Goal: Task Accomplishment & Management: Complete application form

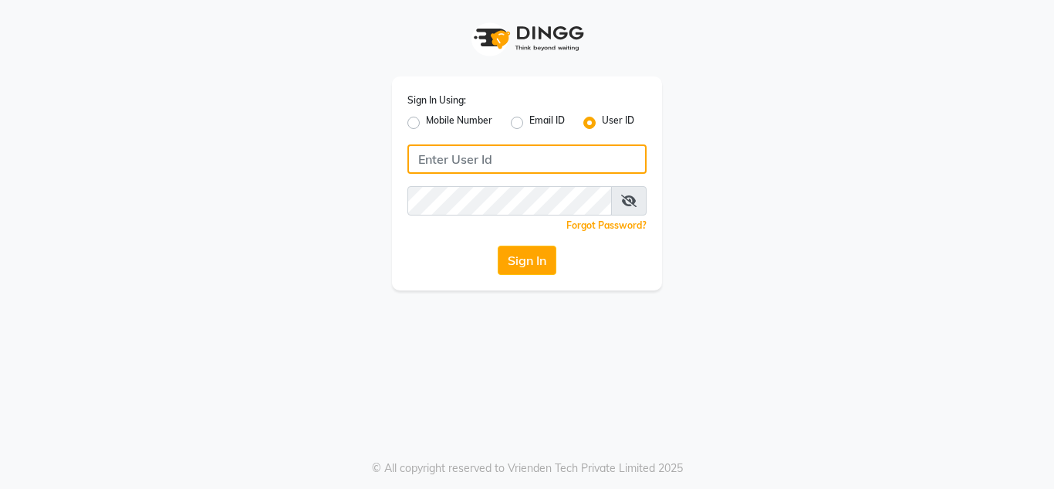
click at [456, 159] on input "Username" at bounding box center [527, 158] width 239 height 29
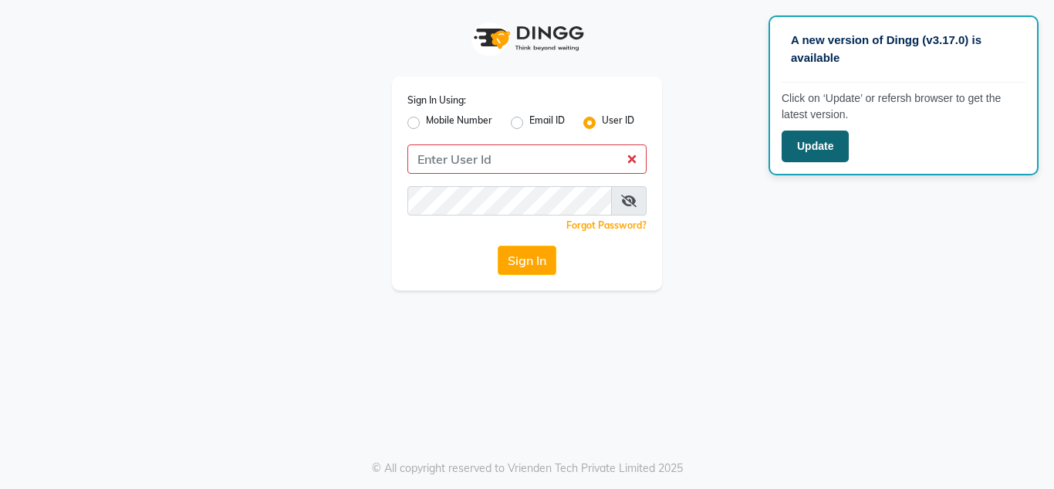
click at [796, 139] on button "Update" at bounding box center [815, 146] width 67 height 32
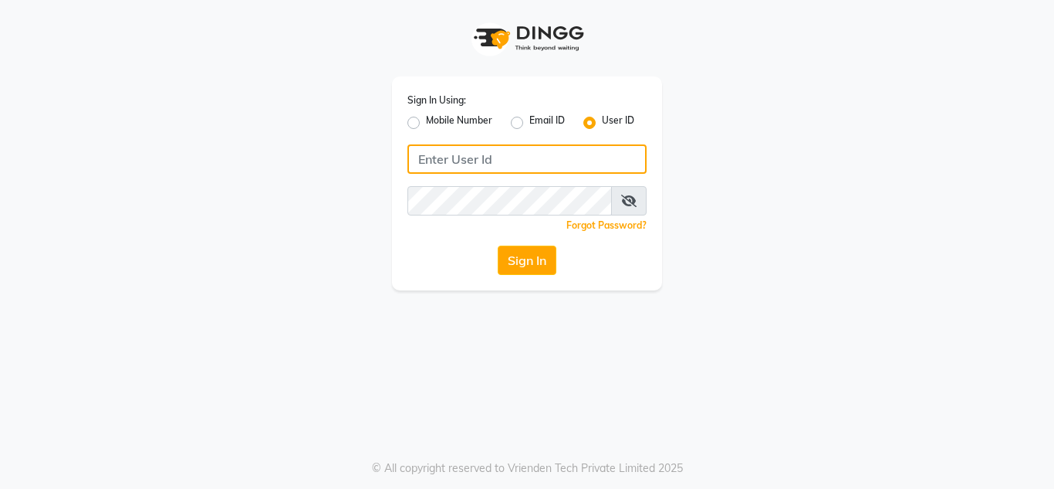
drag, startPoint x: 442, startPoint y: 157, endPoint x: 481, endPoint y: 178, distance: 43.5
click at [472, 181] on div "Sign In Using: Mobile Number Email ID User ID Remember me Forgot Password? Sign…" at bounding box center [527, 183] width 270 height 214
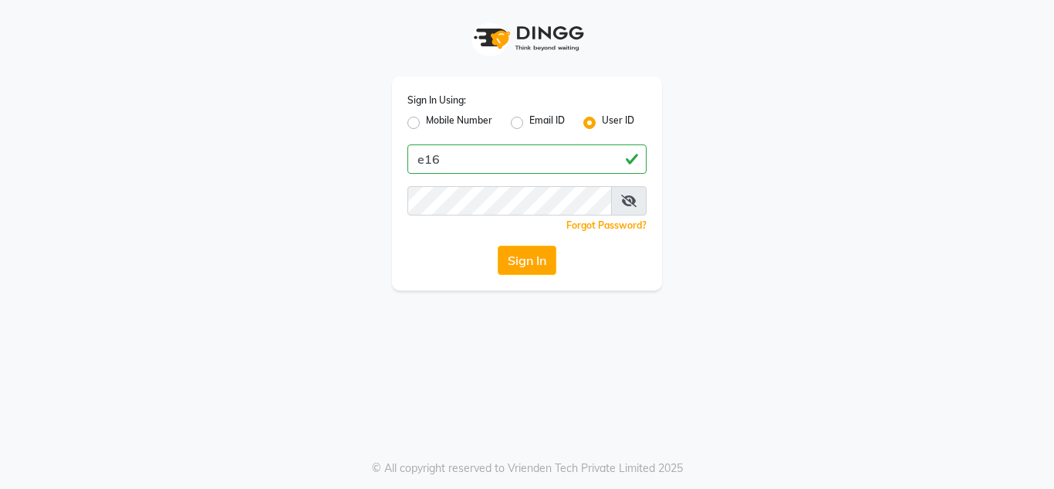
click at [743, 315] on div "Sign In Using: Mobile Number Email ID User ID e16 Remember me Forgot Password? …" at bounding box center [527, 244] width 1054 height 489
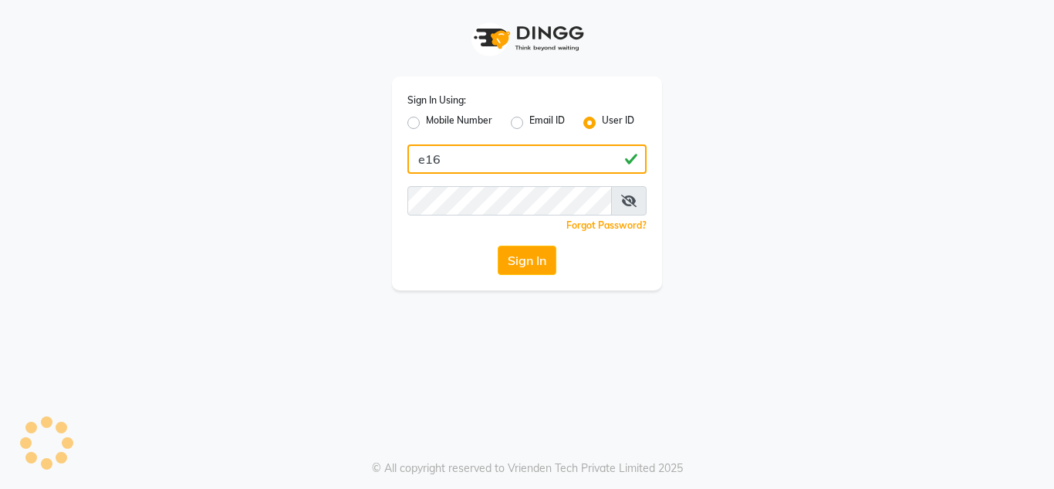
click at [447, 167] on input "e16" at bounding box center [527, 158] width 239 height 29
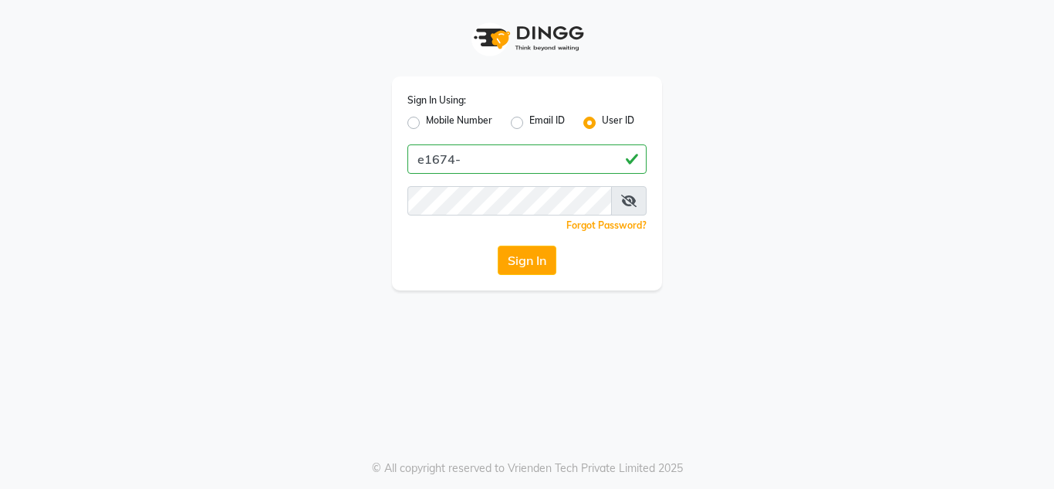
drag, startPoint x: 346, startPoint y: 248, endPoint x: 256, endPoint y: 367, distance: 149.3
drag, startPoint x: 256, startPoint y: 367, endPoint x: 689, endPoint y: 384, distance: 433.4
click at [690, 386] on div "Sign In Using: Mobile Number Email ID User ID e1674- Remember me Forgot Passwor…" at bounding box center [527, 244] width 1054 height 489
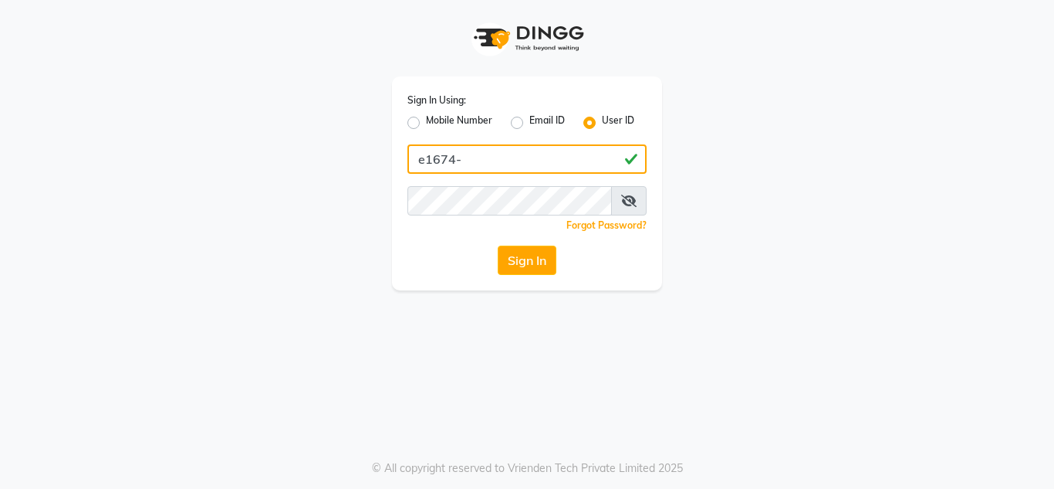
click at [466, 155] on input "e1674-" at bounding box center [527, 158] width 239 height 29
type input "e1674-34"
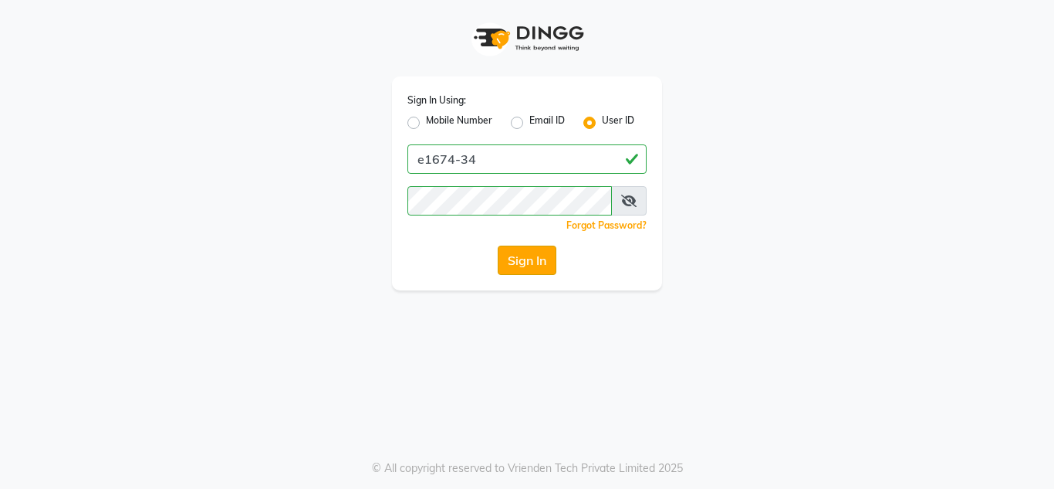
click at [525, 256] on button "Sign In" at bounding box center [527, 259] width 59 height 29
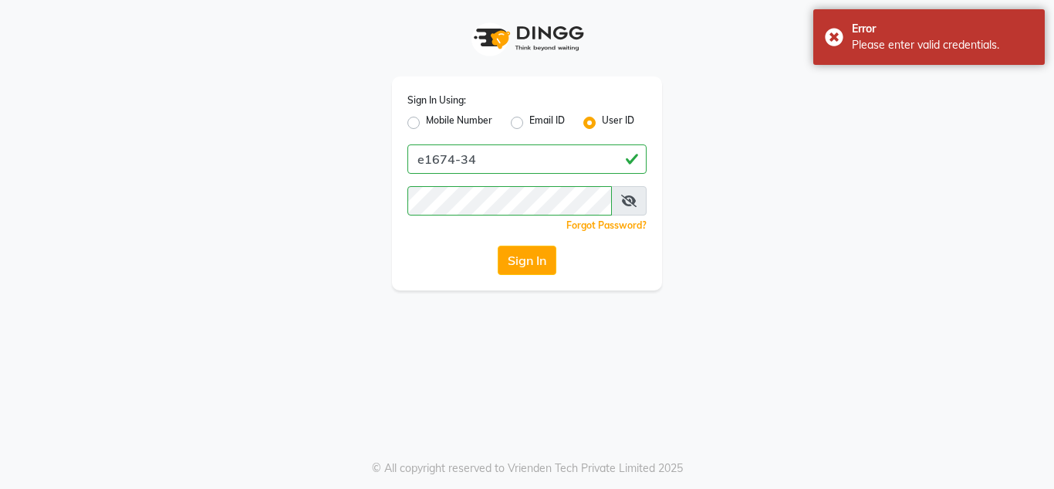
click at [631, 203] on icon at bounding box center [628, 201] width 15 height 12
click at [631, 202] on icon at bounding box center [630, 201] width 14 height 12
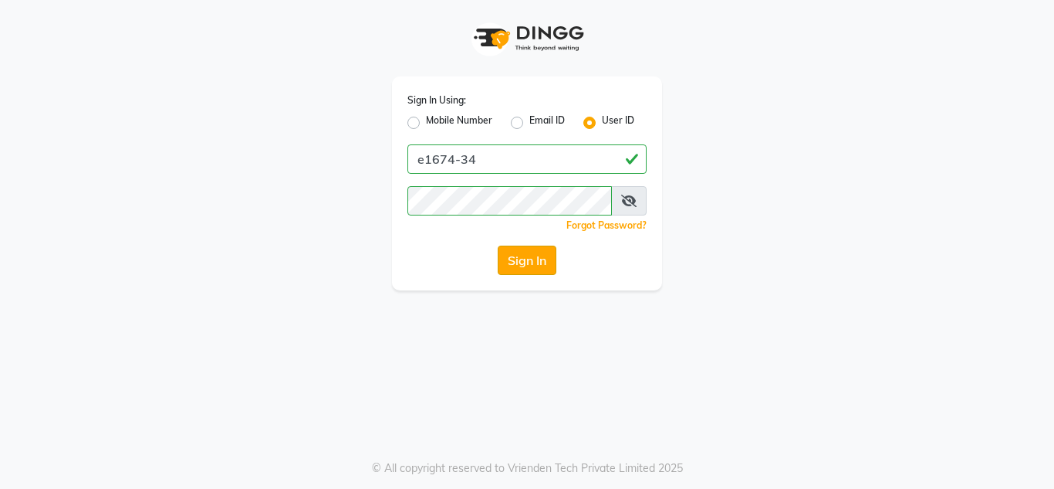
click at [515, 259] on button "Sign In" at bounding box center [527, 259] width 59 height 29
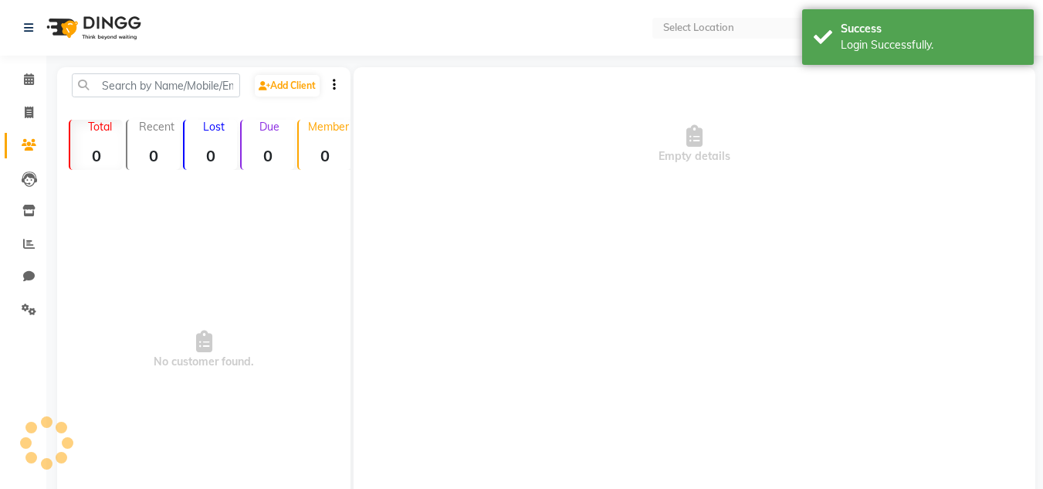
select select "en"
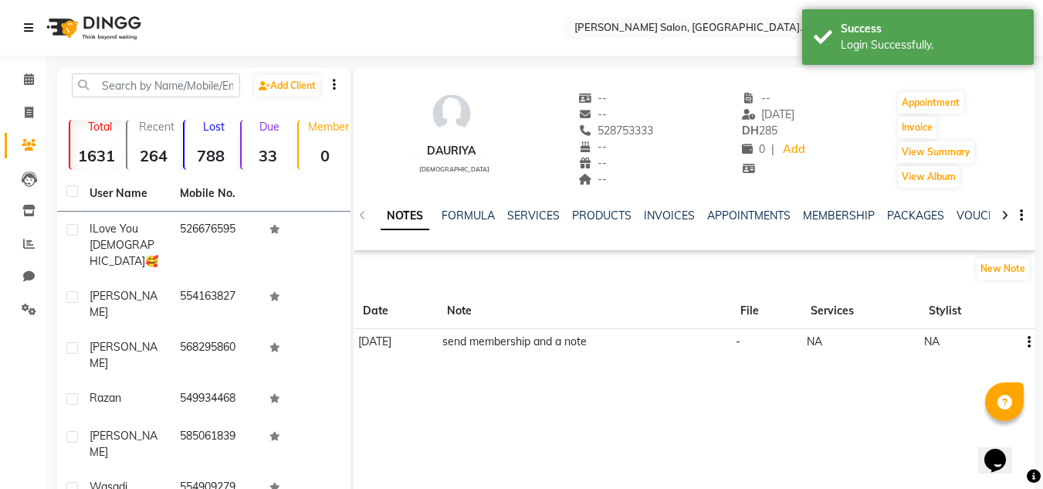
click at [28, 29] on icon at bounding box center [28, 27] width 9 height 11
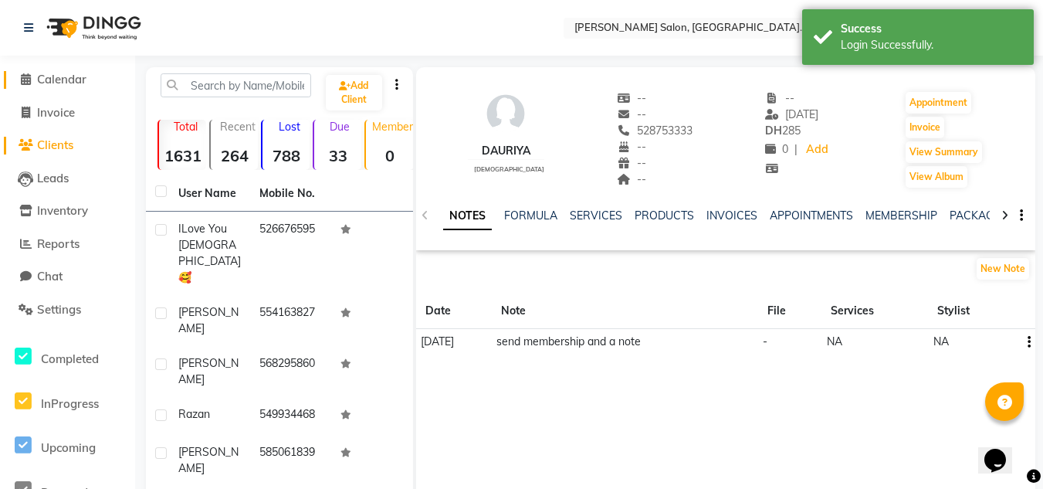
click at [25, 72] on span at bounding box center [25, 80] width 23 height 18
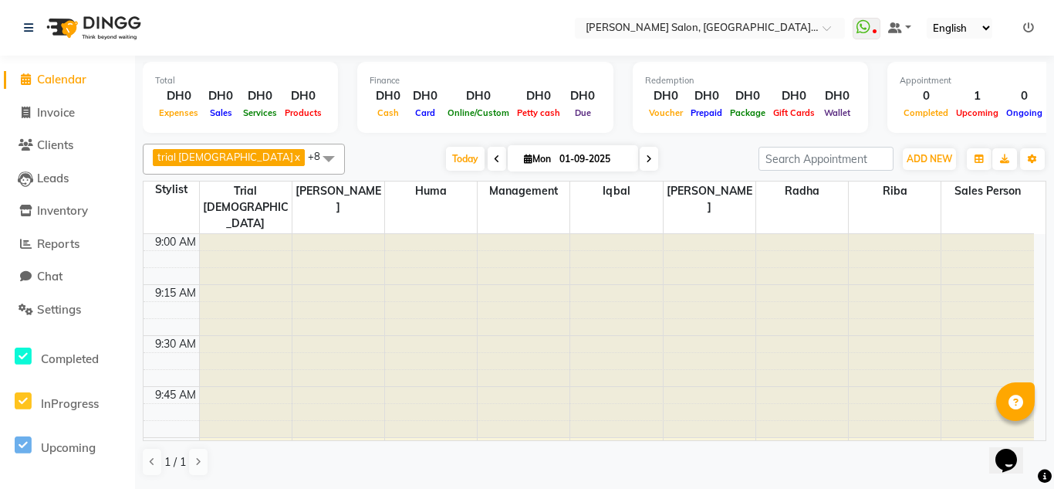
click at [184, 25] on nav "Select Location × [PERSON_NAME] Salon, [GEOGRAPHIC_DATA] [GEOGRAPHIC_DATA] , [G…" at bounding box center [527, 28] width 1054 height 56
click at [56, 144] on span "Clients" at bounding box center [55, 144] width 36 height 15
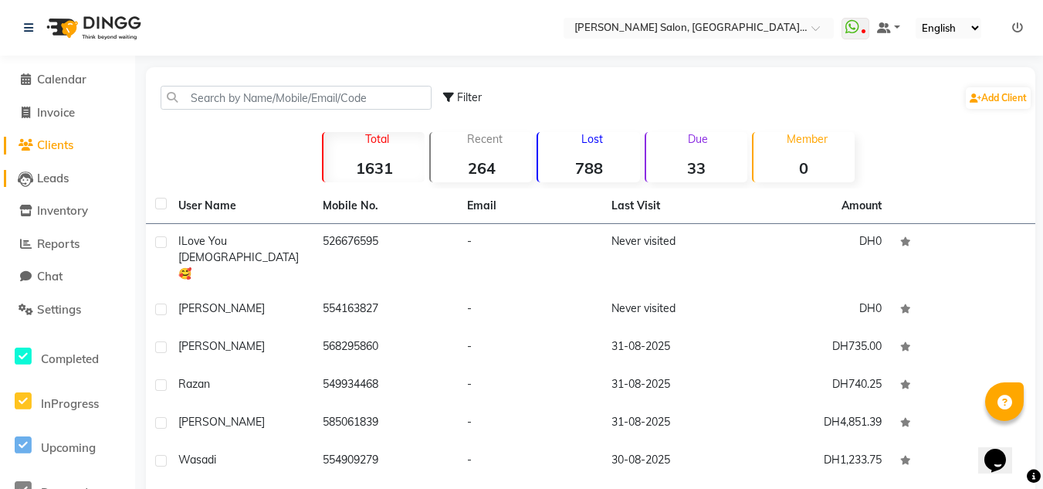
click at [54, 181] on span "Leads" at bounding box center [53, 178] width 32 height 15
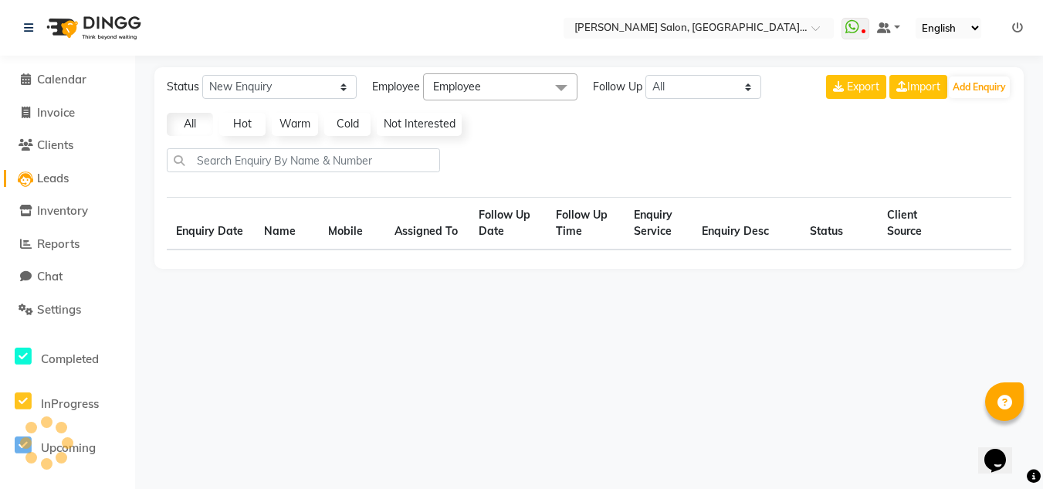
select select "10"
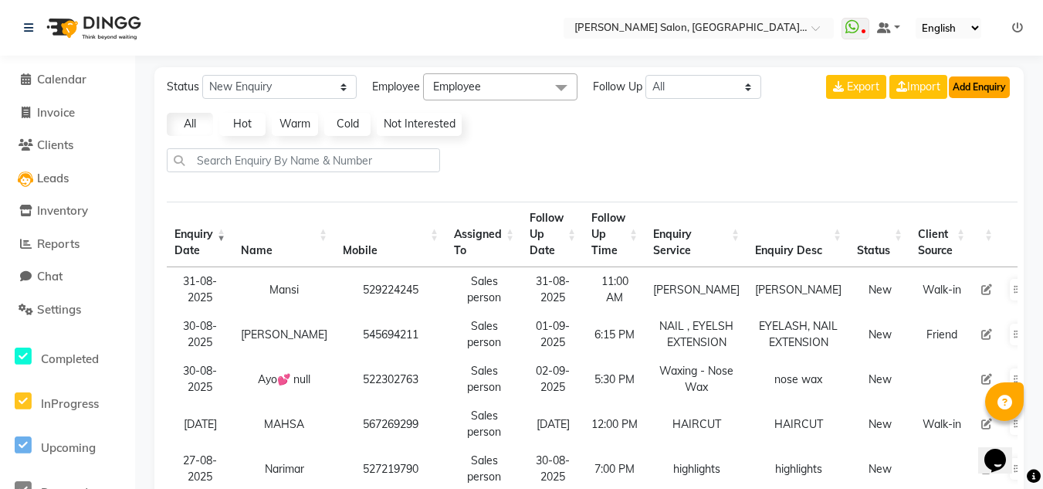
click at [987, 90] on button "Add Enquiry" at bounding box center [979, 87] width 61 height 22
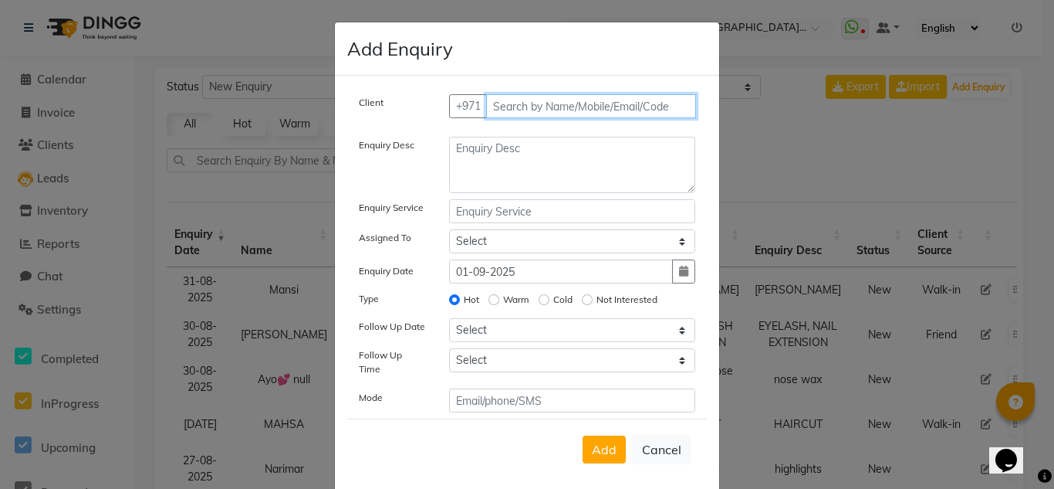
click at [531, 106] on input "text" at bounding box center [591, 106] width 211 height 24
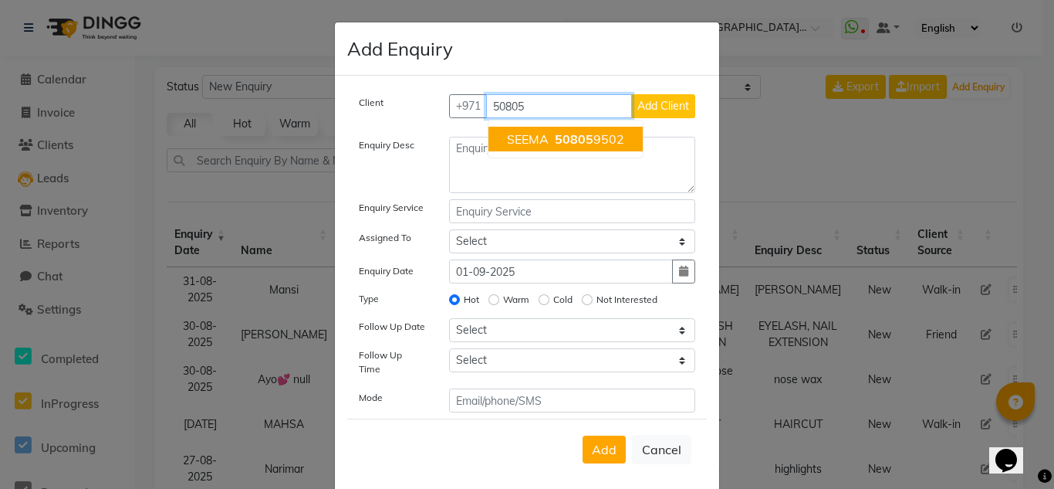
click at [575, 137] on span "50805" at bounding box center [574, 138] width 39 height 15
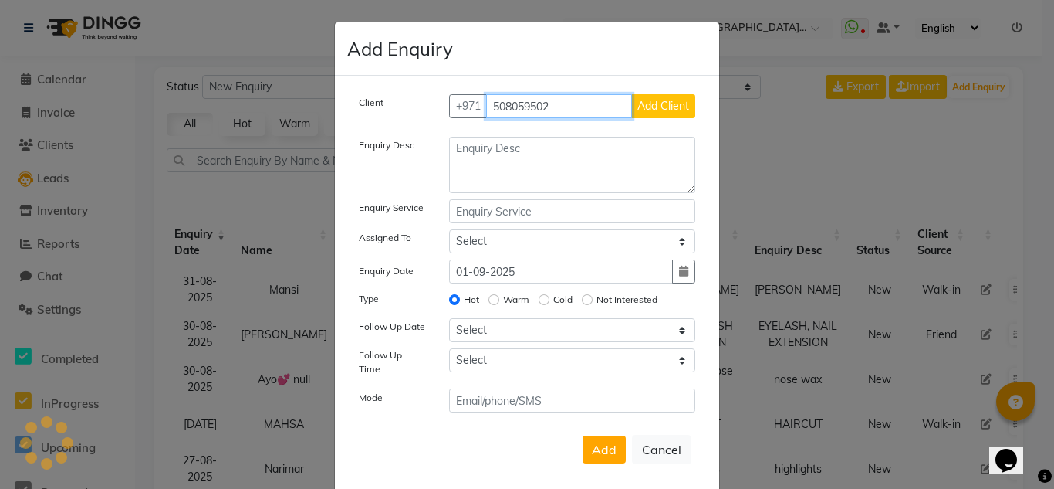
type input "508059502"
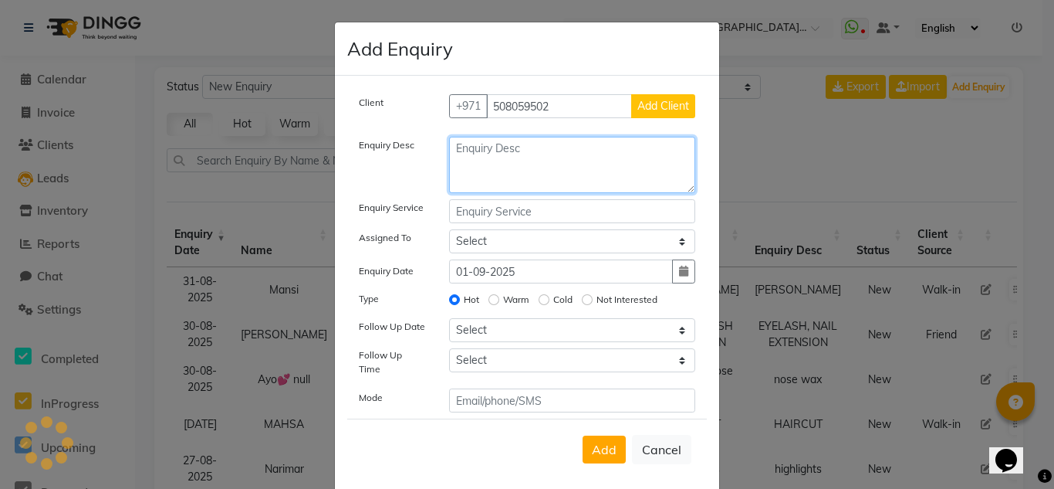
click at [540, 161] on textarea at bounding box center [572, 165] width 247 height 56
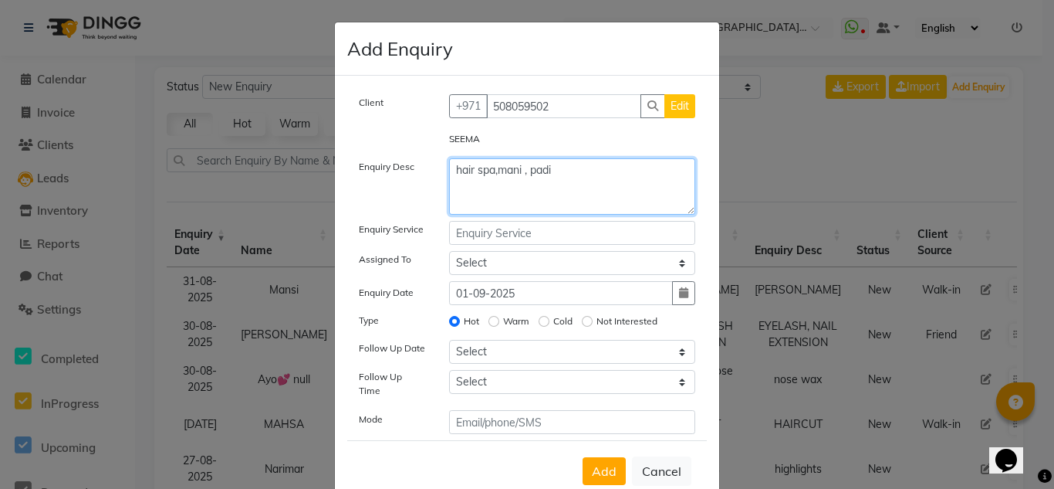
type textarea "hair spa,mani , padi"
click at [550, 232] on input "text" at bounding box center [572, 233] width 247 height 24
click at [557, 237] on input "text" at bounding box center [572, 233] width 247 height 24
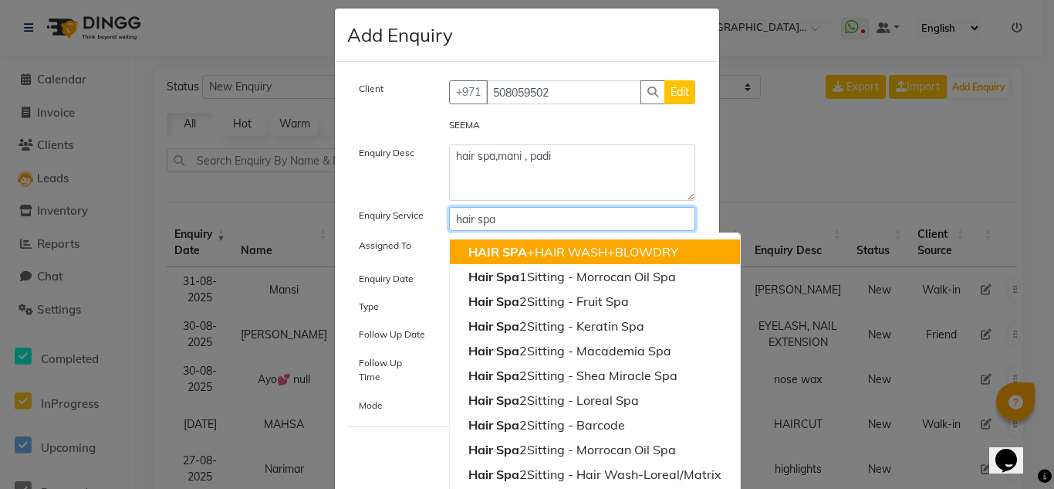
scroll to position [37, 0]
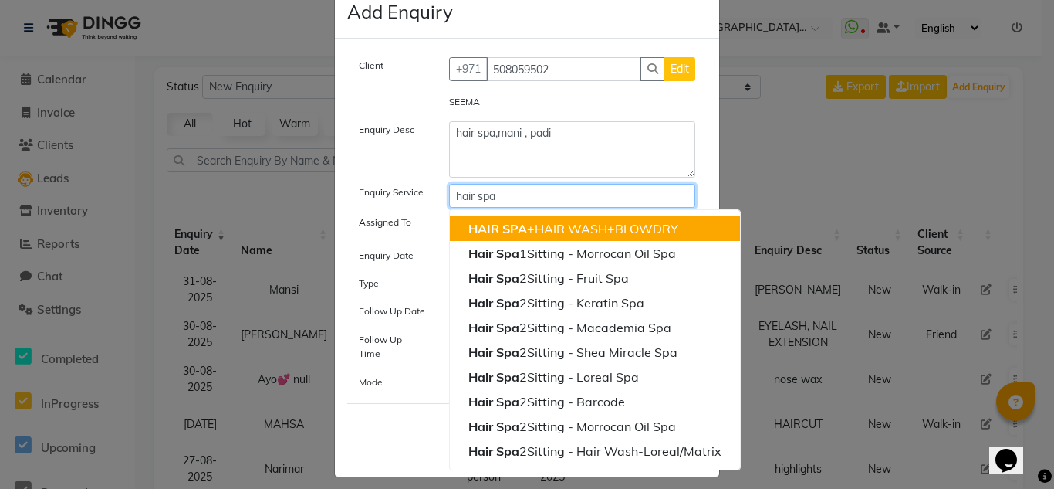
type input "hair spa"
click at [415, 221] on div "Assigned To" at bounding box center [392, 226] width 90 height 24
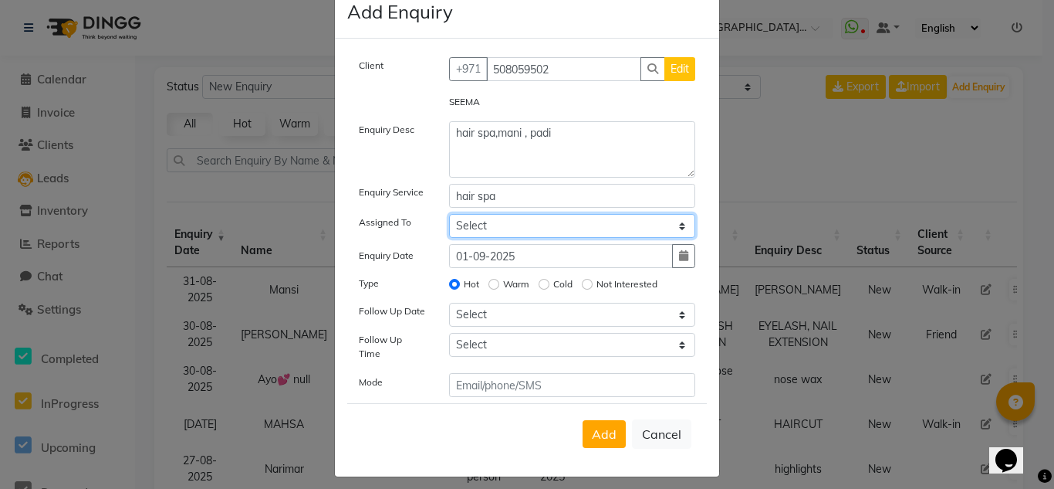
click at [476, 228] on select "Select Huma [PERSON_NAME] Management [PERSON_NAME] Sales person [PERSON_NAME] t…" at bounding box center [572, 226] width 247 height 24
select select "86370"
click at [449, 214] on select "Select Huma [PERSON_NAME] Management [PERSON_NAME] Sales person [PERSON_NAME] t…" at bounding box center [572, 226] width 247 height 24
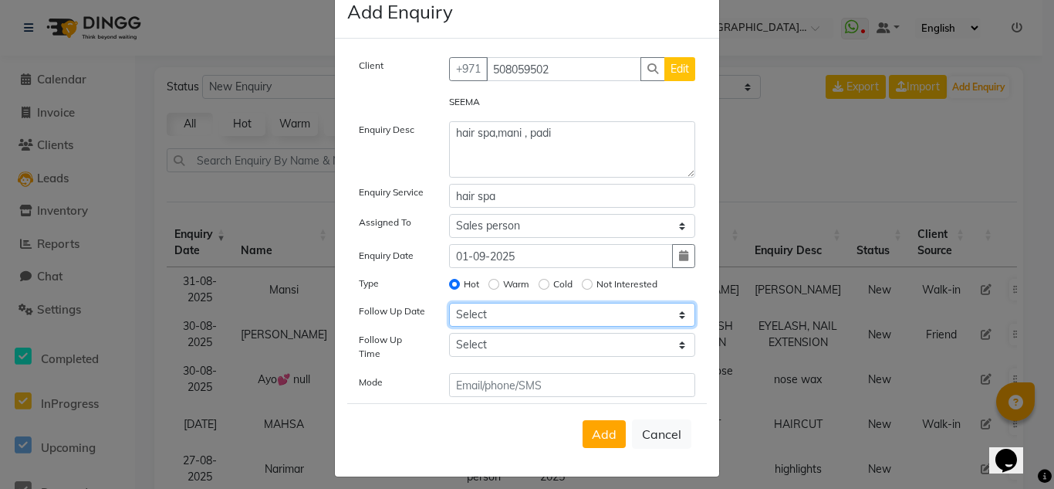
click at [516, 314] on select "Select [DATE] [DATE] [DATE] ([DATE]) [DATE] ([DATE]) [DATE] ([DATE]) [DATE] ([D…" at bounding box center [572, 315] width 247 height 24
select select "2025-09-01"
click at [449, 303] on select "Select [DATE] [DATE] [DATE] ([DATE]) [DATE] ([DATE]) [DATE] ([DATE]) [DATE] ([D…" at bounding box center [572, 315] width 247 height 24
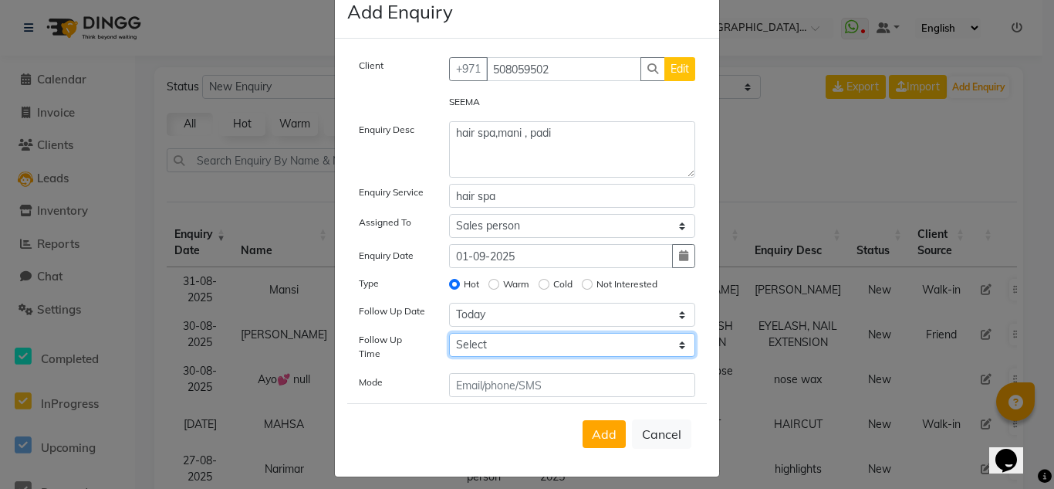
click at [505, 342] on select "Select 07:00 AM 07:15 AM 07:30 AM 07:45 AM 08:00 AM 08:15 AM 08:30 AM 08:45 AM …" at bounding box center [572, 345] width 247 height 24
select select "765"
click at [449, 333] on select "Select 07:00 AM 07:15 AM 07:30 AM 07:45 AM 08:00 AM 08:15 AM 08:30 AM 08:45 AM …" at bounding box center [572, 345] width 247 height 24
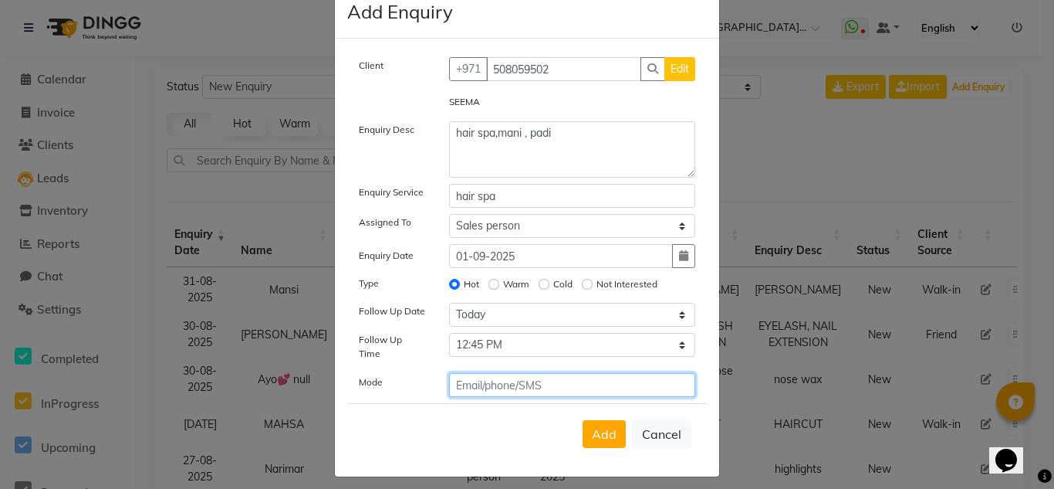
click at [532, 377] on input "text" at bounding box center [572, 385] width 247 height 24
type input "watsap"
click at [681, 68] on span "Edit" at bounding box center [680, 69] width 19 height 14
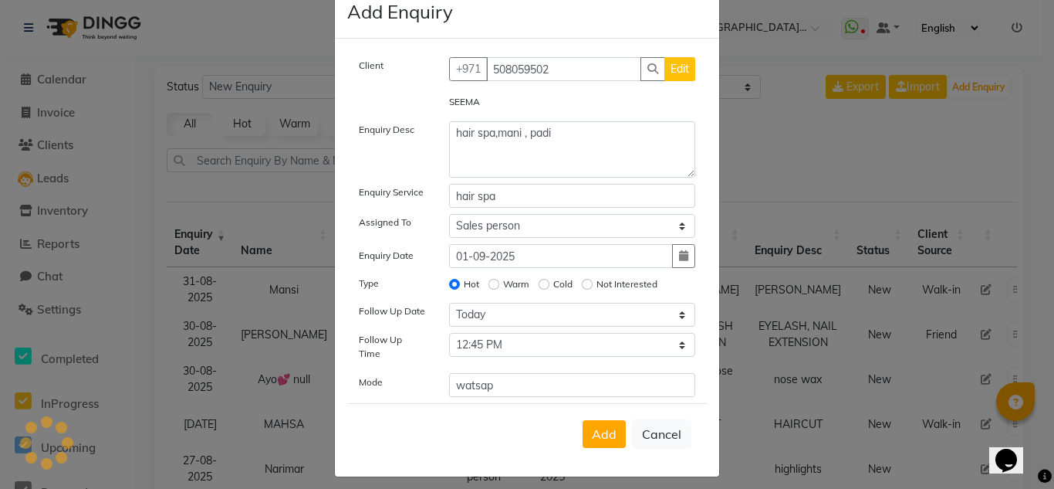
select select "[DEMOGRAPHIC_DATA]"
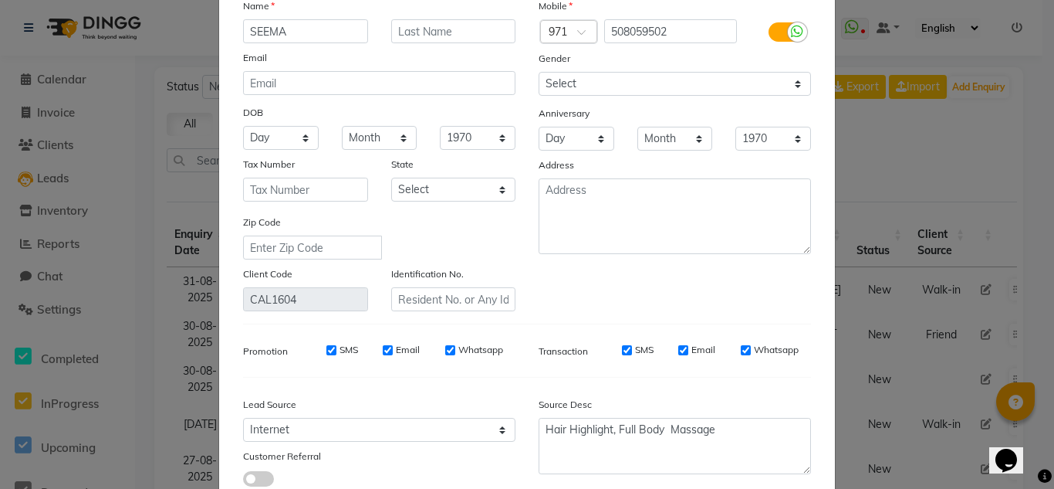
scroll to position [154, 0]
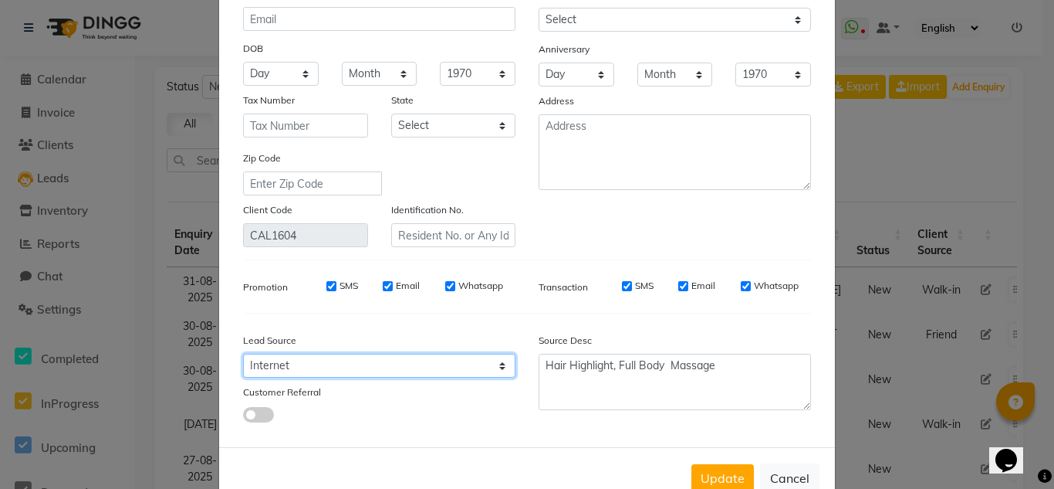
click at [442, 371] on select "Select Walk-in Referral Internet Friend Word of Mouth Advertisement Facebook Ju…" at bounding box center [379, 366] width 272 height 24
select select "44402"
click at [243, 354] on select "Select Walk-in Referral Internet Friend Word of Mouth Advertisement Facebook Ju…" at bounding box center [379, 366] width 272 height 24
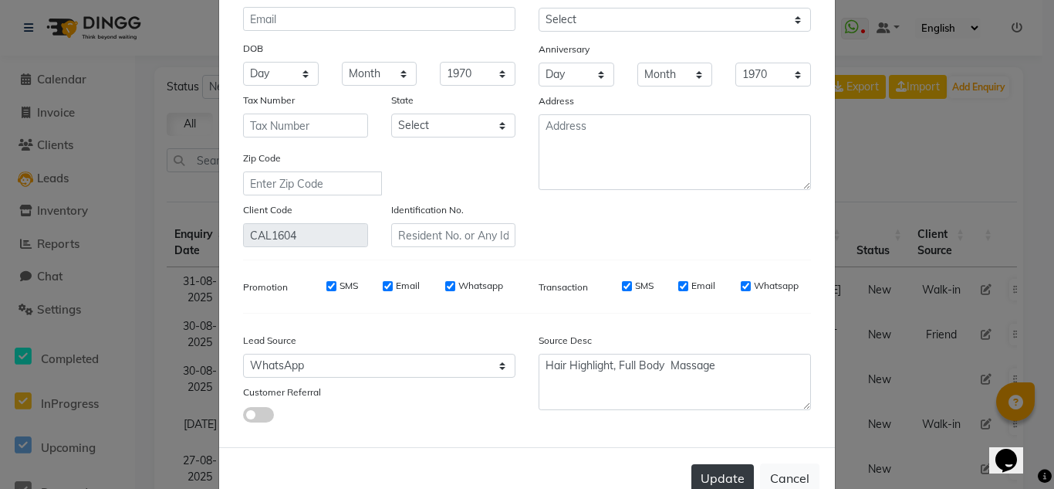
click at [729, 485] on button "Update" at bounding box center [723, 478] width 63 height 28
select select
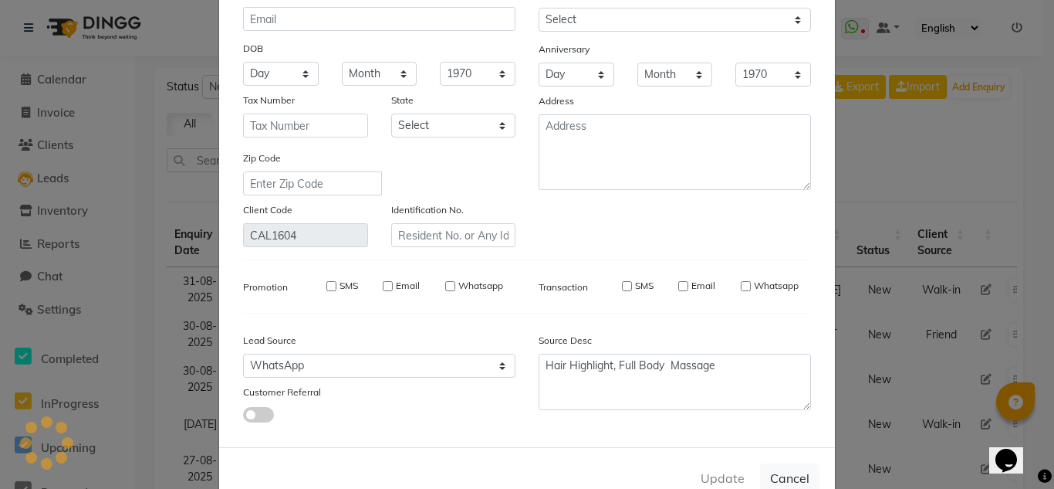
select select
checkbox input "false"
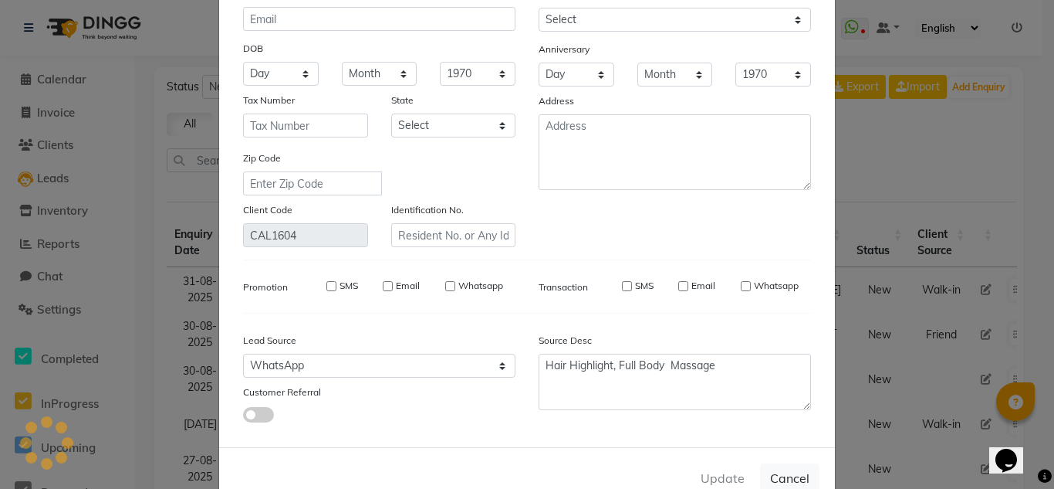
checkbox input "false"
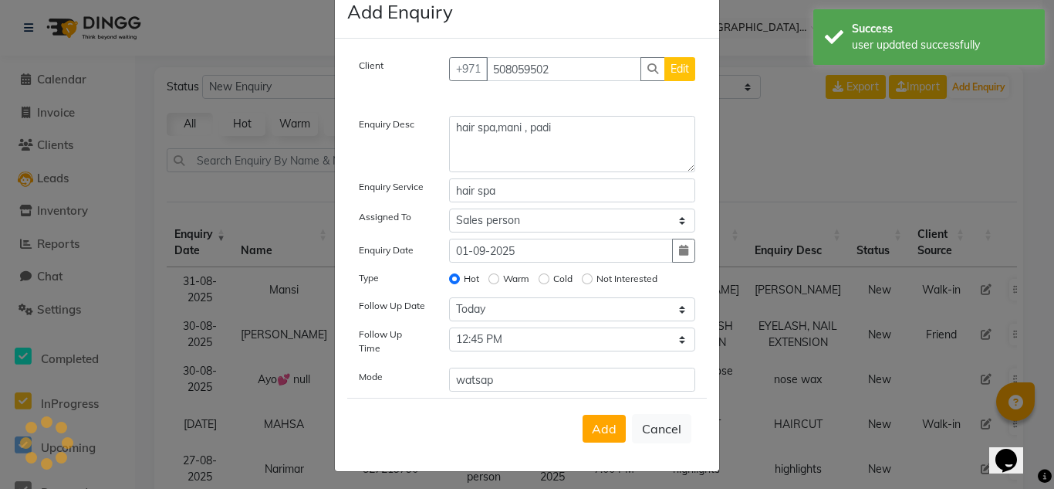
scroll to position [32, 0]
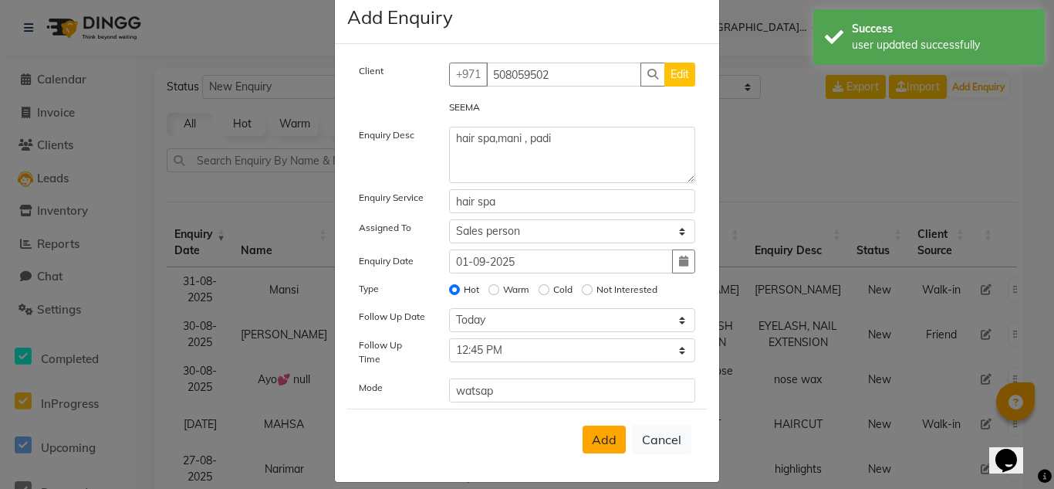
click at [611, 435] on span "Add" at bounding box center [604, 439] width 25 height 15
select select
radio input "false"
select select
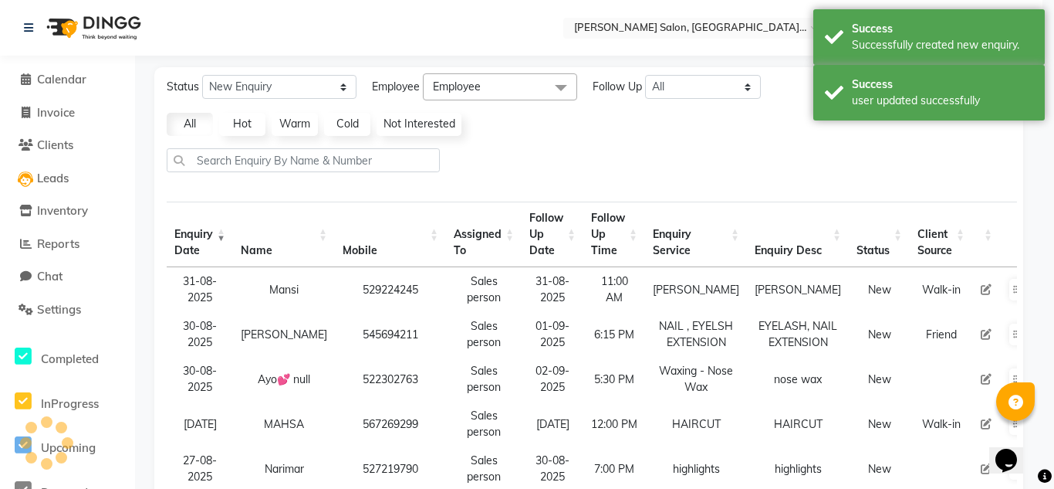
scroll to position [15, 0]
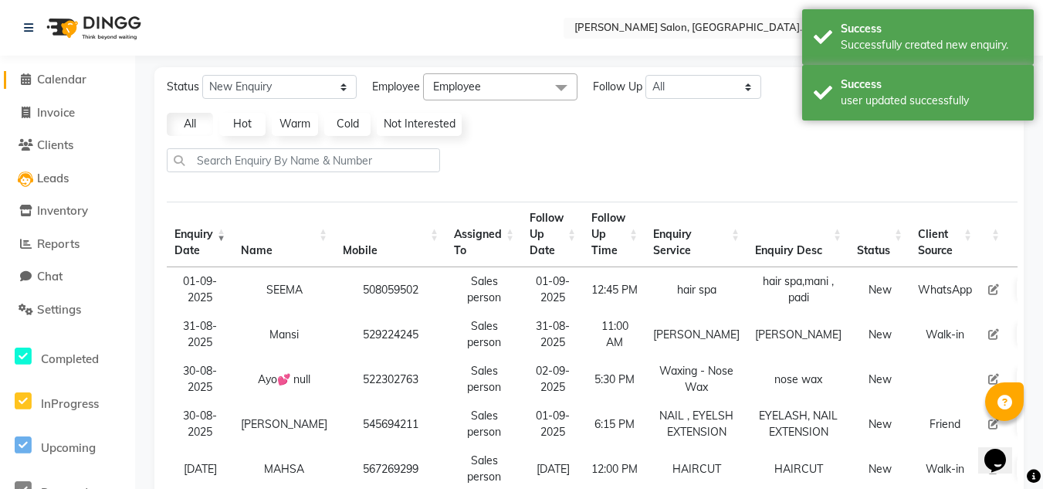
click at [69, 79] on span "Calendar" at bounding box center [61, 79] width 49 height 15
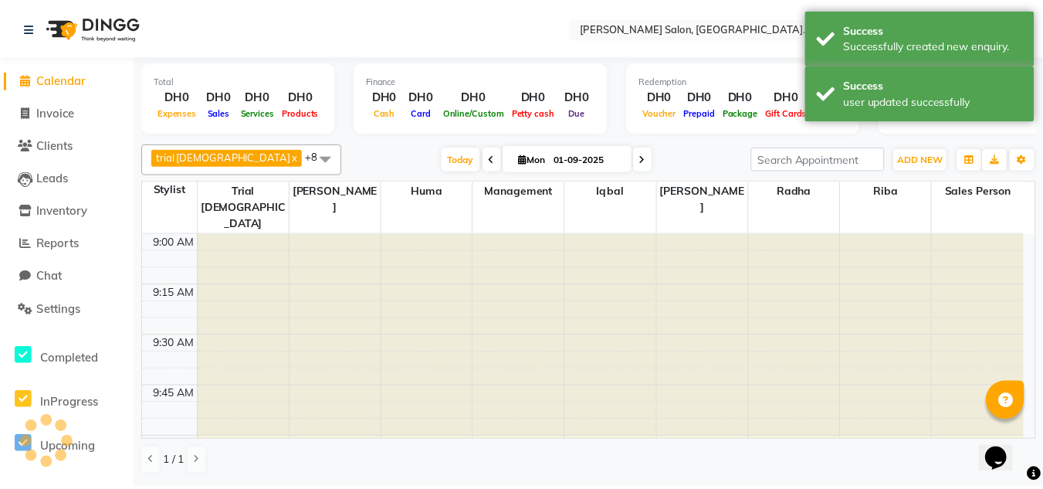
scroll to position [612, 0]
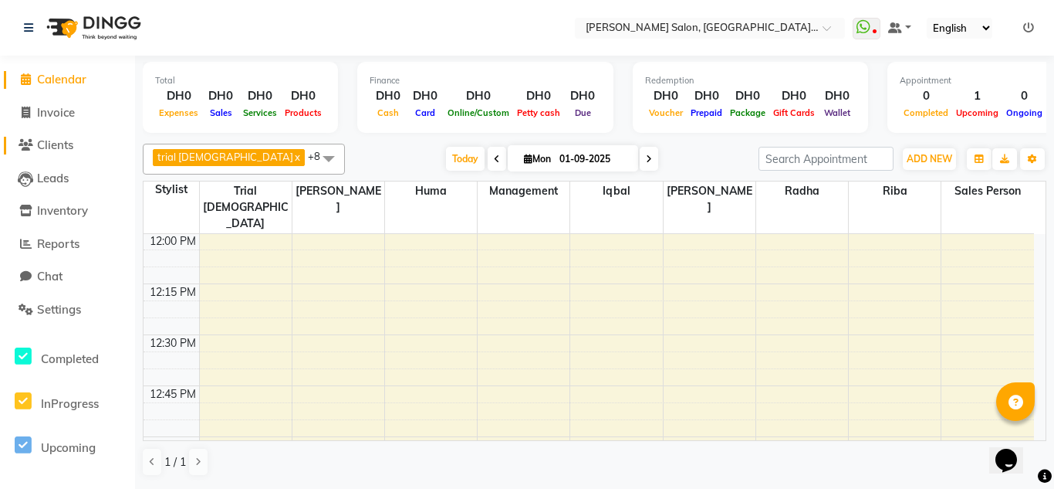
click at [63, 149] on span "Clients" at bounding box center [55, 144] width 36 height 15
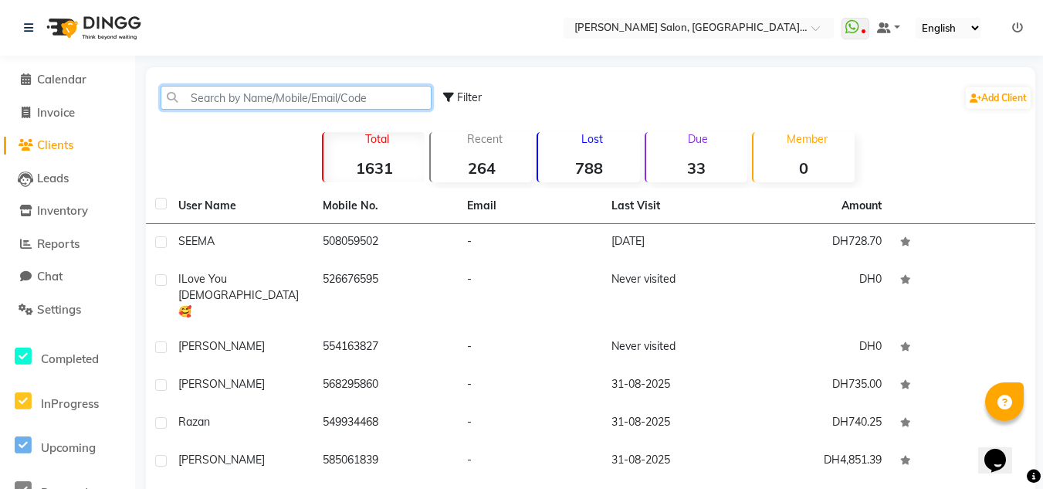
click at [234, 99] on input "text" at bounding box center [296, 98] width 271 height 24
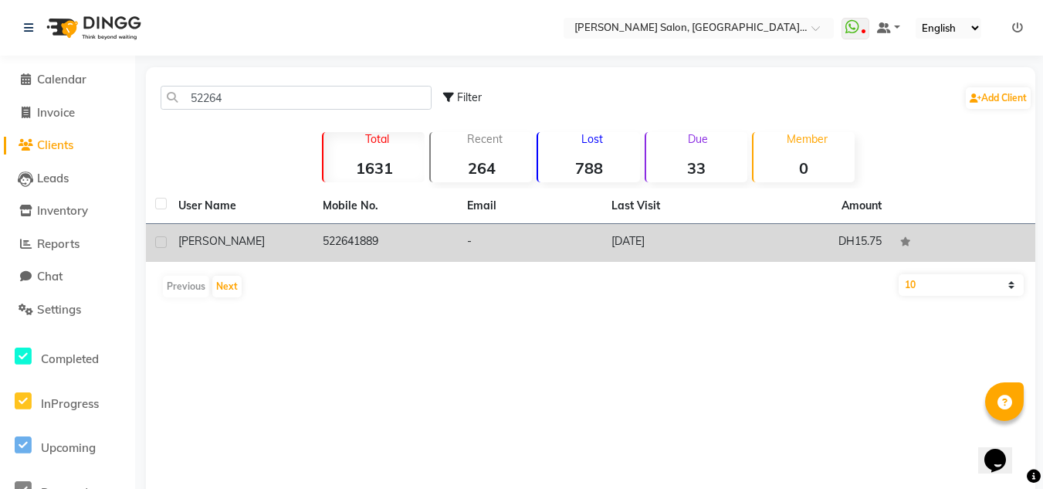
click at [410, 249] on td "522641889" at bounding box center [385, 243] width 144 height 38
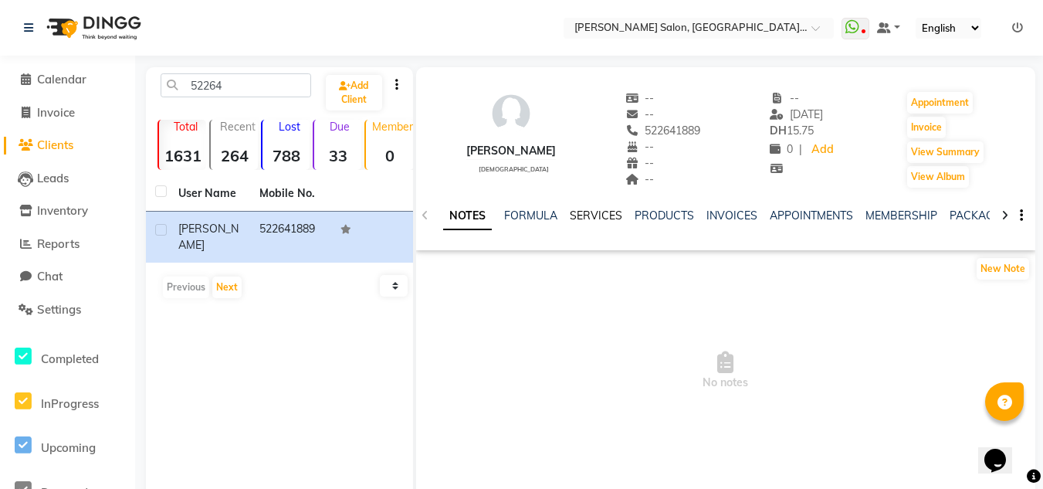
click at [581, 213] on link "SERVICES" at bounding box center [596, 215] width 52 height 14
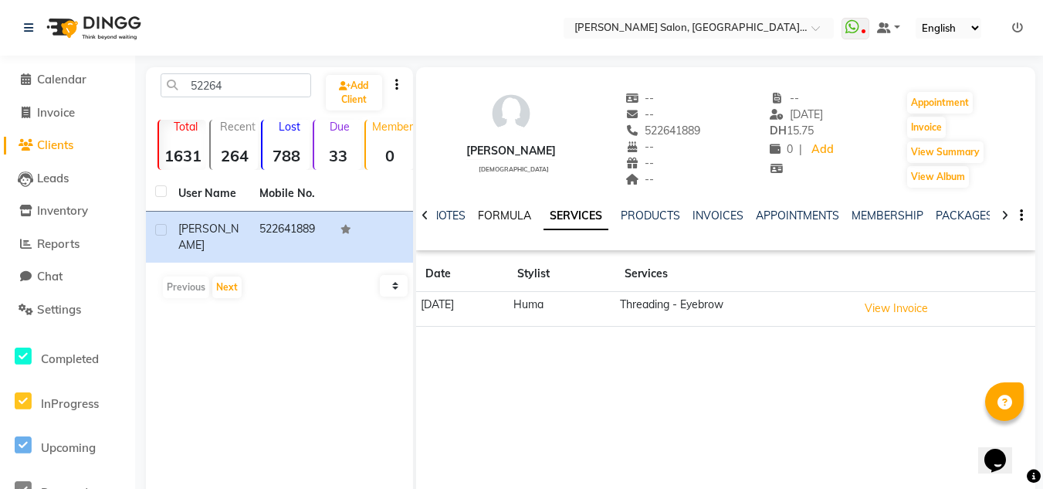
click at [506, 215] on link "FORMULA" at bounding box center [504, 215] width 53 height 14
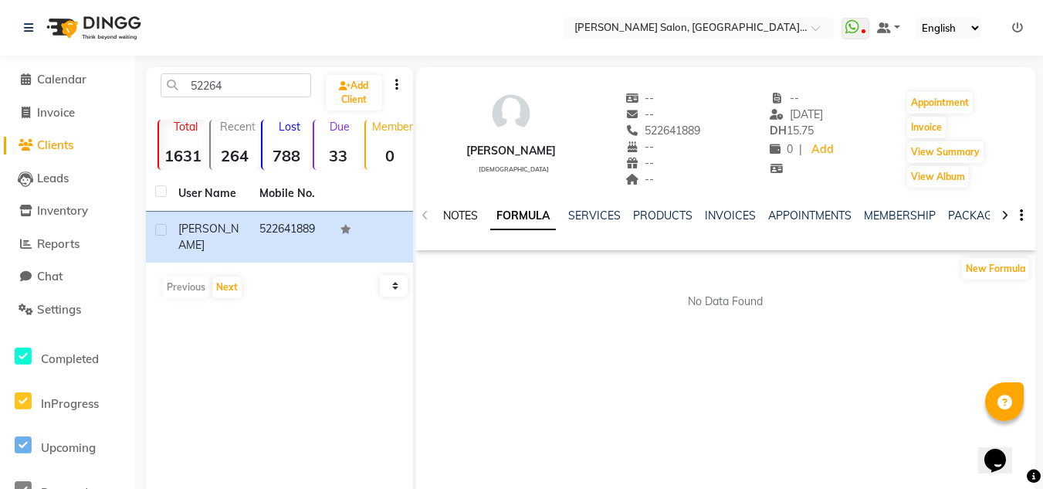
click at [462, 218] on link "NOTES" at bounding box center [460, 215] width 35 height 14
click at [589, 215] on link "SERVICES" at bounding box center [596, 215] width 52 height 14
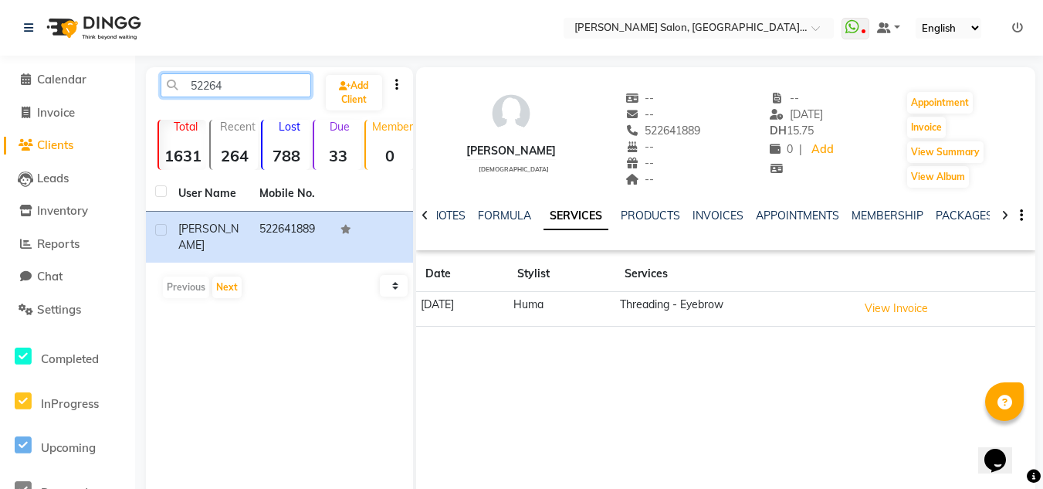
drag, startPoint x: 233, startPoint y: 83, endPoint x: 134, endPoint y: 14, distance: 121.4
click at [100, 67] on app-home "Select Location × [PERSON_NAME] Salon, [GEOGRAPHIC_DATA] [GEOGRAPHIC_DATA] , [G…" at bounding box center [521, 276] width 1043 height 553
paste input "825 9933"
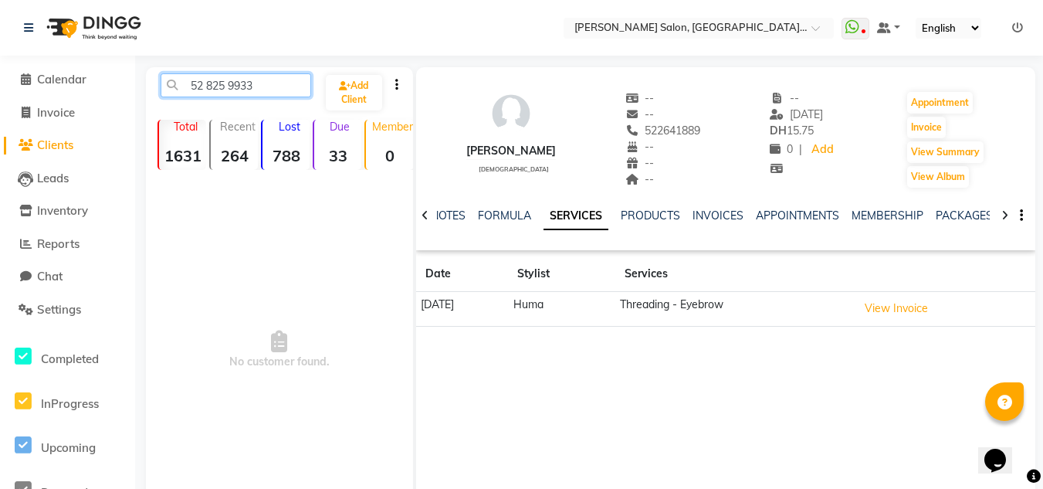
drag, startPoint x: 208, startPoint y: 84, endPoint x: 219, endPoint y: 84, distance: 10.8
click at [210, 84] on input "52 825 9933" at bounding box center [236, 85] width 151 height 24
drag, startPoint x: 263, startPoint y: 89, endPoint x: 222, endPoint y: 17, distance: 82.6
click at [179, 86] on input "52 25 9933" at bounding box center [236, 85] width 151 height 24
paste input "8"
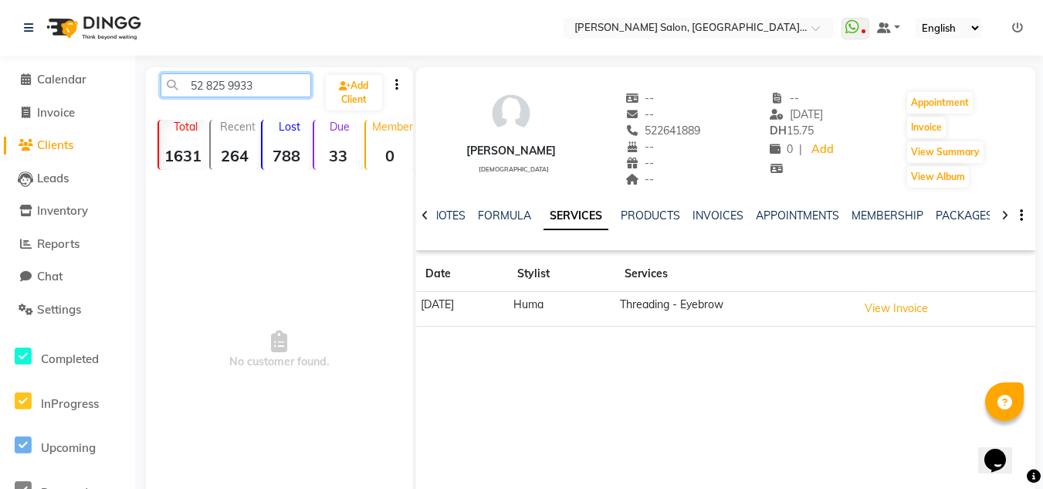
click at [208, 87] on input "52 825 9933" at bounding box center [236, 85] width 151 height 24
click at [226, 83] on input "52825 9933" at bounding box center [236, 85] width 151 height 24
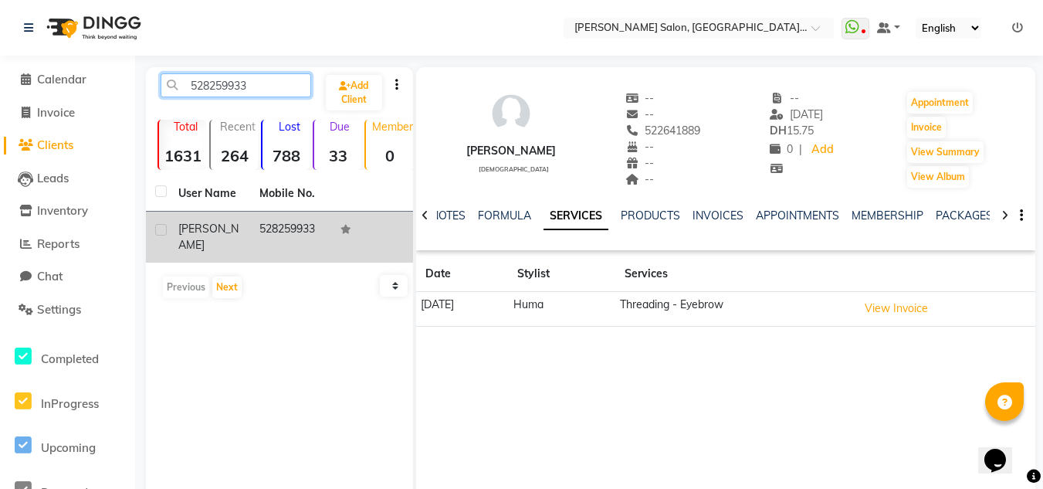
type input "528259933"
click at [293, 228] on td "528259933" at bounding box center [290, 237] width 81 height 51
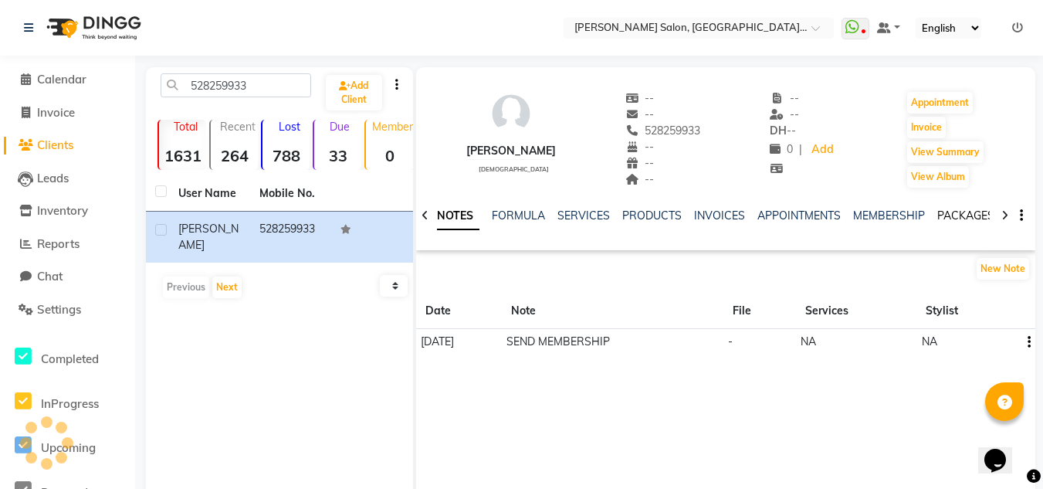
click at [970, 213] on link "PACKAGES" at bounding box center [965, 215] width 57 height 14
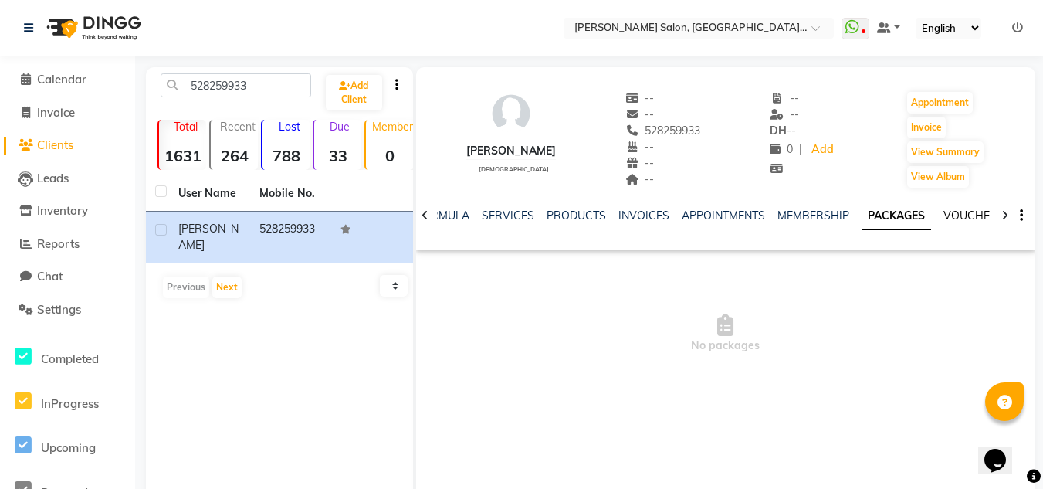
click at [970, 213] on link "VOUCHERS" at bounding box center [973, 215] width 61 height 14
click at [497, 218] on link "SERVICES" at bounding box center [495, 215] width 52 height 14
click at [714, 208] on link "INVOICES" at bounding box center [717, 215] width 51 height 14
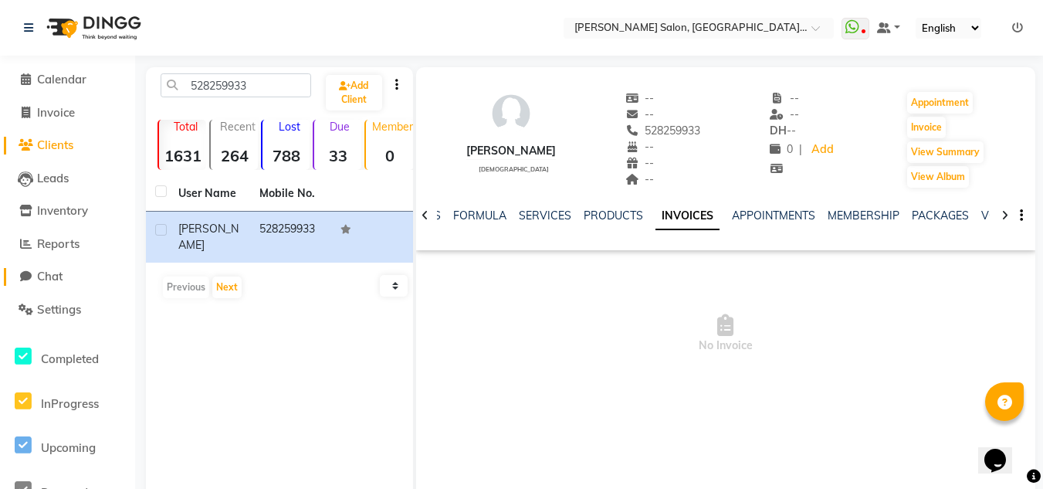
click at [49, 271] on span "Chat" at bounding box center [49, 276] width 25 height 15
select select "100"
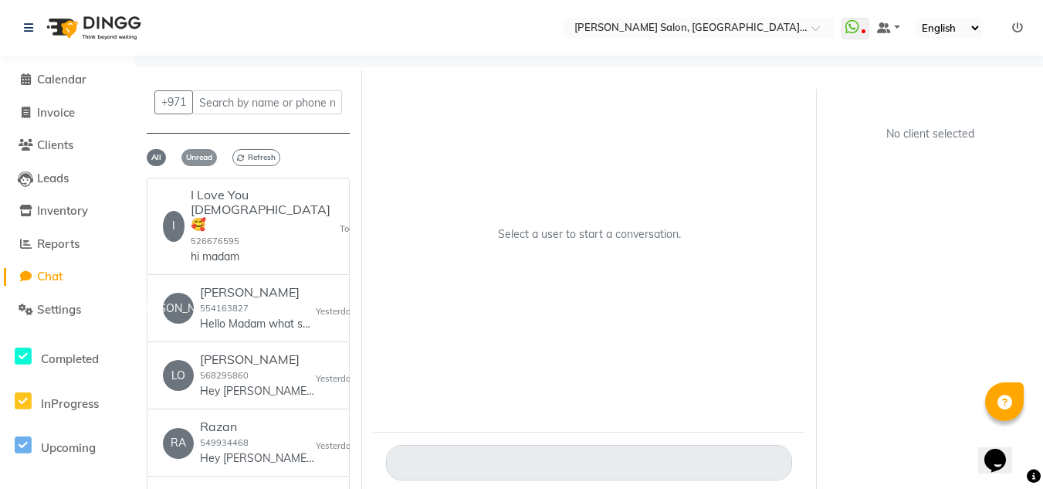
click at [195, 157] on span "Unread" at bounding box center [199, 157] width 36 height 17
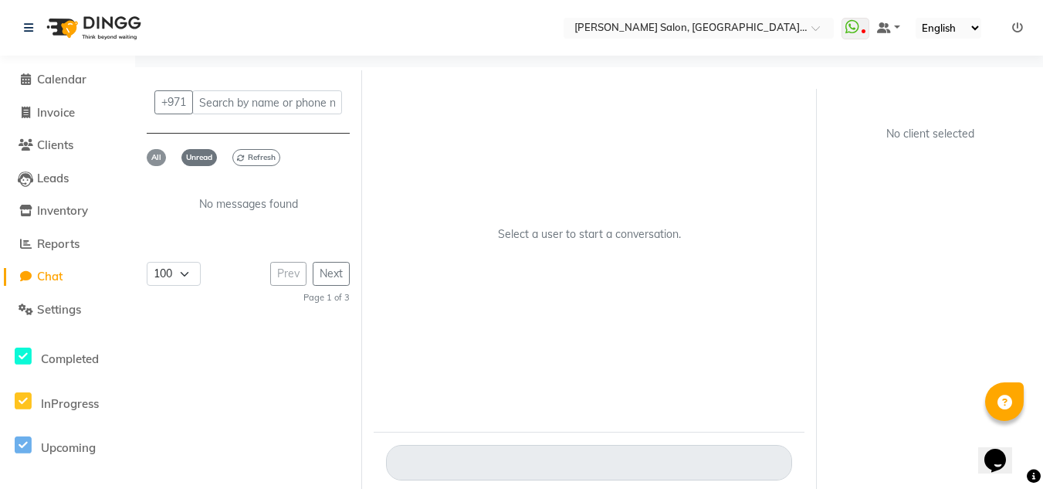
click at [157, 155] on span "All" at bounding box center [156, 157] width 19 height 17
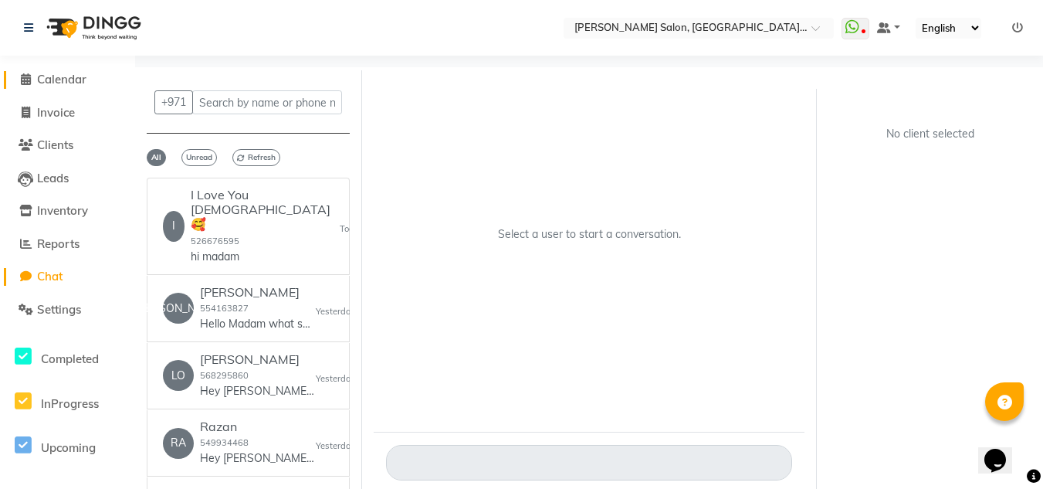
click at [56, 82] on span "Calendar" at bounding box center [61, 79] width 49 height 15
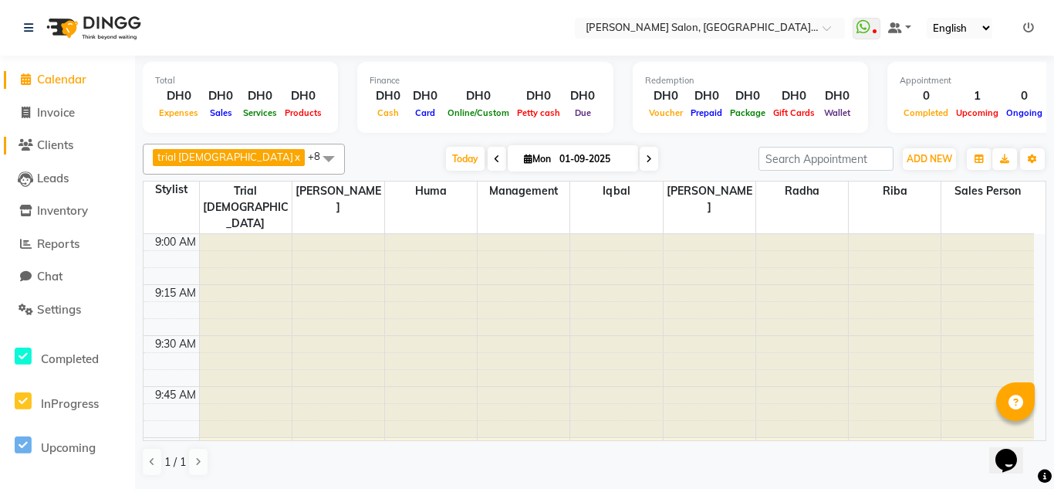
click at [64, 151] on span "Clients" at bounding box center [55, 144] width 36 height 15
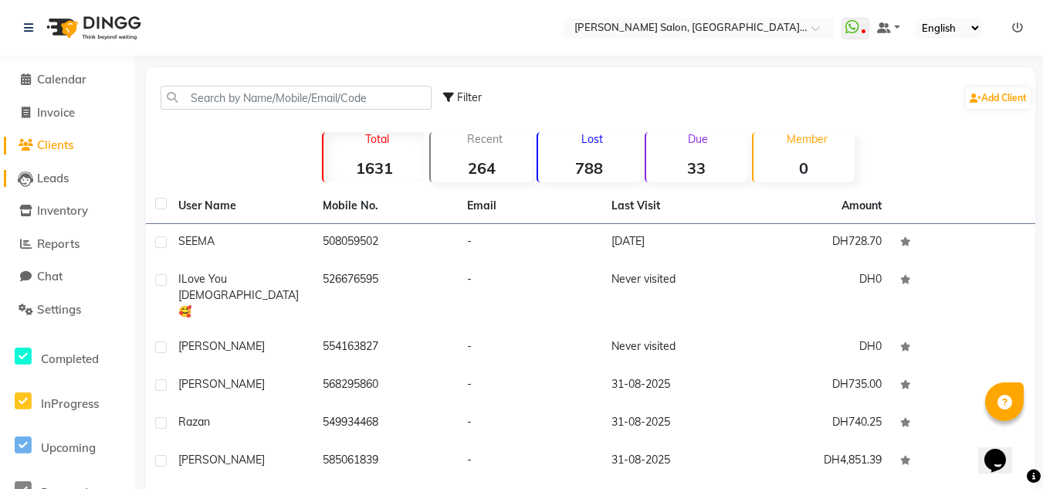
click at [63, 184] on link "Leads" at bounding box center [67, 179] width 127 height 18
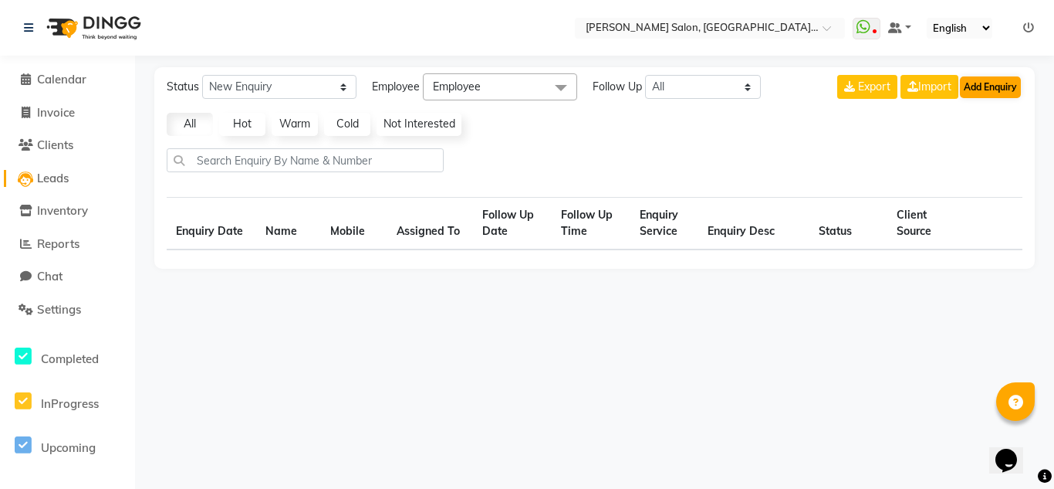
select select "10"
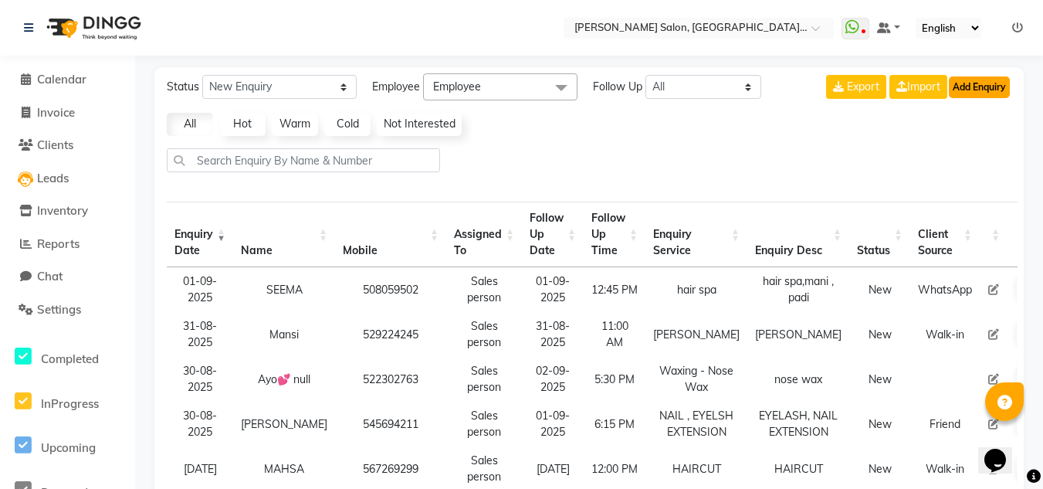
click at [980, 84] on button "Add Enquiry" at bounding box center [979, 87] width 61 height 22
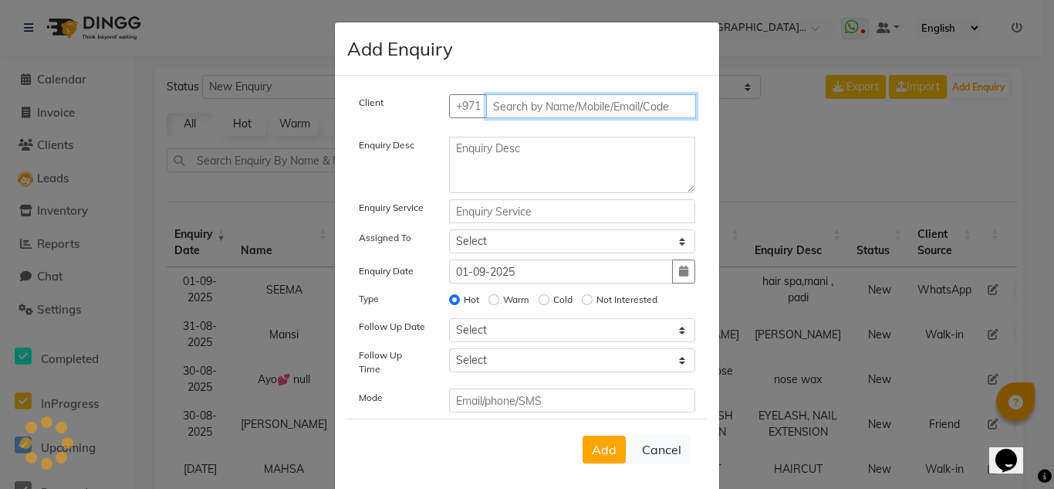
paste input "52 825 9933"
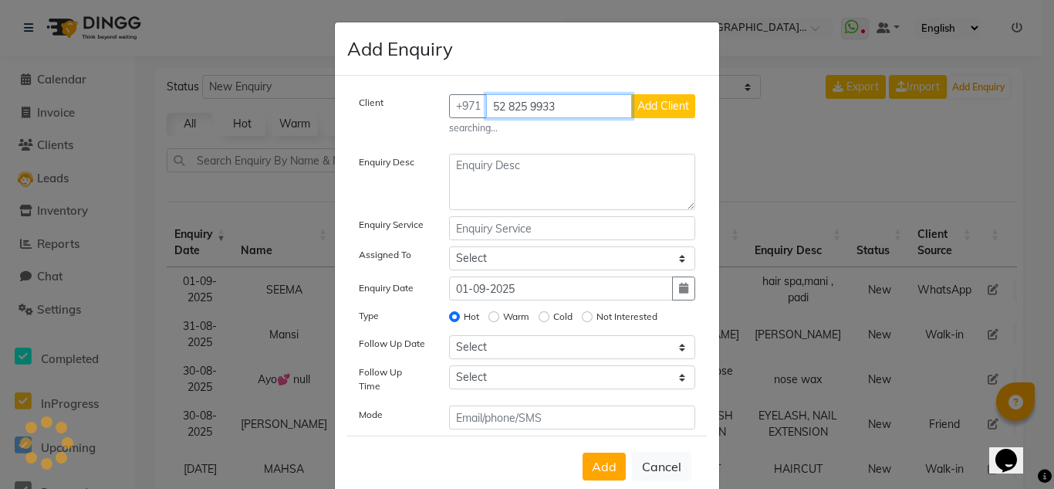
click at [507, 103] on input "52 825 9933" at bounding box center [559, 106] width 147 height 24
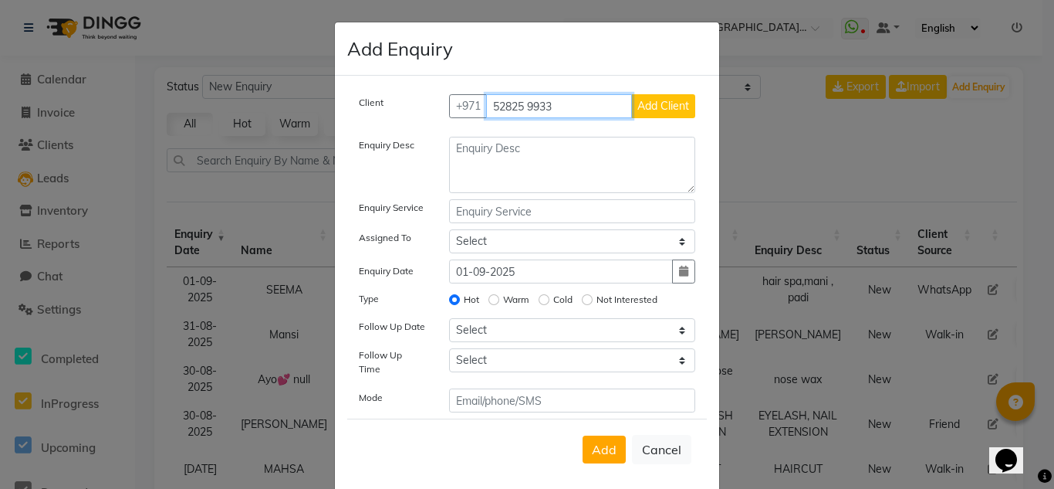
click at [525, 104] on input "52825 9933" at bounding box center [559, 106] width 147 height 24
type input "5282 9933"
drag, startPoint x: 546, startPoint y: 103, endPoint x: 474, endPoint y: 112, distance: 72.4
click at [474, 112] on div "[PHONE_NUMBER] Add Client" at bounding box center [572, 106] width 247 height 24
paste input "52 825 9933"
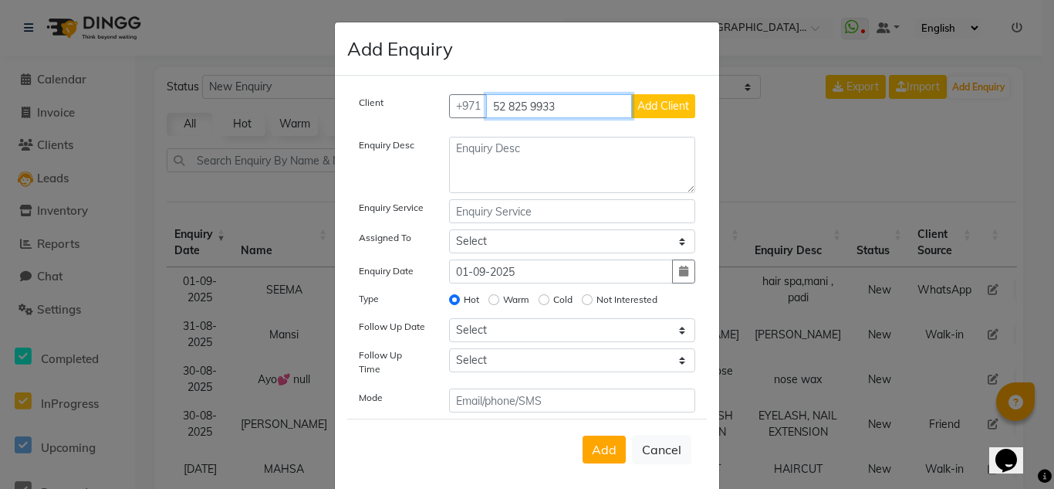
type input "52 825 9933"
click at [657, 437] on button "Cancel" at bounding box center [661, 449] width 59 height 29
select select
radio input "false"
select select
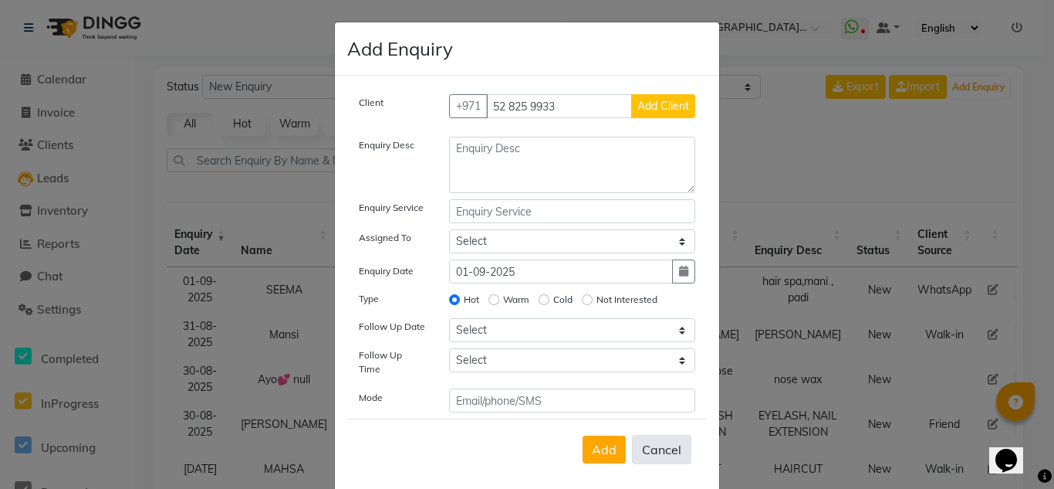
select select
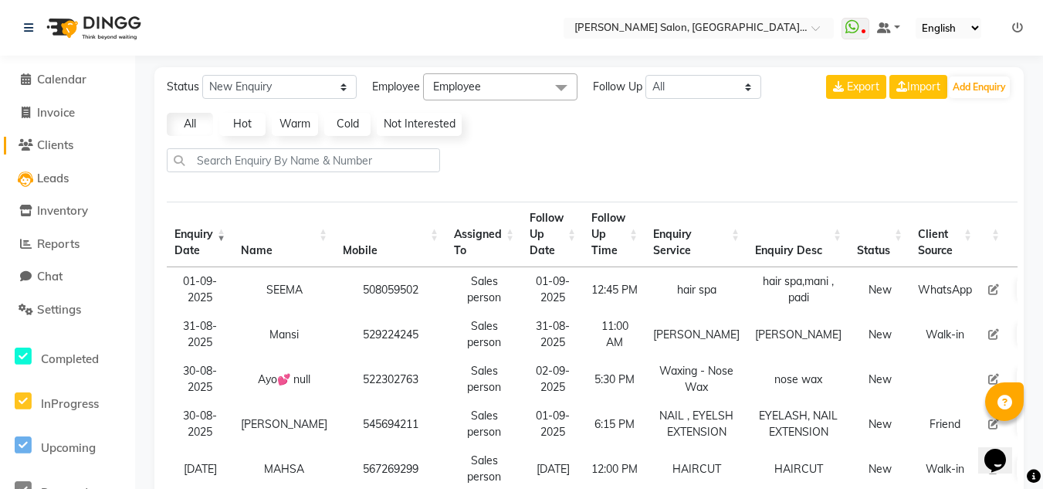
click at [54, 146] on span "Clients" at bounding box center [55, 144] width 36 height 15
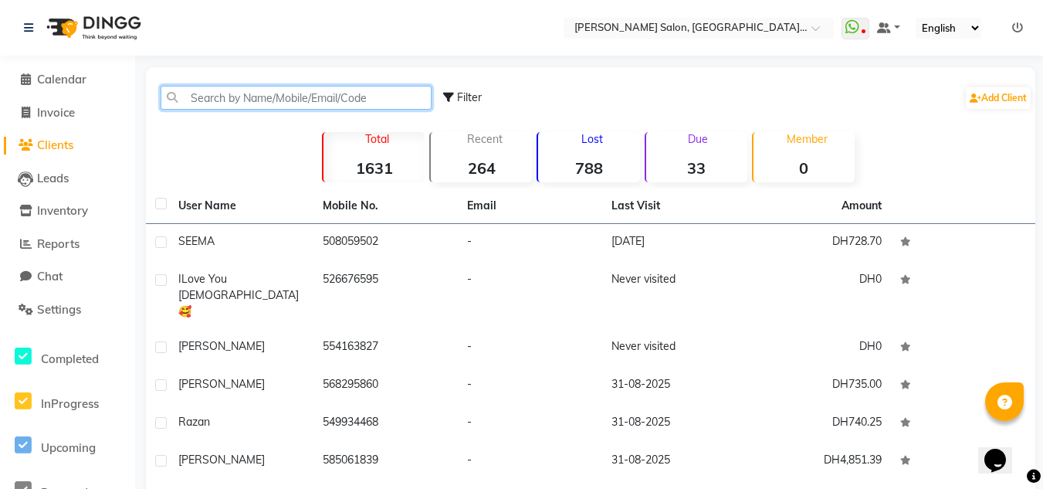
click at [248, 97] on input "text" at bounding box center [296, 98] width 271 height 24
click at [234, 92] on input "text" at bounding box center [296, 98] width 271 height 24
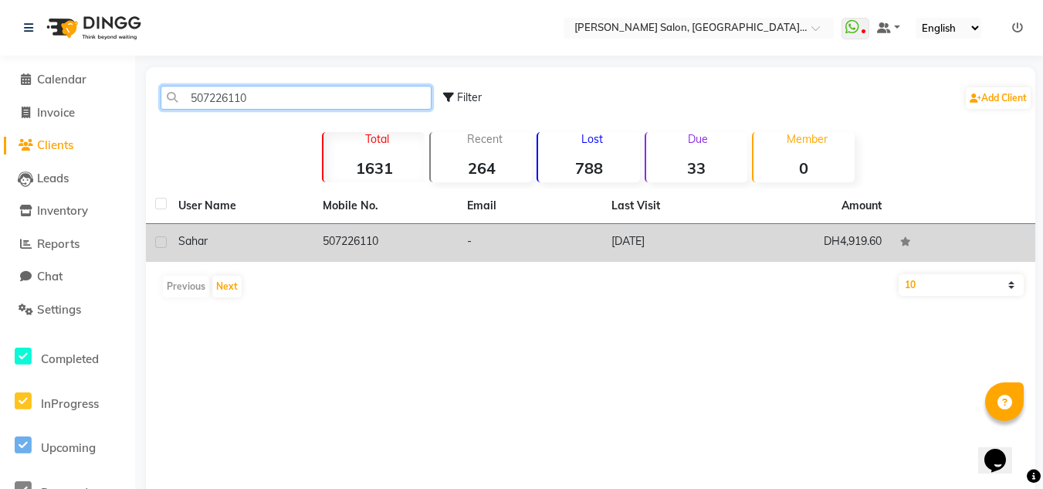
type input "507226110"
click at [289, 252] on td "Sahar" at bounding box center [241, 243] width 144 height 38
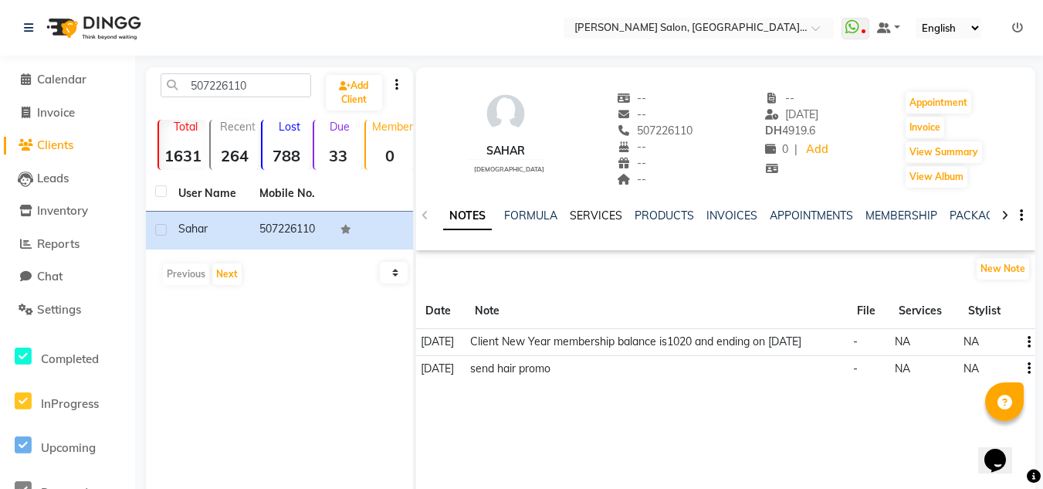
click at [597, 218] on link "SERVICES" at bounding box center [596, 215] width 52 height 14
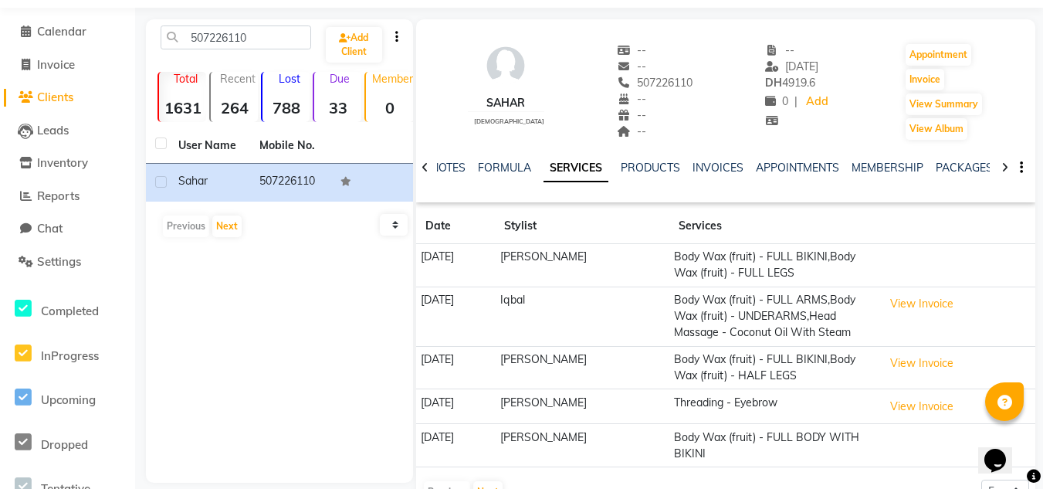
scroll to position [93, 0]
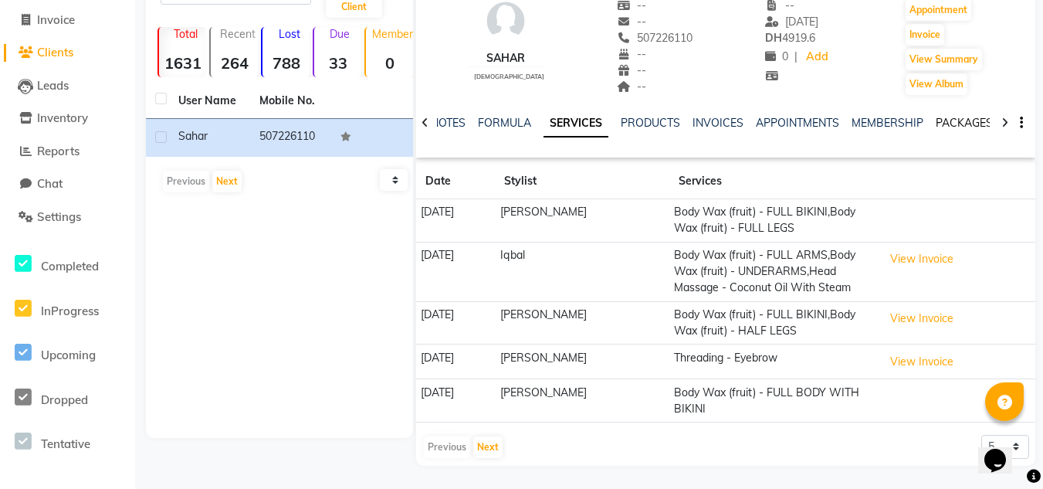
click at [965, 129] on link "PACKAGES" at bounding box center [964, 123] width 57 height 14
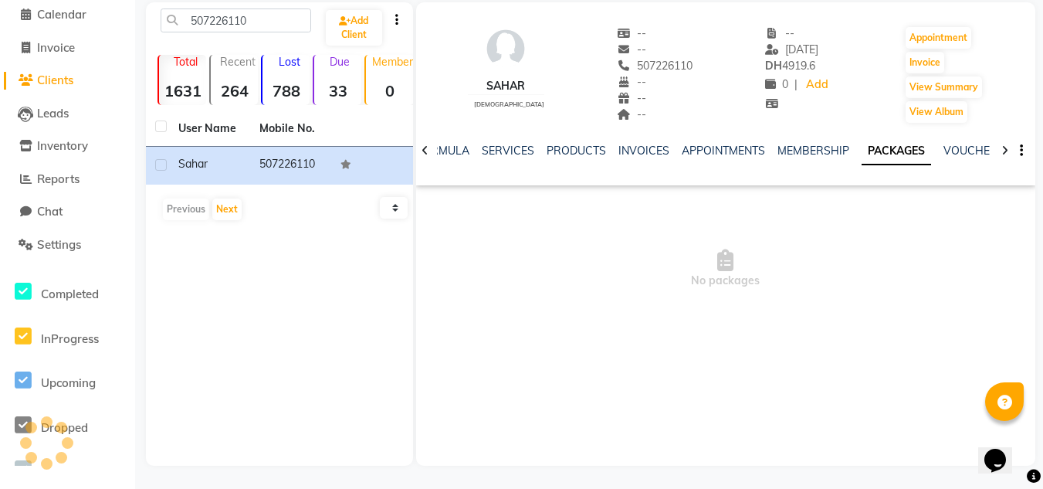
scroll to position [65, 0]
click at [971, 152] on link "VOUCHERS" at bounding box center [973, 151] width 61 height 14
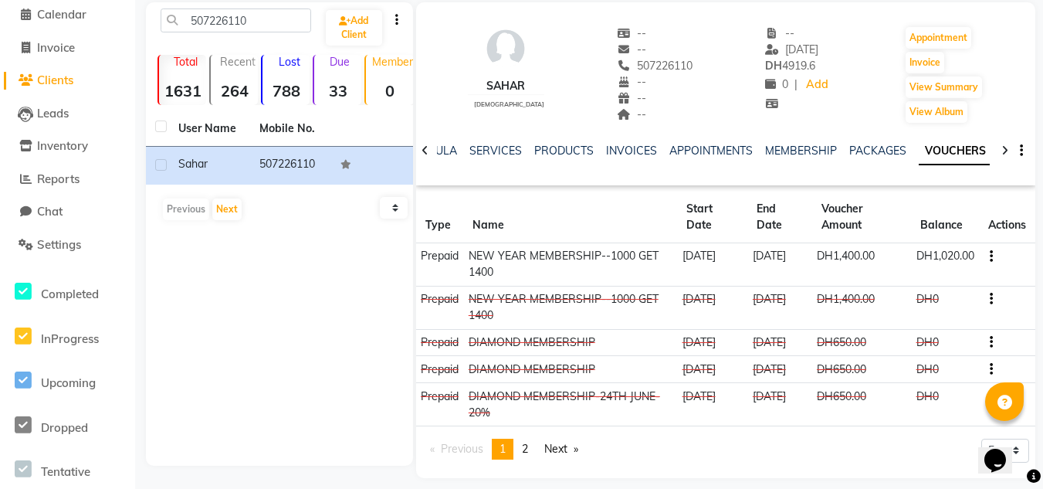
click at [67, 80] on span "Clients" at bounding box center [55, 80] width 36 height 15
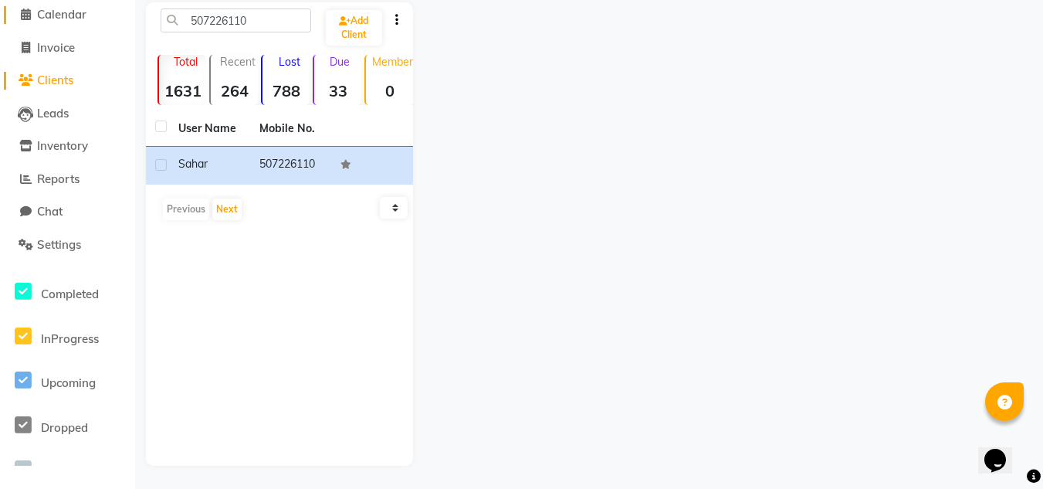
click at [63, 14] on span "Calendar" at bounding box center [61, 14] width 49 height 15
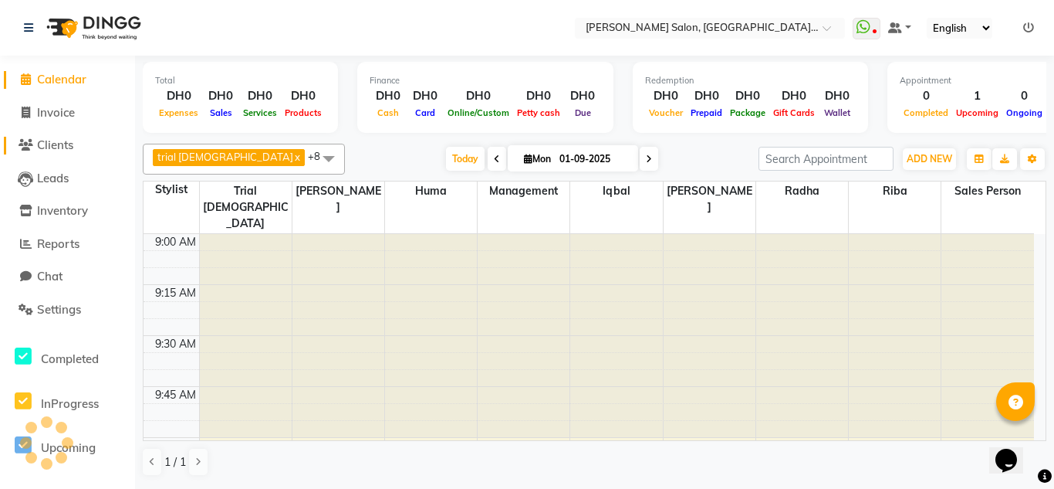
click at [80, 147] on link "Clients" at bounding box center [67, 146] width 127 height 18
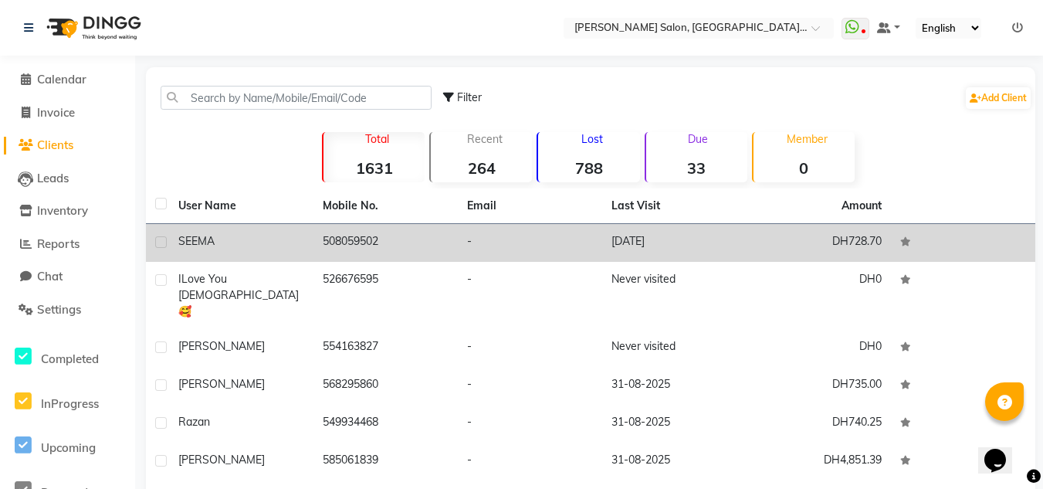
click at [258, 239] on div "SEEMA" at bounding box center [241, 241] width 126 height 16
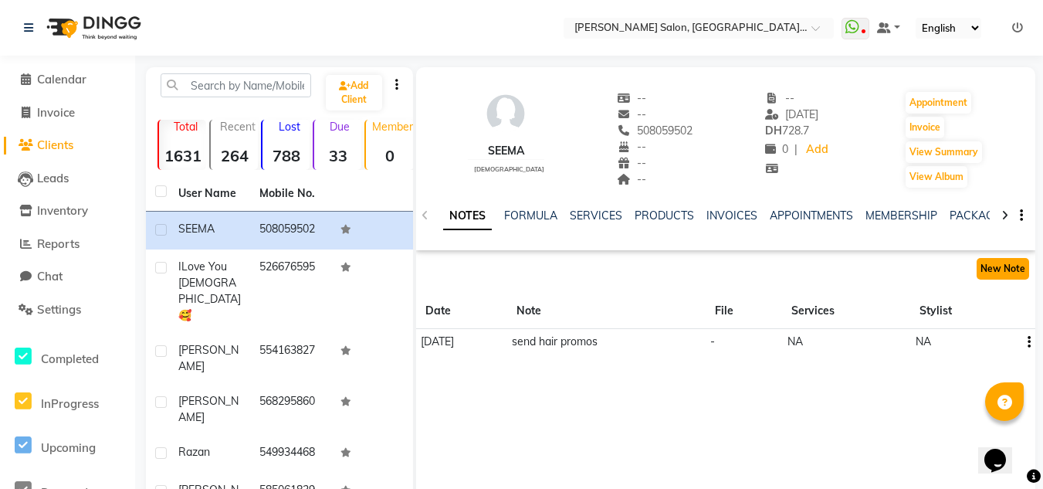
click at [1010, 269] on button "New Note" at bounding box center [1002, 269] width 52 height 22
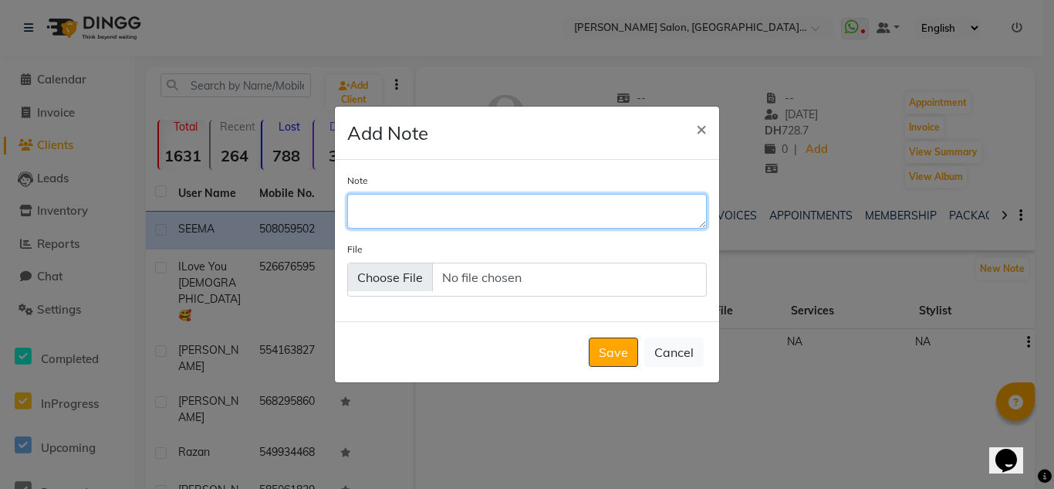
click at [442, 208] on textarea "Note" at bounding box center [527, 211] width 360 height 34
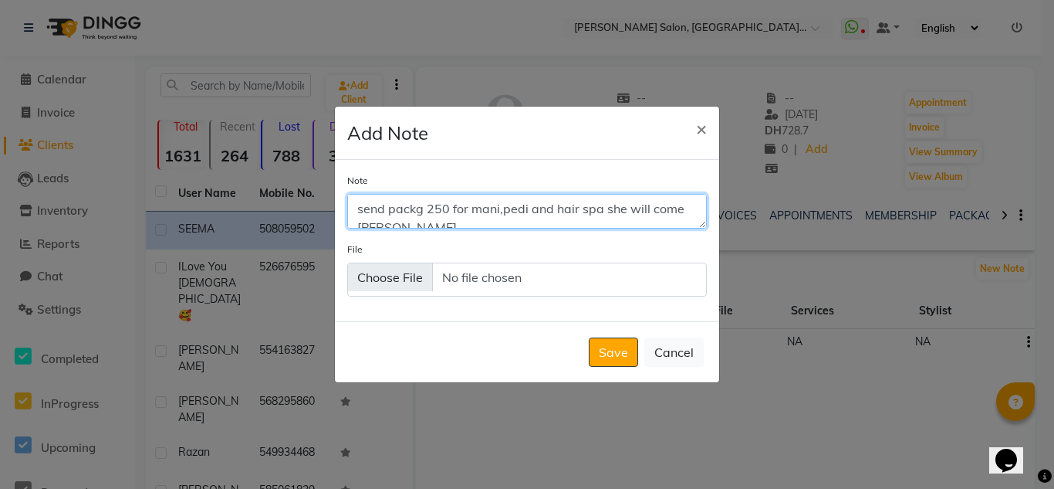
scroll to position [8, 0]
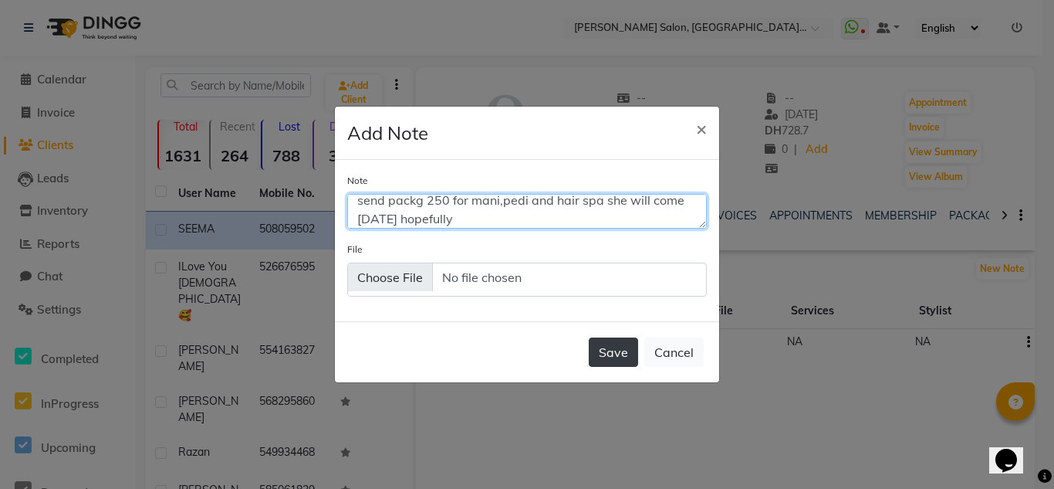
type textarea "send packg 250 for mani,pedi and hair spa she will come [DATE] hopefully"
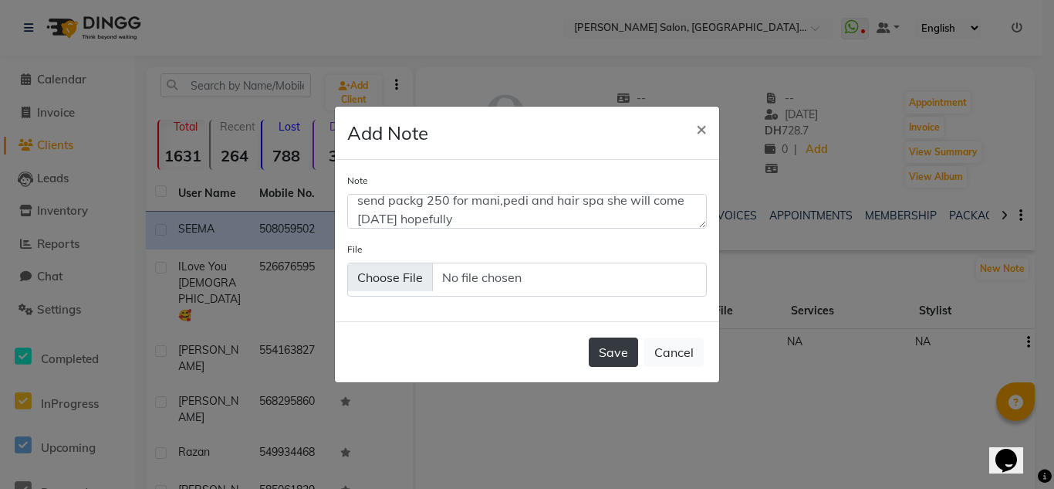
click at [618, 355] on button "Save" at bounding box center [613, 351] width 49 height 29
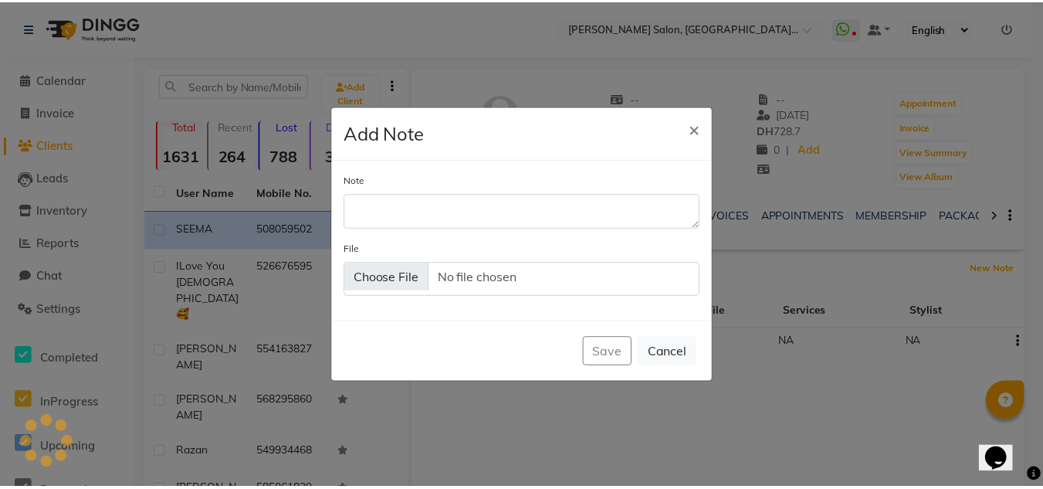
scroll to position [0, 0]
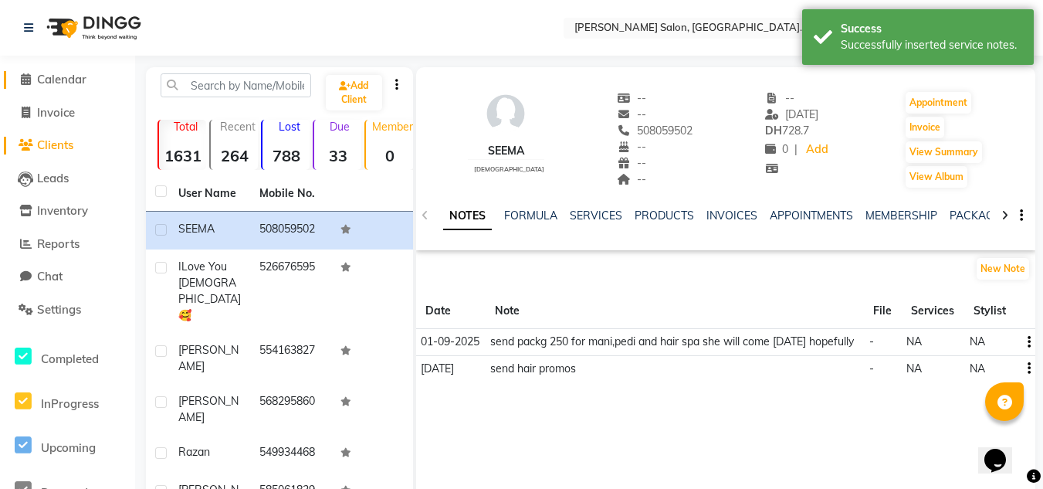
click at [62, 83] on span "Calendar" at bounding box center [61, 79] width 49 height 15
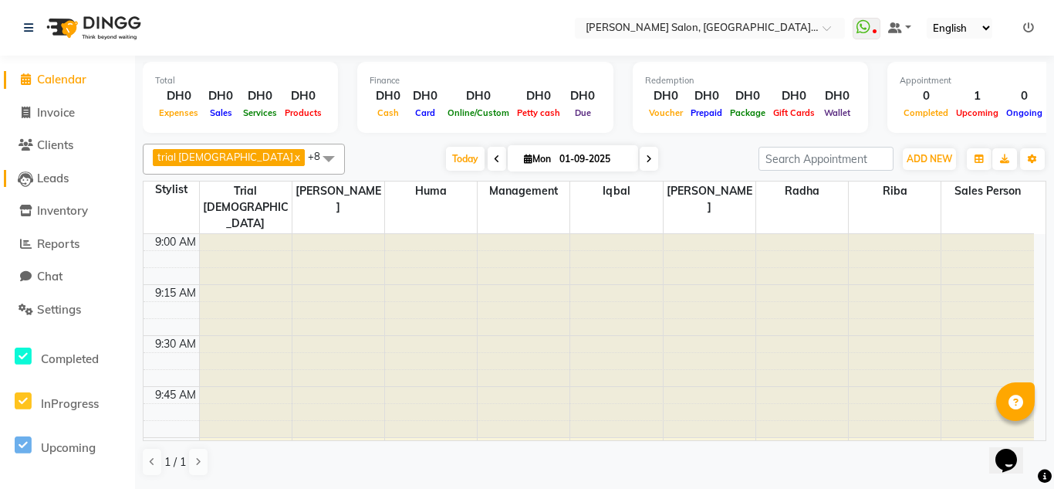
click at [61, 180] on span "Leads" at bounding box center [53, 178] width 32 height 15
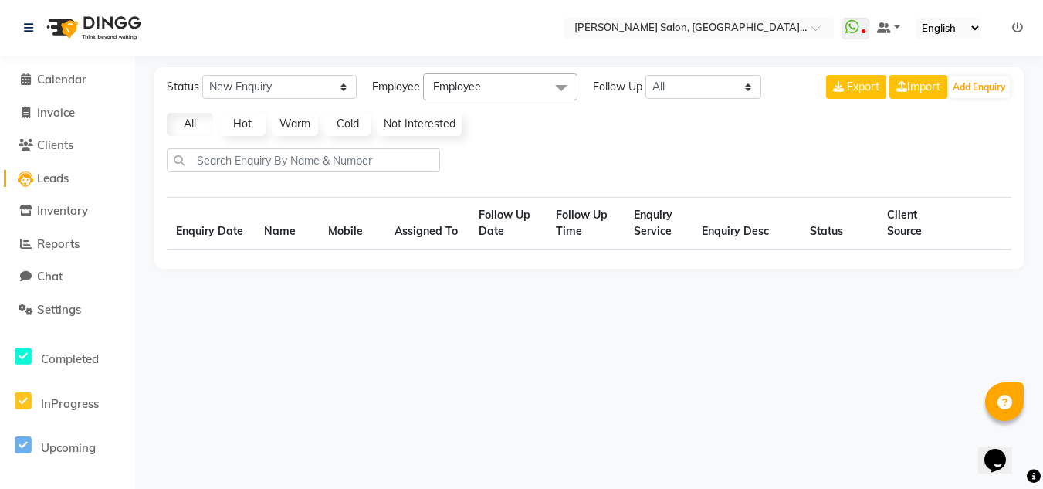
select select "10"
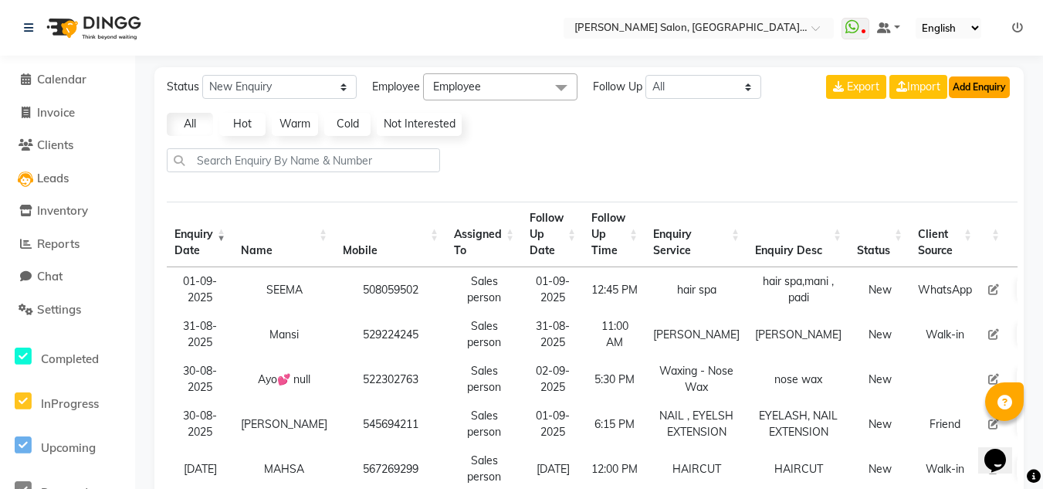
click at [982, 86] on button "Add Enquiry" at bounding box center [979, 87] width 61 height 22
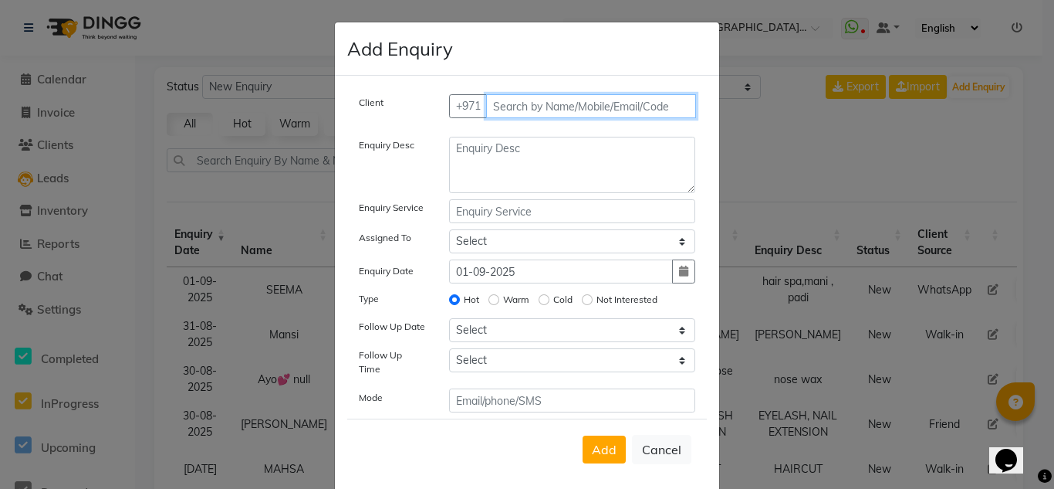
paste input "52 825 9933"
click at [503, 103] on input "52 825 9933" at bounding box center [559, 106] width 147 height 24
click at [503, 105] on input "52 825 9933" at bounding box center [559, 106] width 147 height 24
click at [503, 103] on input "52 825 9933" at bounding box center [559, 106] width 147 height 24
click at [523, 107] on input "52825 9933" at bounding box center [559, 106] width 147 height 24
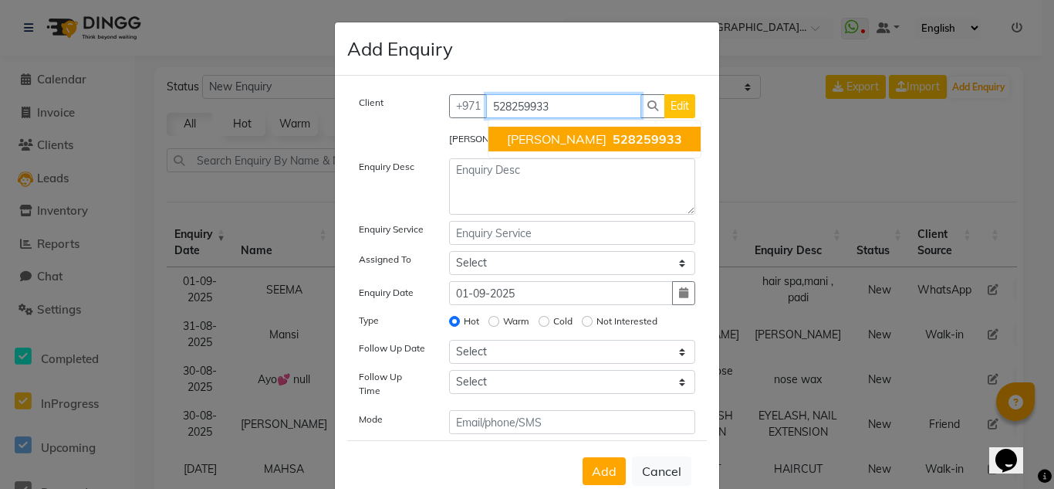
click at [551, 139] on button "[PERSON_NAME] 528259933" at bounding box center [595, 139] width 212 height 25
type input "528259933"
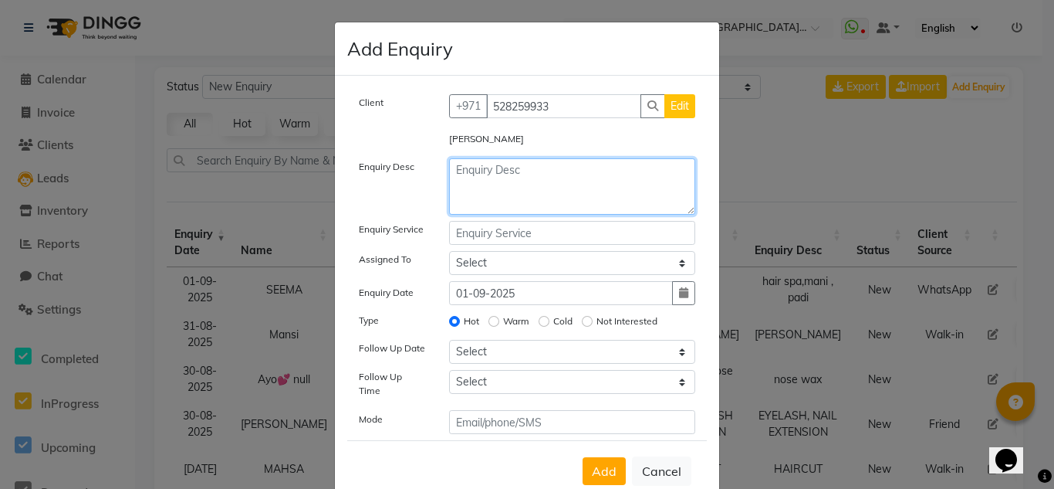
click at [518, 174] on textarea at bounding box center [572, 186] width 247 height 56
type textarea "Hair wash and blowdry"
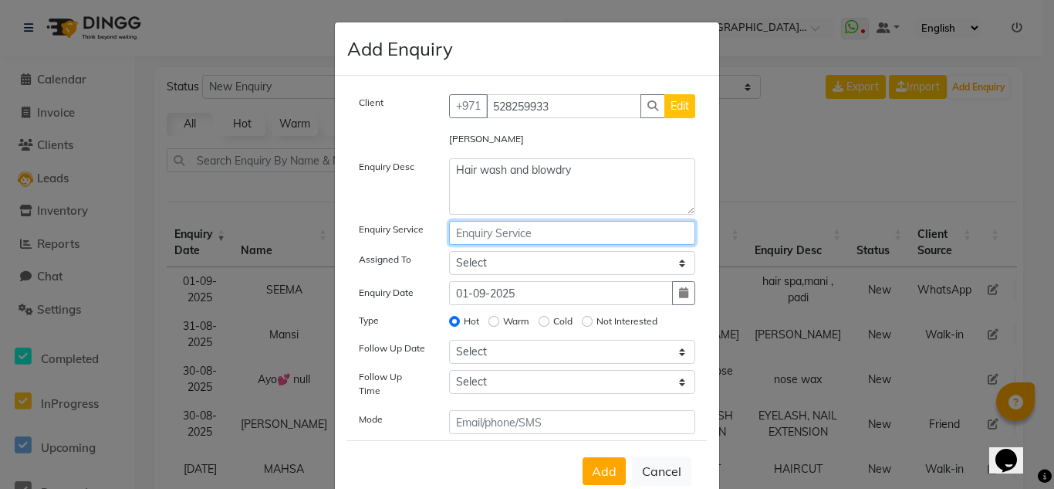
click at [557, 233] on input "text" at bounding box center [572, 233] width 247 height 24
click at [570, 237] on input "text" at bounding box center [572, 233] width 247 height 24
click at [623, 232] on input "text" at bounding box center [572, 233] width 247 height 24
type input "hair wash and blow dry"
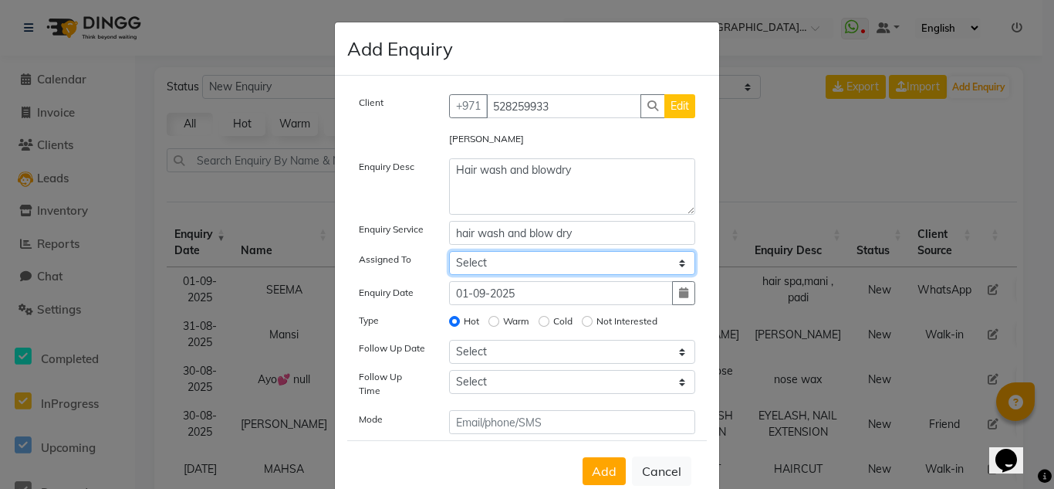
click at [577, 262] on select "Select Huma [PERSON_NAME] Management [PERSON_NAME] Sales person [PERSON_NAME] t…" at bounding box center [572, 263] width 247 height 24
select select "86370"
click at [449, 251] on select "Select Huma [PERSON_NAME] Management [PERSON_NAME] Sales person [PERSON_NAME] t…" at bounding box center [572, 263] width 247 height 24
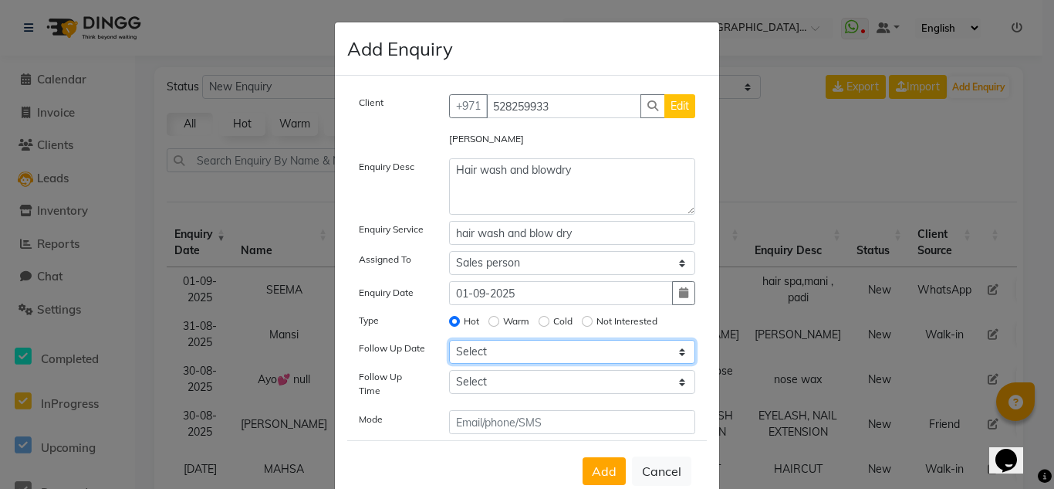
click at [487, 352] on select "Select [DATE] [DATE] [DATE] ([DATE]) [DATE] ([DATE]) [DATE] ([DATE]) [DATE] ([D…" at bounding box center [572, 352] width 247 height 24
select select "2025-09-01"
click at [449, 340] on select "Select [DATE] [DATE] [DATE] ([DATE]) [DATE] ([DATE]) [DATE] ([DATE]) [DATE] ([D…" at bounding box center [572, 352] width 247 height 24
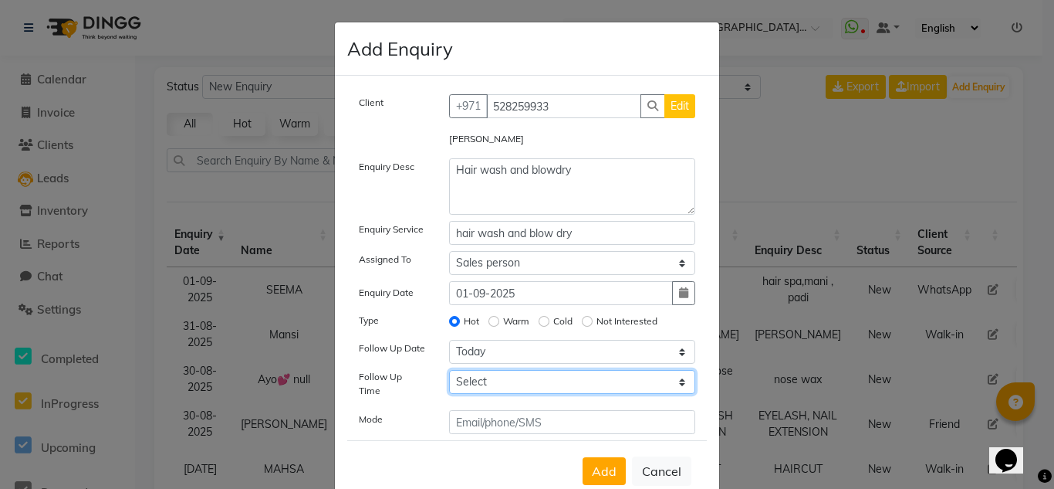
click at [534, 376] on select "Select 07:00 AM 07:15 AM 07:30 AM 07:45 AM 08:00 AM 08:15 AM 08:30 AM 08:45 AM …" at bounding box center [572, 382] width 247 height 24
select select "825"
click at [449, 370] on select "Select 07:00 AM 07:15 AM 07:30 AM 07:45 AM 08:00 AM 08:15 AM 08:30 AM 08:45 AM …" at bounding box center [572, 382] width 247 height 24
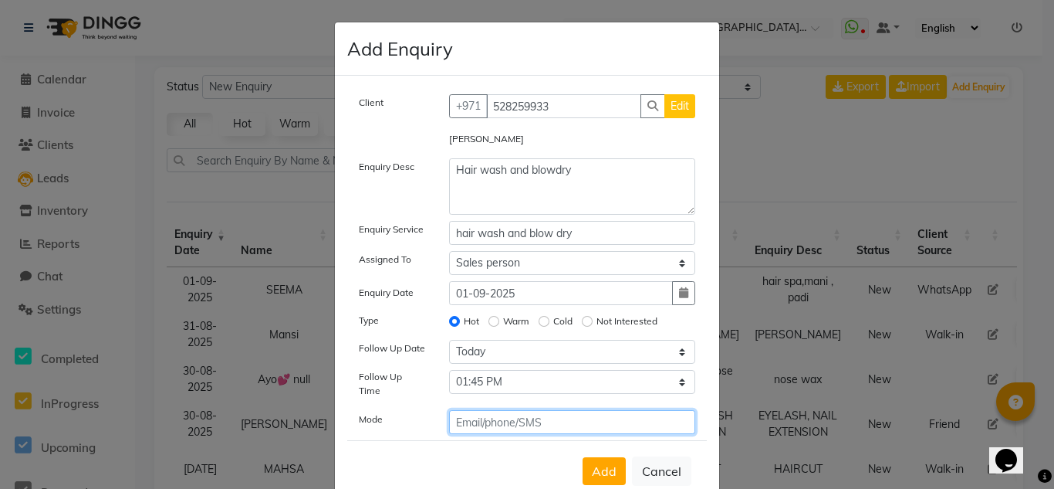
click at [513, 411] on input "text" at bounding box center [572, 422] width 247 height 24
type input "watsp"
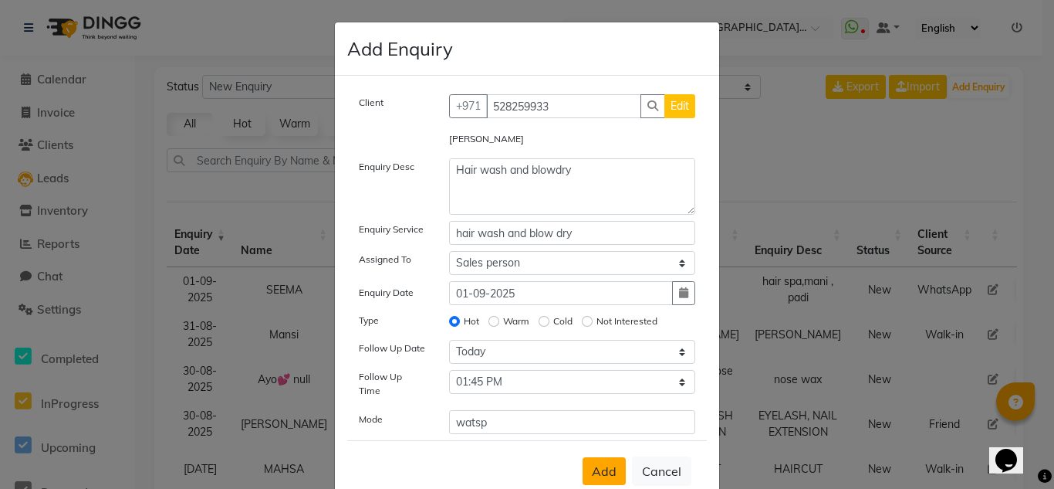
click at [608, 463] on span "Add" at bounding box center [604, 470] width 25 height 15
select select
radio input "false"
select select
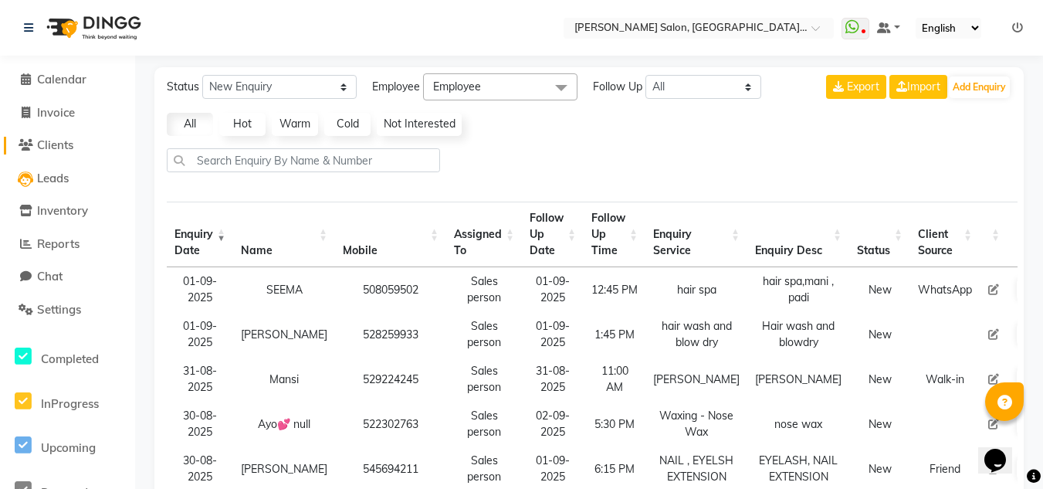
click at [72, 146] on span "Clients" at bounding box center [55, 144] width 36 height 15
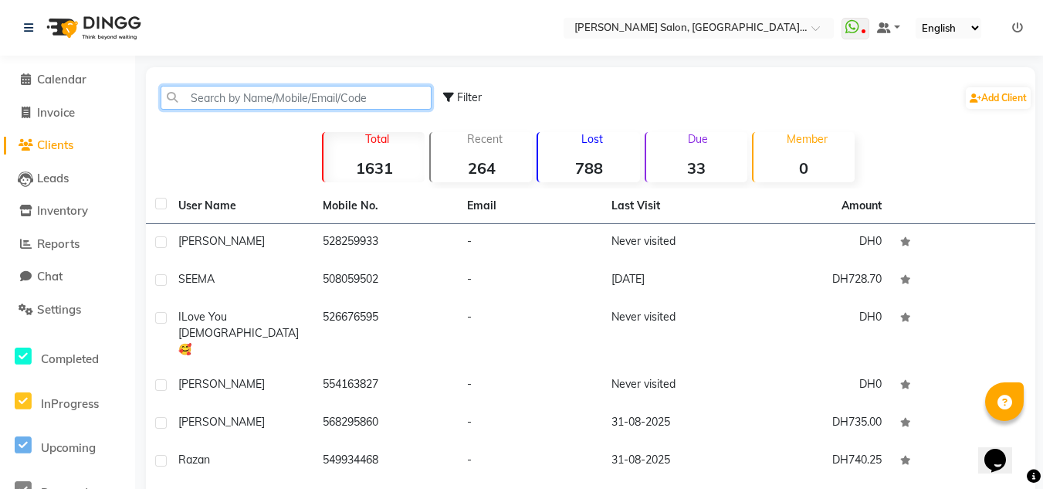
click at [286, 93] on input "text" at bounding box center [296, 98] width 271 height 24
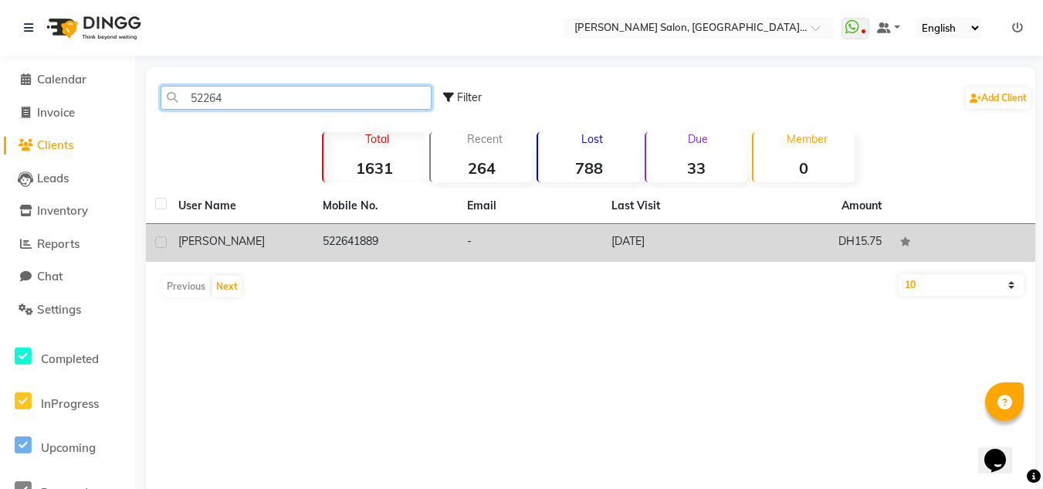
type input "52264"
click at [294, 237] on div "[PERSON_NAME]" at bounding box center [241, 241] width 126 height 16
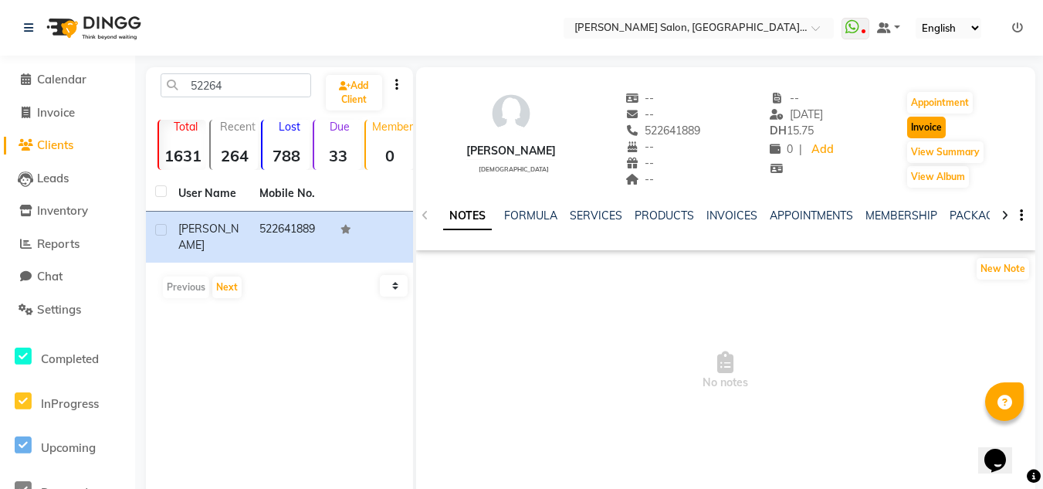
click at [924, 123] on button "Invoice" at bounding box center [926, 128] width 39 height 22
select select "service"
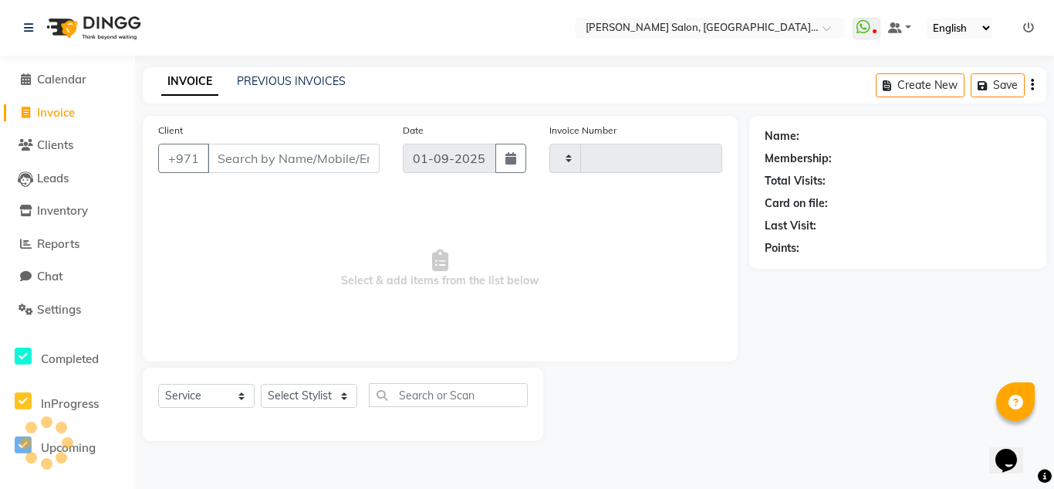
type input "1261"
select select "4069"
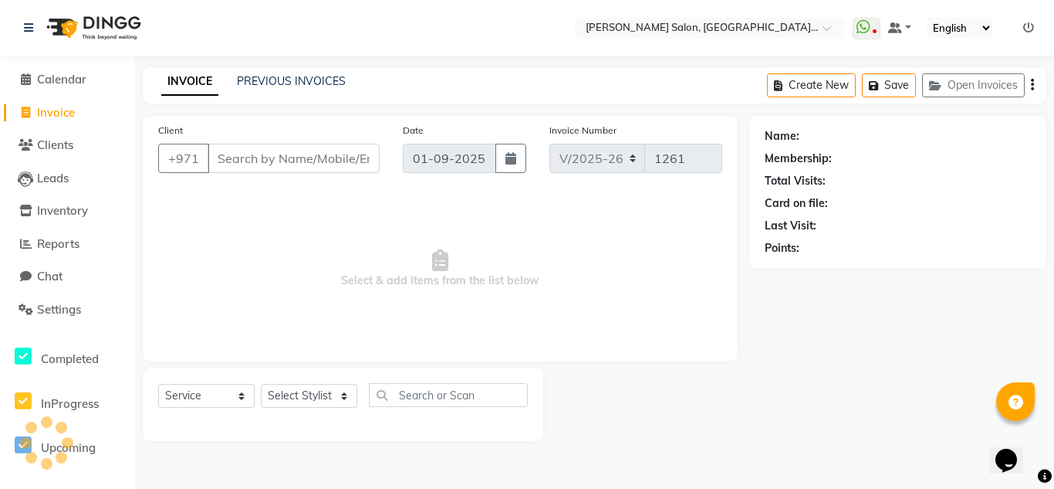
type input "522641889"
select select "1: Object"
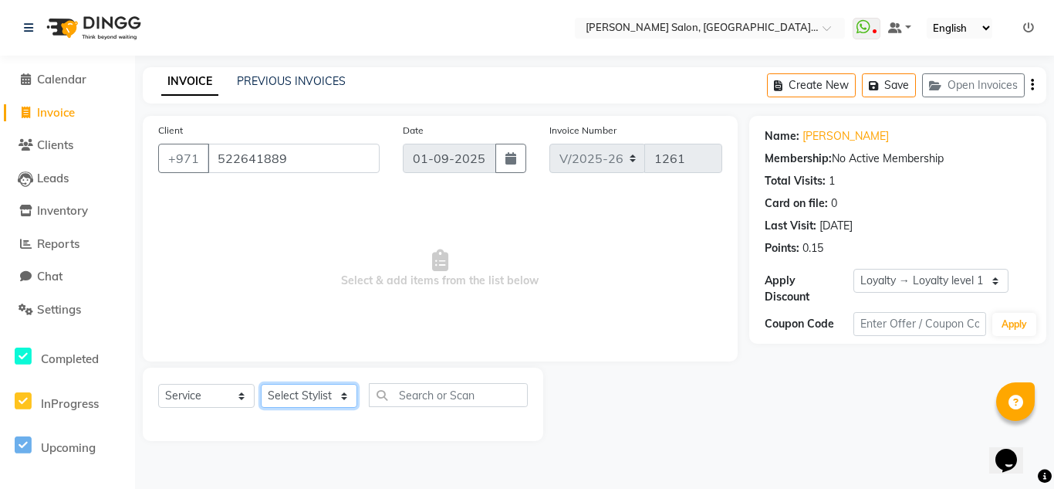
click at [314, 396] on select "Select Stylist Huma [PERSON_NAME] Management [PERSON_NAME] Sales person [PERSON…" at bounding box center [309, 396] width 96 height 24
select select "86711"
click at [261, 384] on select "Select Stylist Huma [PERSON_NAME] Management [PERSON_NAME] Sales person [PERSON…" at bounding box center [309, 396] width 96 height 24
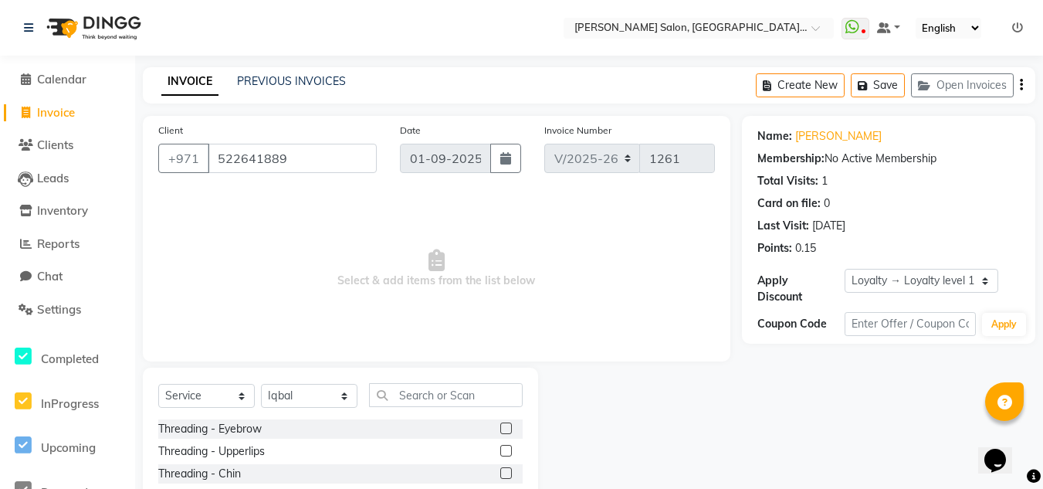
click at [500, 429] on label at bounding box center [506, 428] width 12 height 12
click at [500, 429] on input "checkbox" at bounding box center [505, 429] width 10 height 10
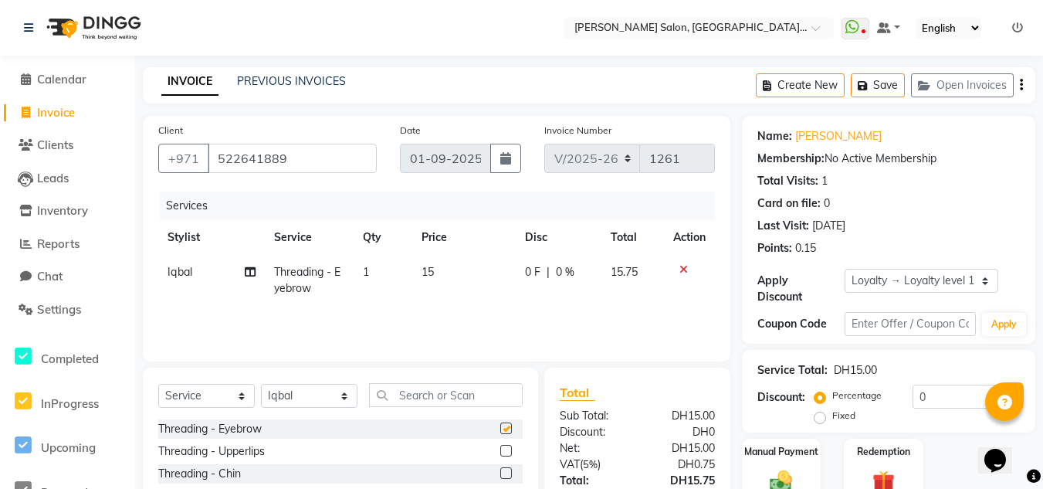
checkbox input "false"
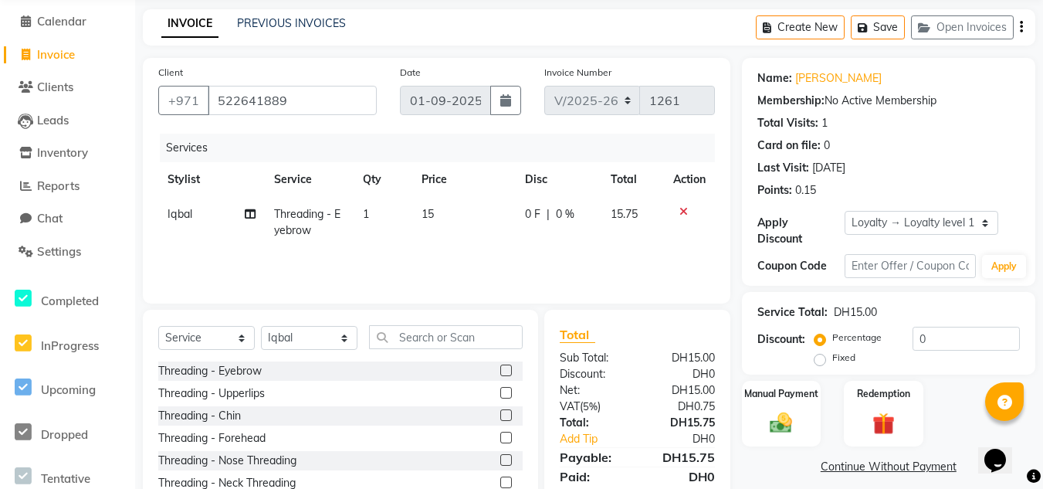
scroll to position [130, 0]
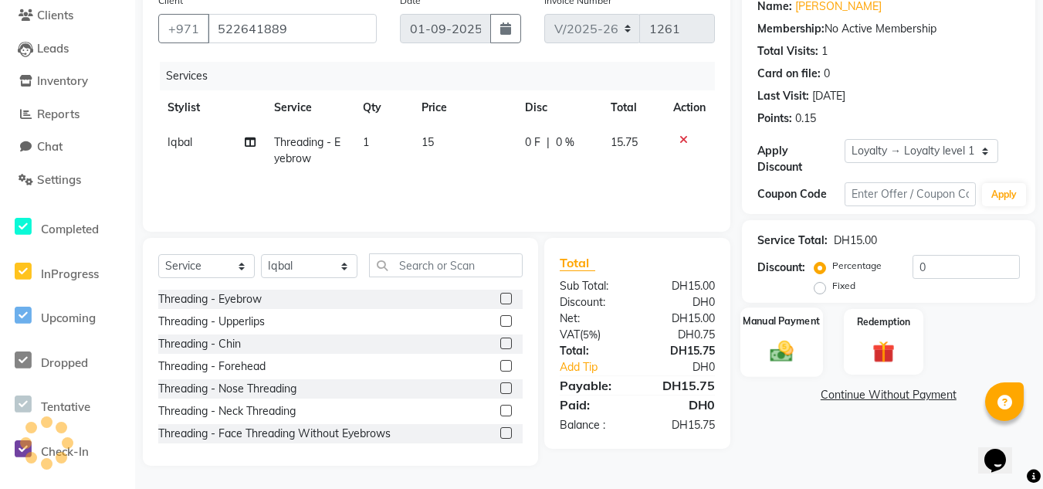
click at [791, 346] on img at bounding box center [782, 350] width 38 height 27
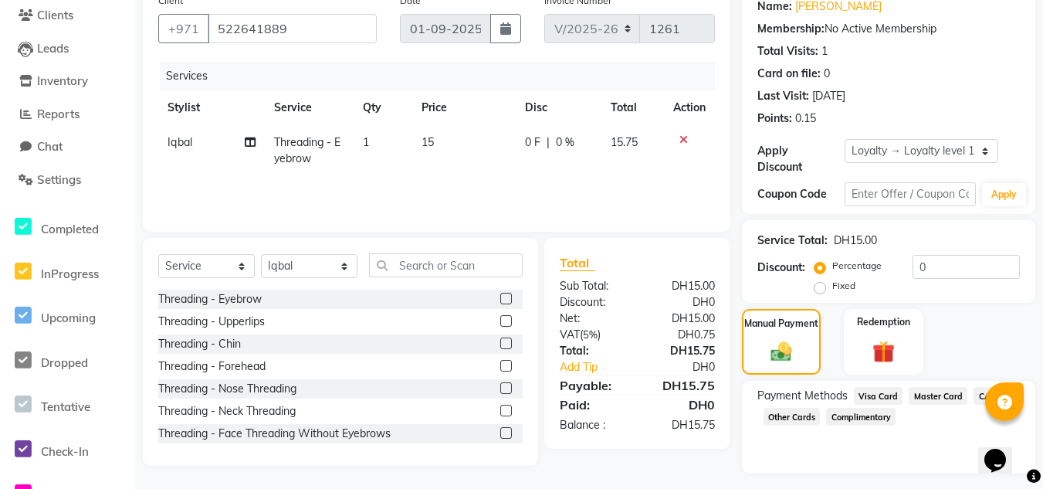
click at [876, 393] on span "Visa Card" at bounding box center [878, 396] width 49 height 18
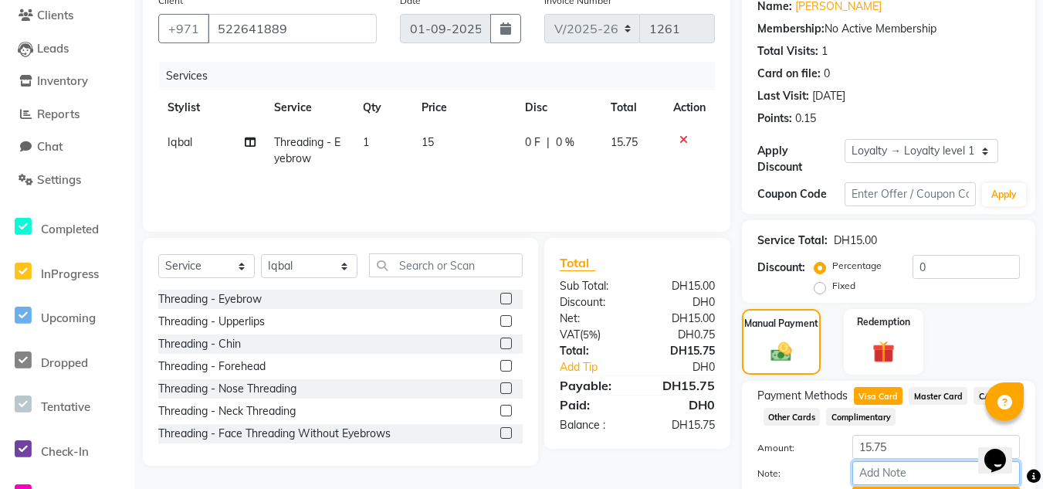
click at [919, 469] on input "Note:" at bounding box center [936, 473] width 168 height 24
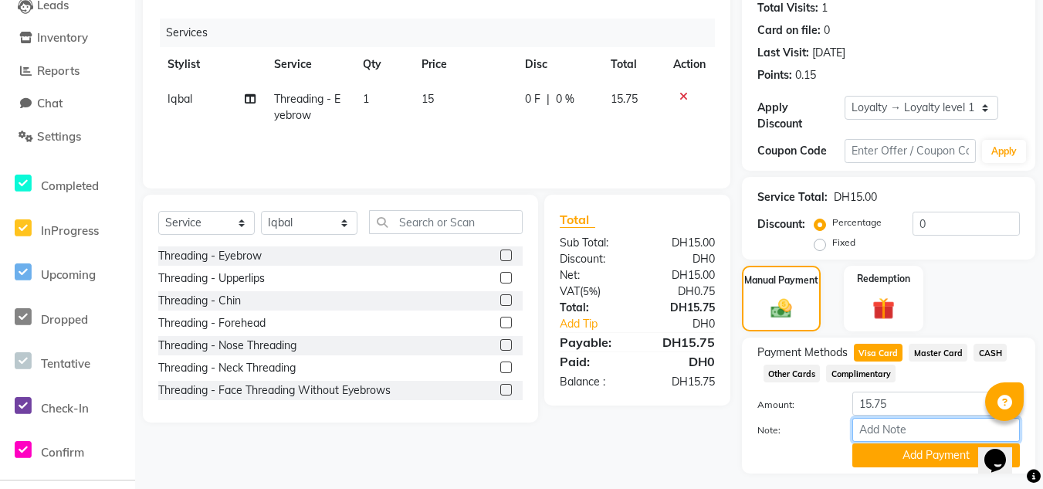
scroll to position [212, 0]
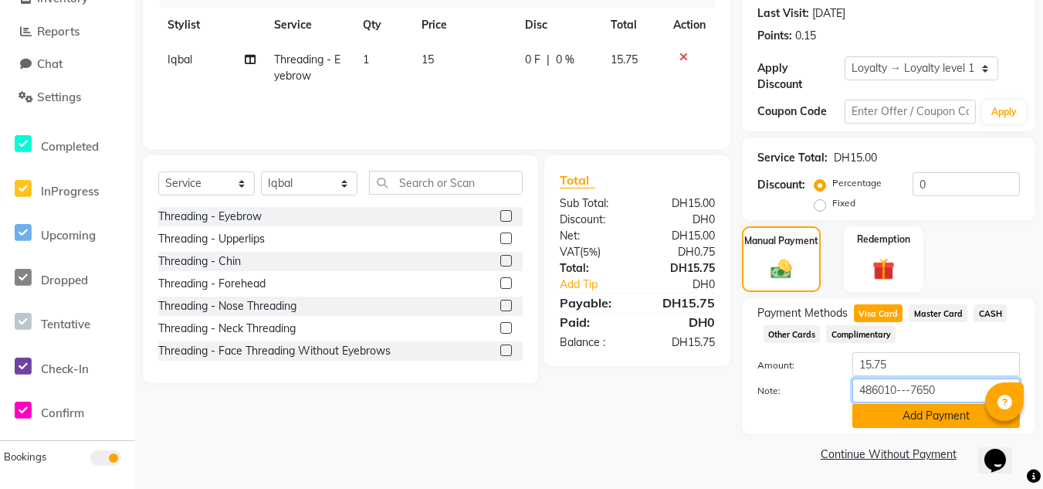
type input "486010---7650"
click at [908, 413] on button "Add Payment" at bounding box center [936, 416] width 168 height 24
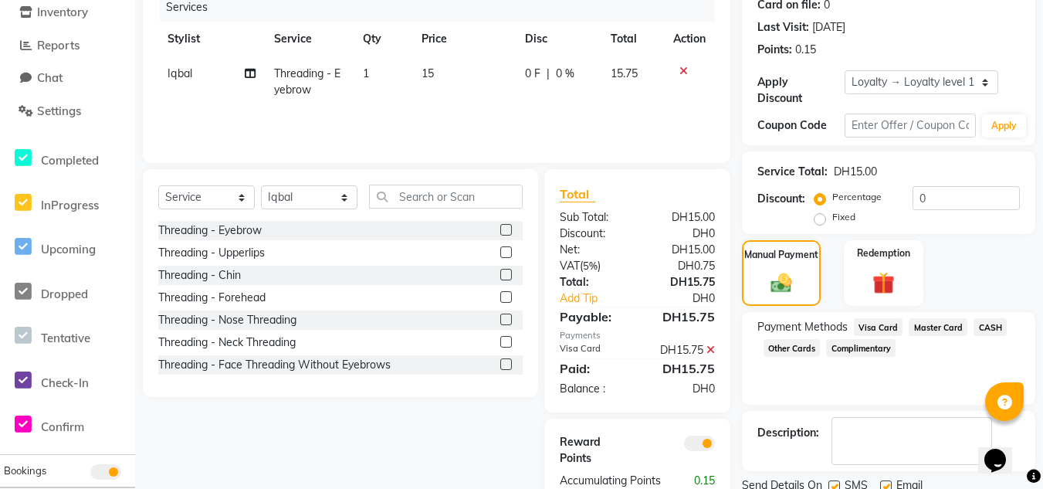
scroll to position [269, 0]
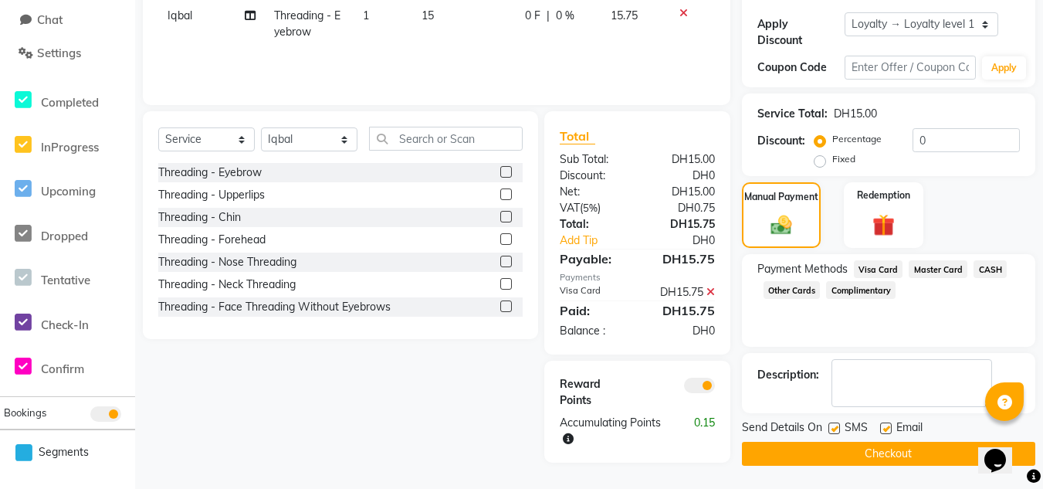
click at [865, 442] on button "Checkout" at bounding box center [888, 454] width 293 height 24
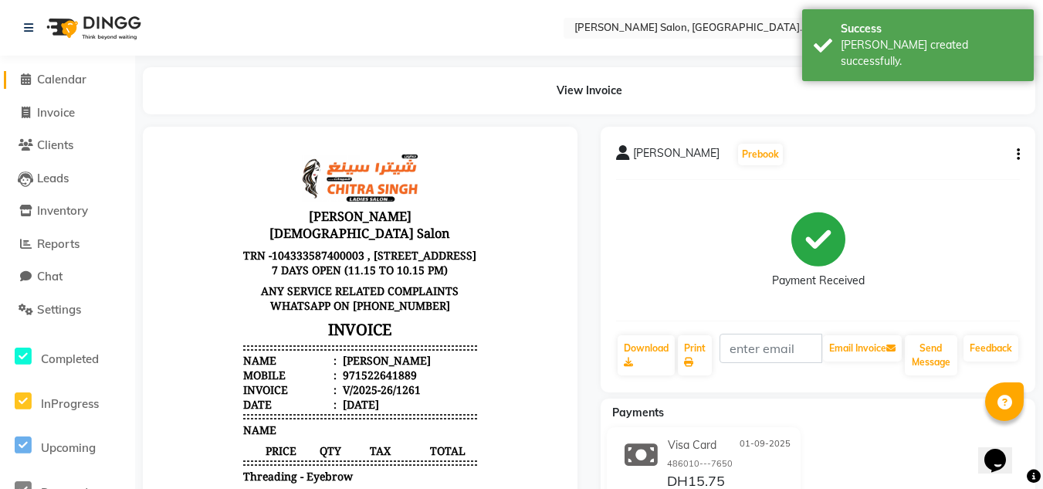
click at [57, 76] on span "Calendar" at bounding box center [61, 79] width 49 height 15
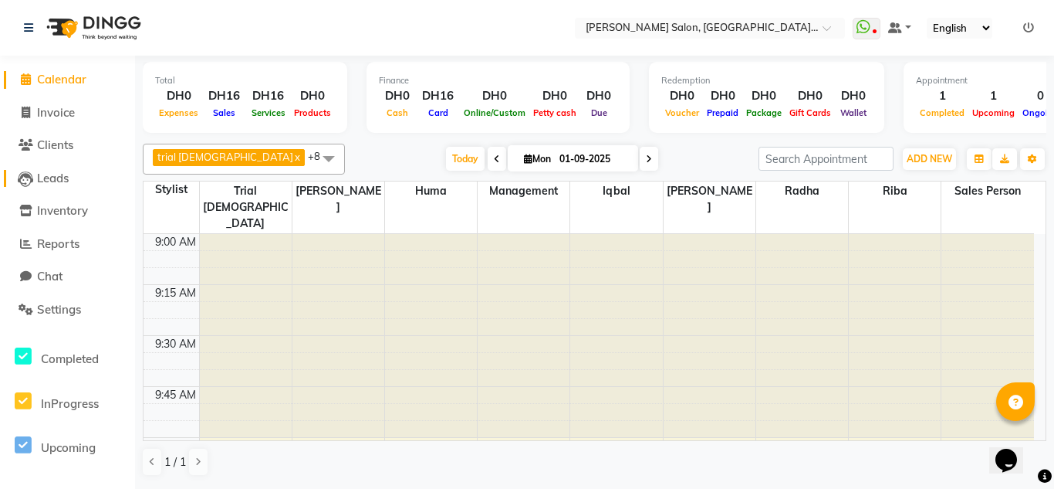
click at [59, 180] on span "Leads" at bounding box center [53, 178] width 32 height 15
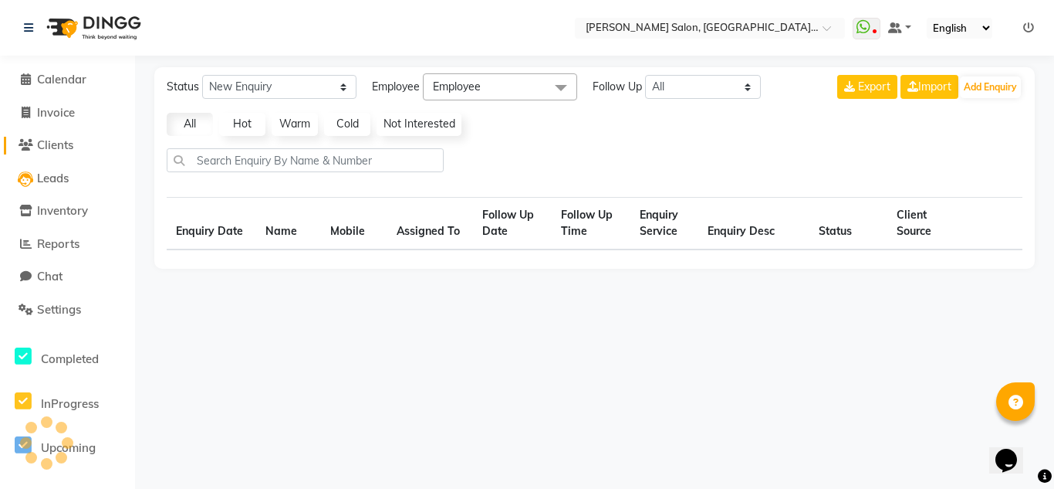
select select "10"
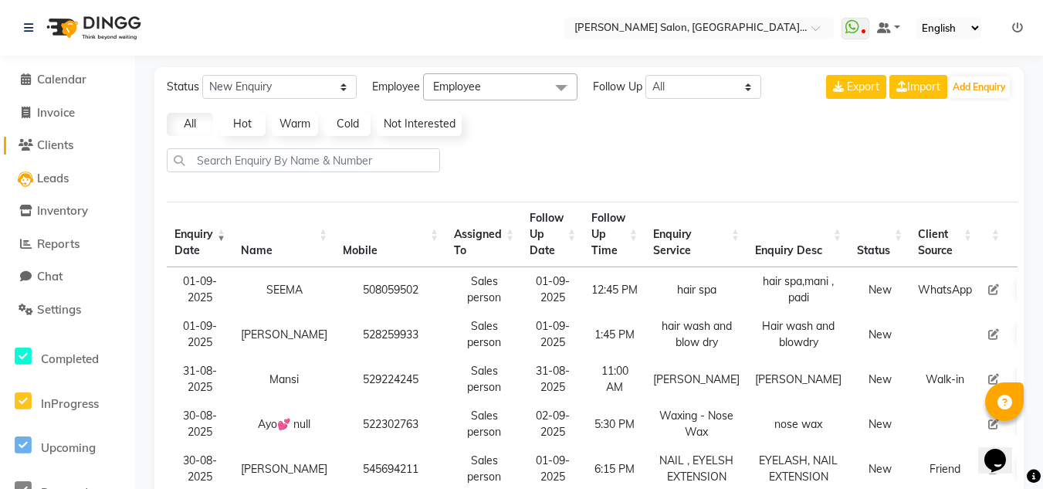
click at [53, 154] on link "Clients" at bounding box center [67, 146] width 127 height 18
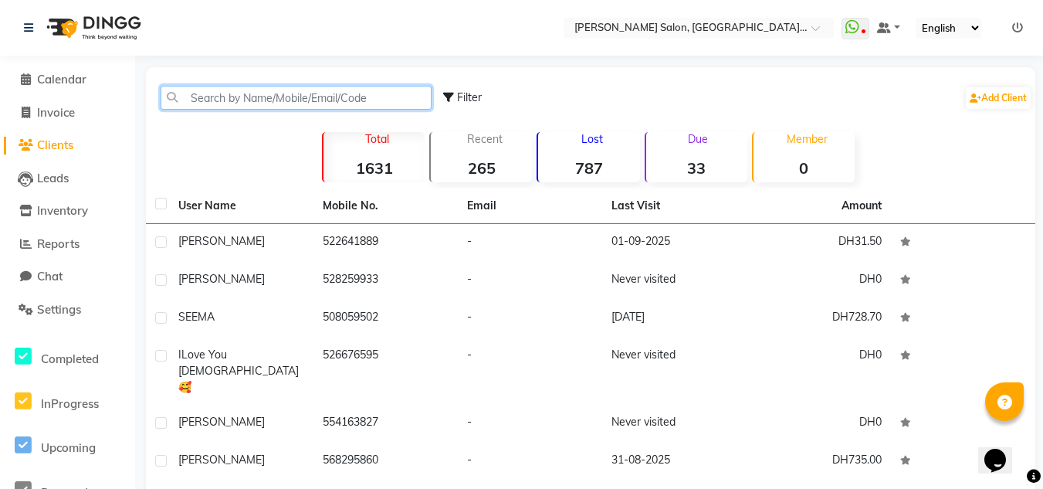
click at [229, 92] on input "text" at bounding box center [296, 98] width 271 height 24
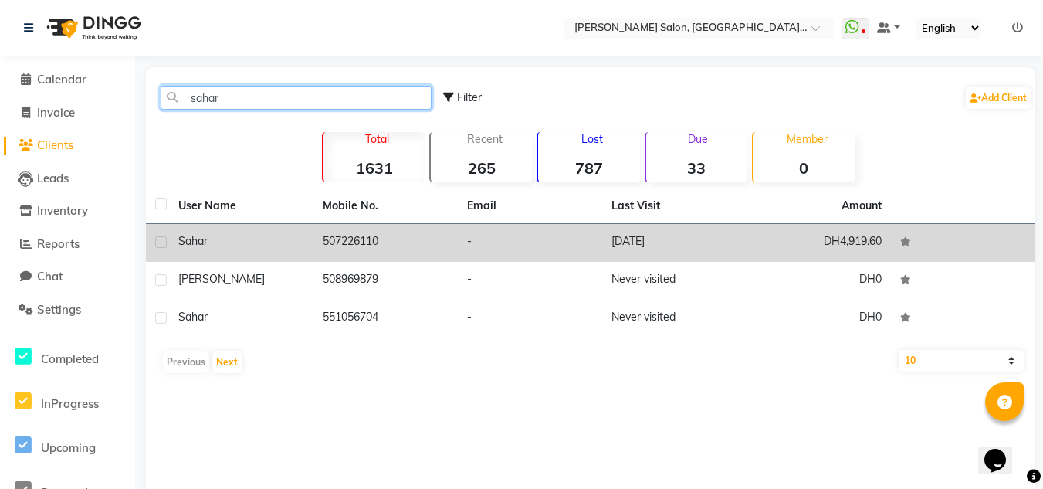
type input "sahar"
click at [279, 258] on td "Sahar" at bounding box center [241, 243] width 144 height 38
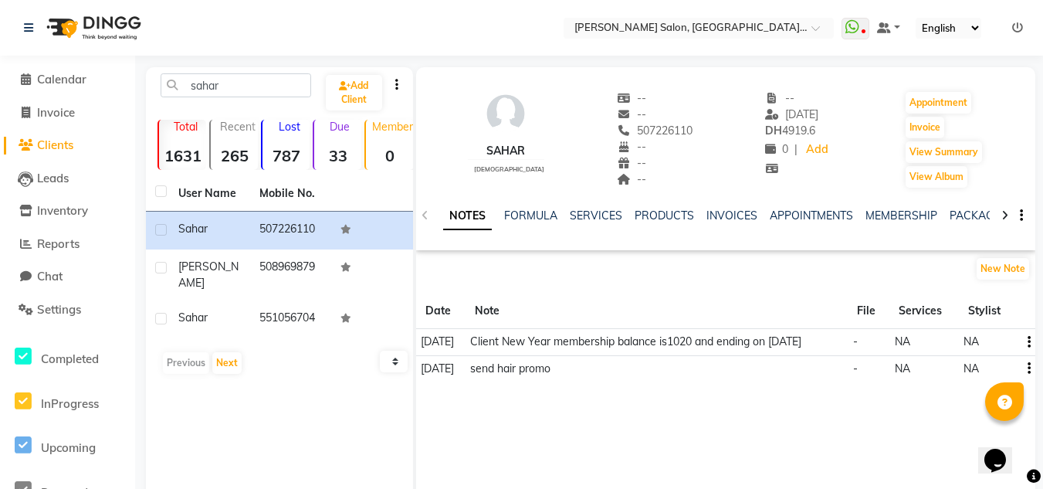
click at [1006, 215] on icon at bounding box center [1004, 215] width 7 height 11
click at [1007, 218] on icon at bounding box center [1004, 215] width 7 height 11
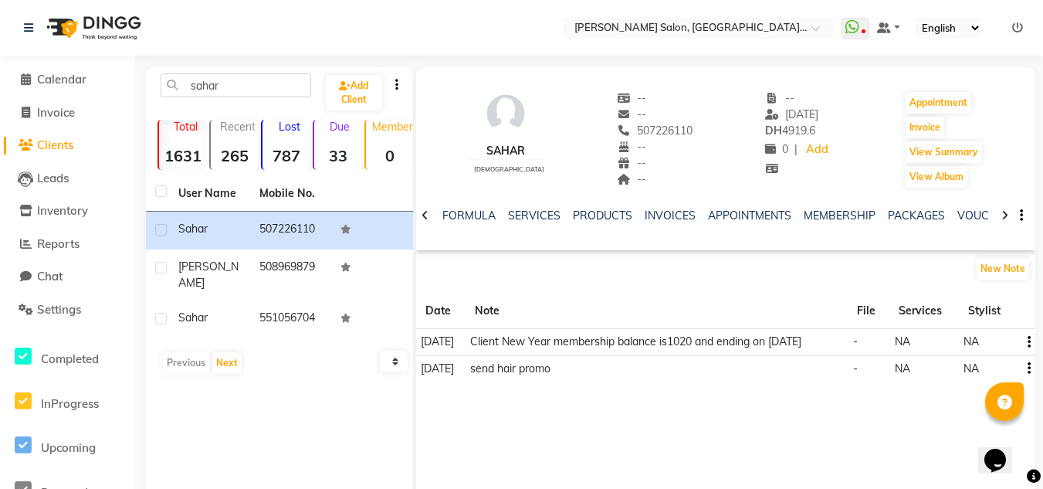
click at [1007, 218] on icon at bounding box center [1004, 215] width 7 height 11
click at [957, 218] on link "VOUCHERS" at bounding box center [950, 215] width 61 height 14
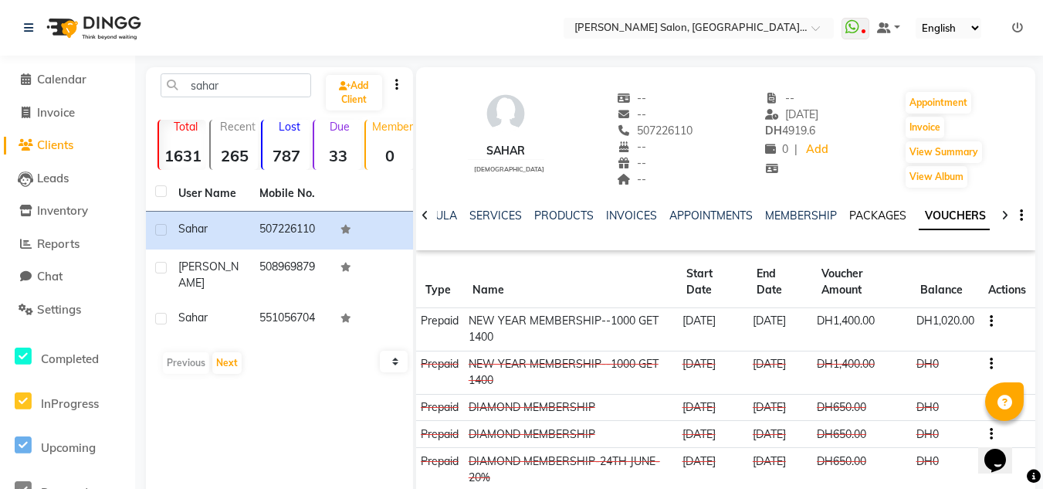
click at [889, 215] on link "PACKAGES" at bounding box center [877, 215] width 57 height 14
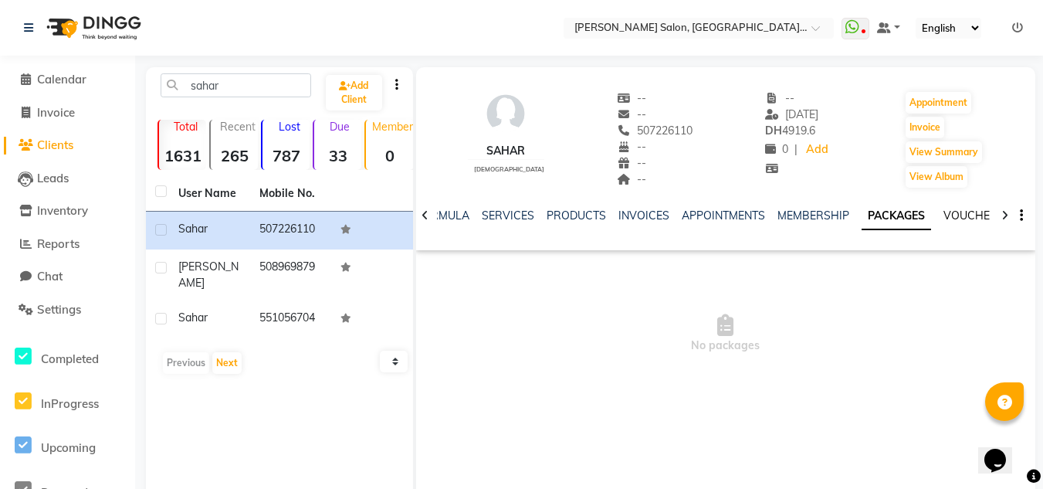
click at [957, 215] on link "VOUCHERS" at bounding box center [973, 215] width 61 height 14
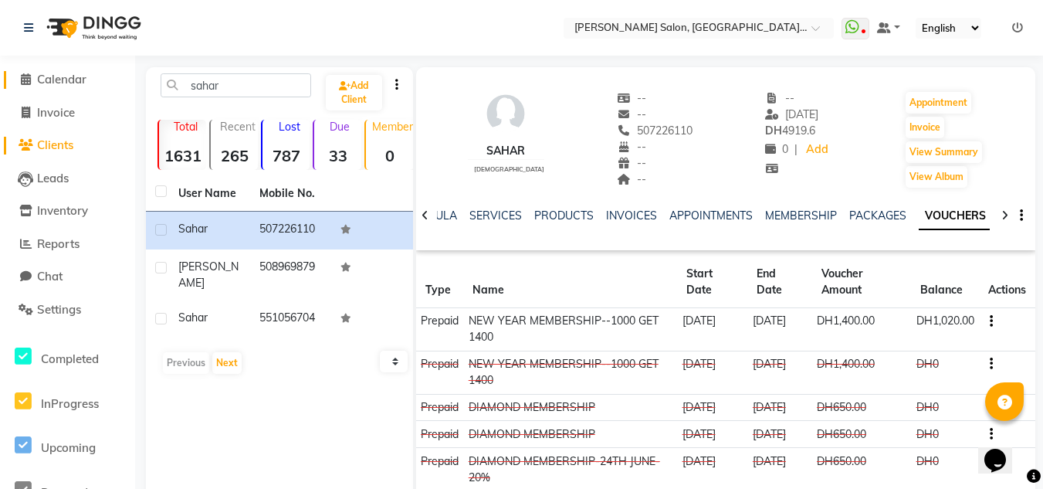
click at [47, 83] on span "Calendar" at bounding box center [61, 79] width 49 height 15
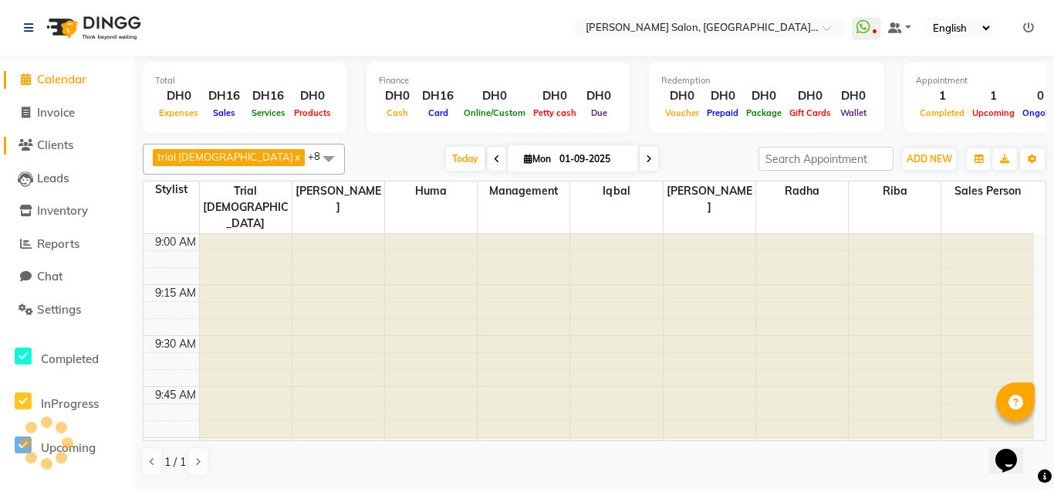
scroll to position [1020, 0]
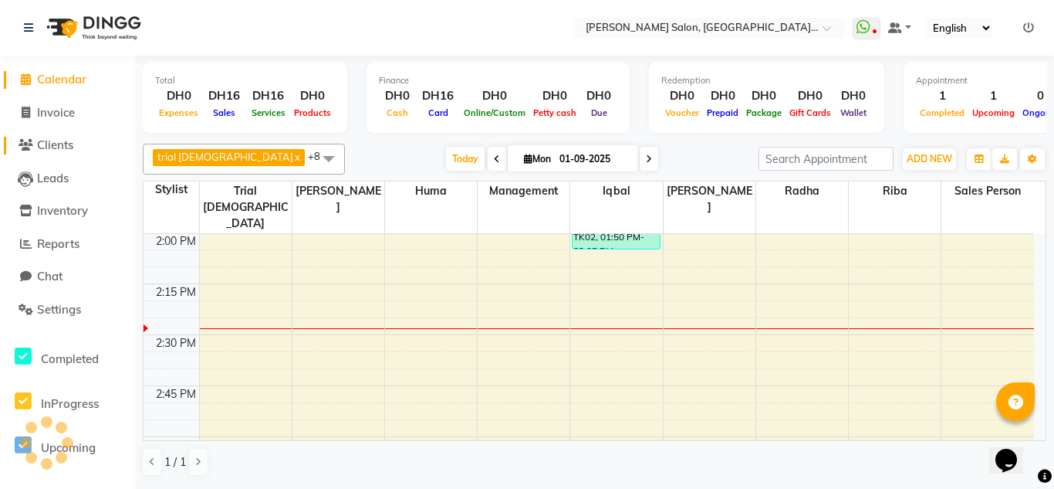
click at [61, 142] on span "Clients" at bounding box center [55, 144] width 36 height 15
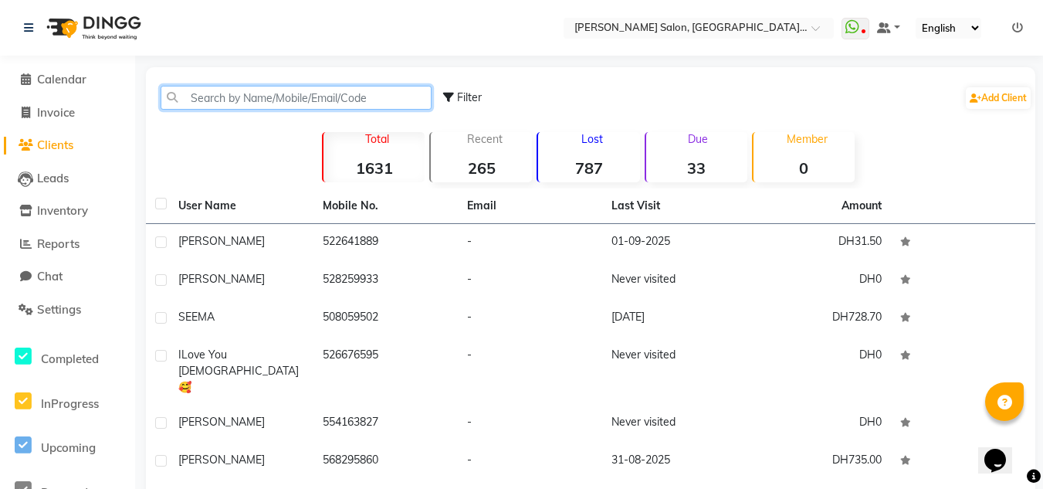
click at [204, 99] on input "text" at bounding box center [296, 98] width 271 height 24
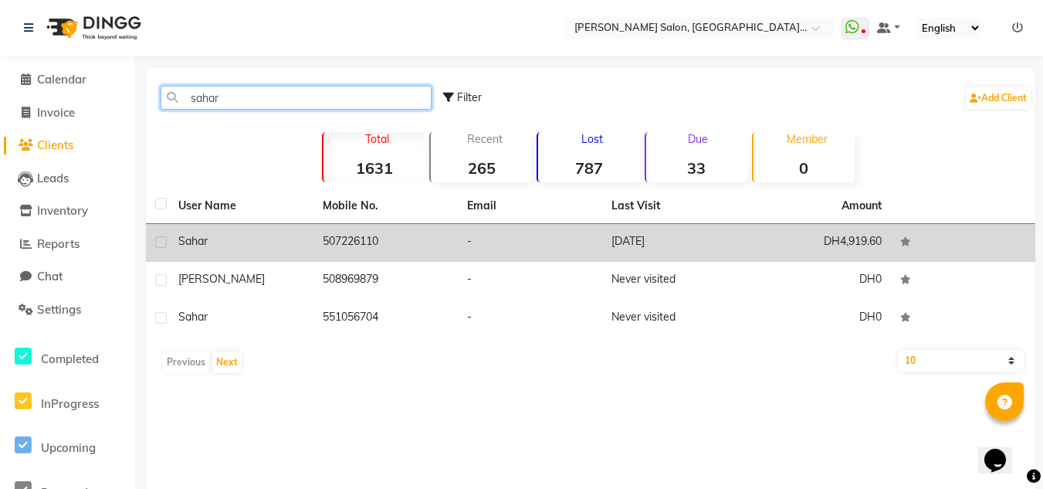
type input "sahar"
click at [299, 252] on td "Sahar" at bounding box center [241, 243] width 144 height 38
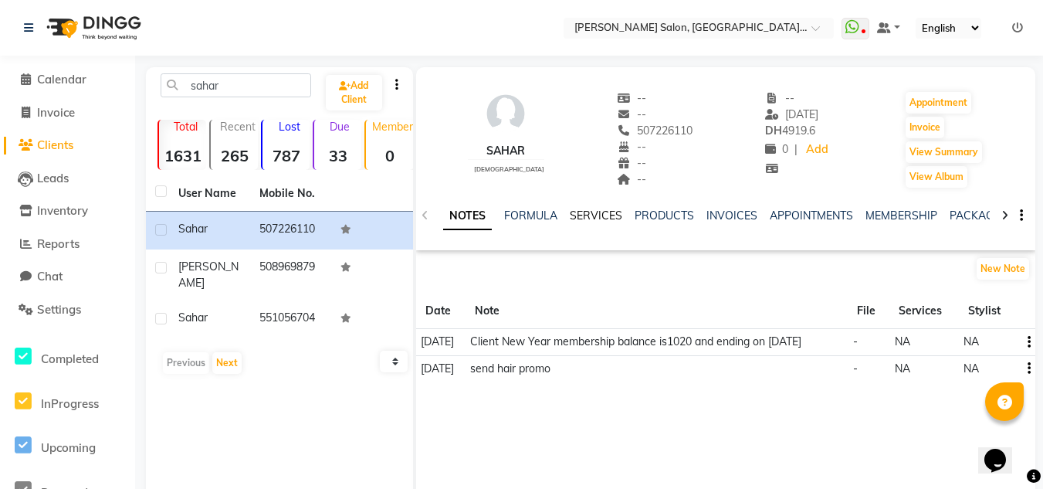
click at [596, 212] on link "SERVICES" at bounding box center [596, 215] width 52 height 14
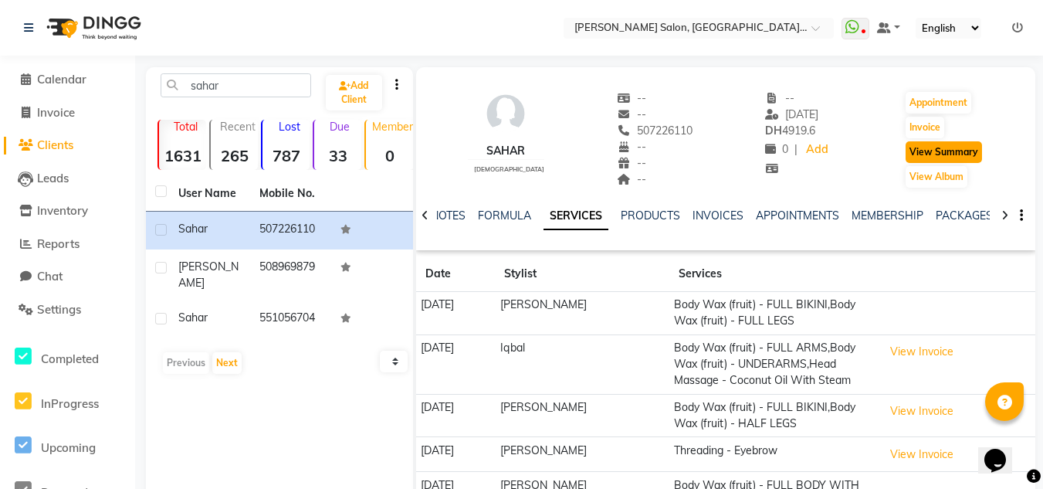
click at [935, 147] on button "View Summary" at bounding box center [943, 152] width 76 height 22
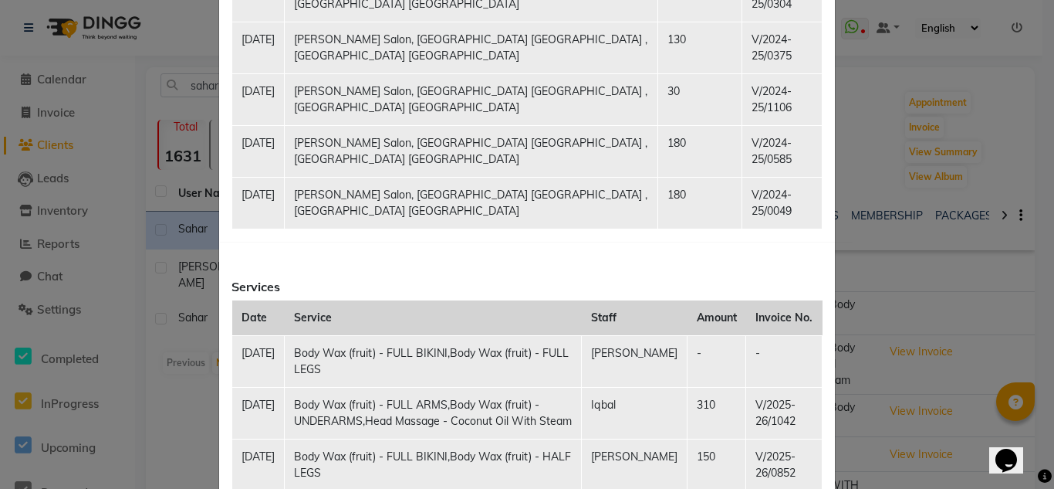
scroll to position [695, 0]
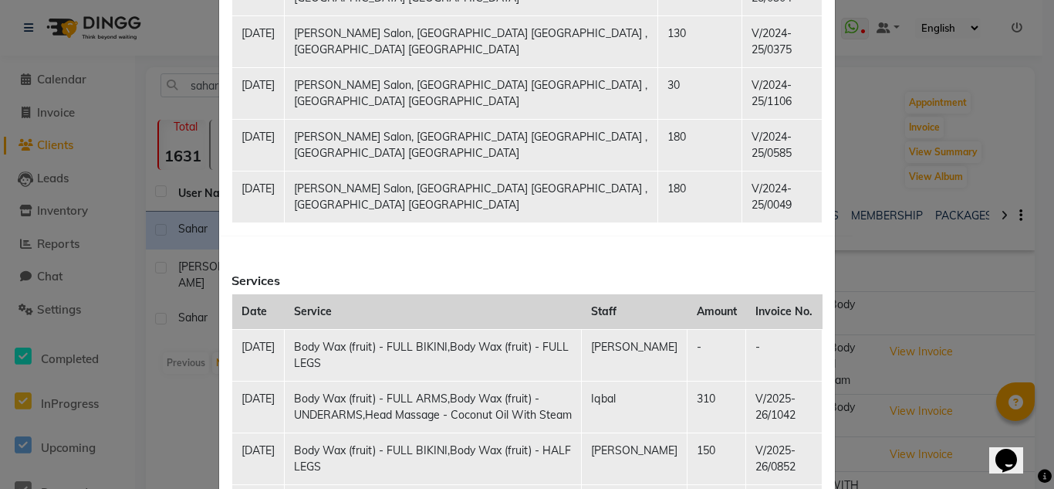
click at [868, 139] on ngb-modal-window "Client Summary Print Sahar 507226110 [DATE] Membership 7.1 Points Vouchers & Pr…" at bounding box center [527, 244] width 1054 height 489
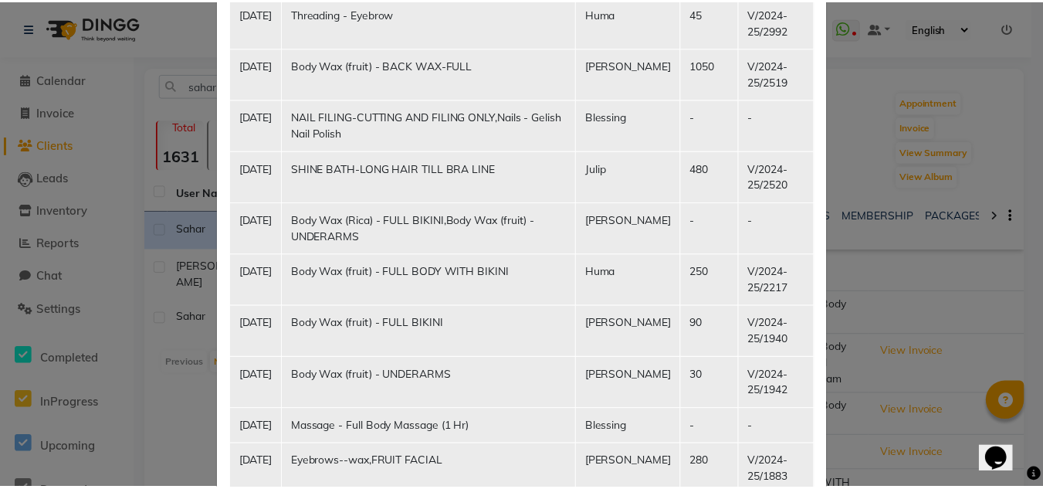
scroll to position [2615, 0]
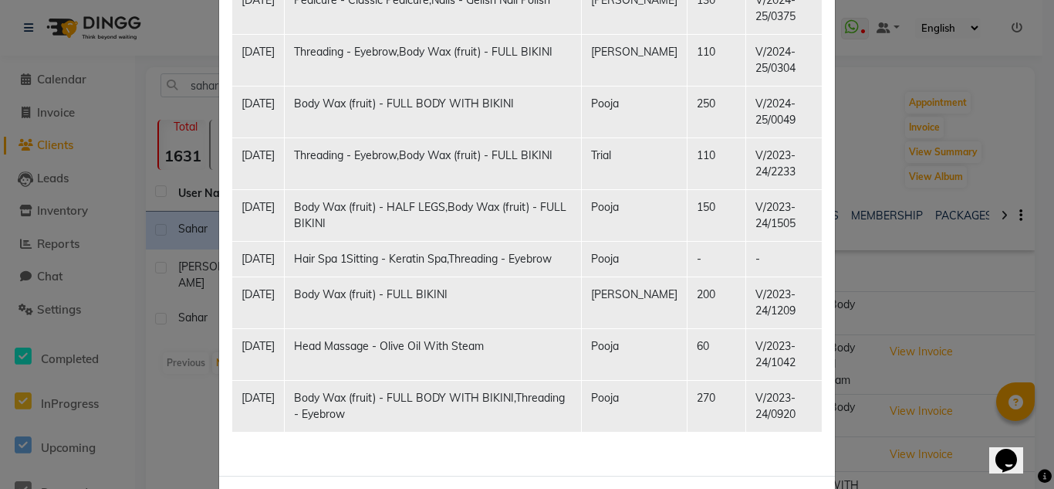
click at [869, 116] on ngb-modal-window "Client Summary Print Sahar 507226110 [DATE] Membership 7.1 Points Vouchers & Pr…" at bounding box center [527, 244] width 1054 height 489
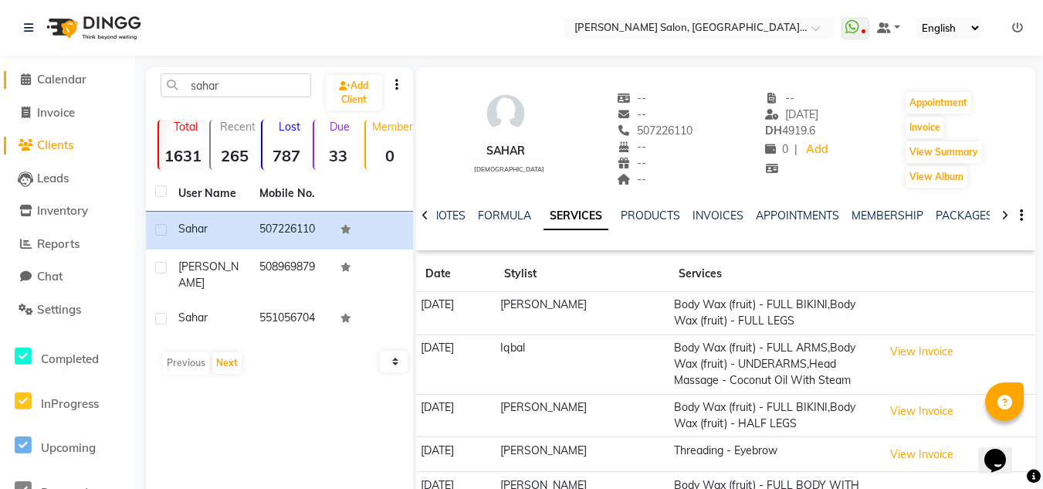
click at [61, 79] on span "Calendar" at bounding box center [61, 79] width 49 height 15
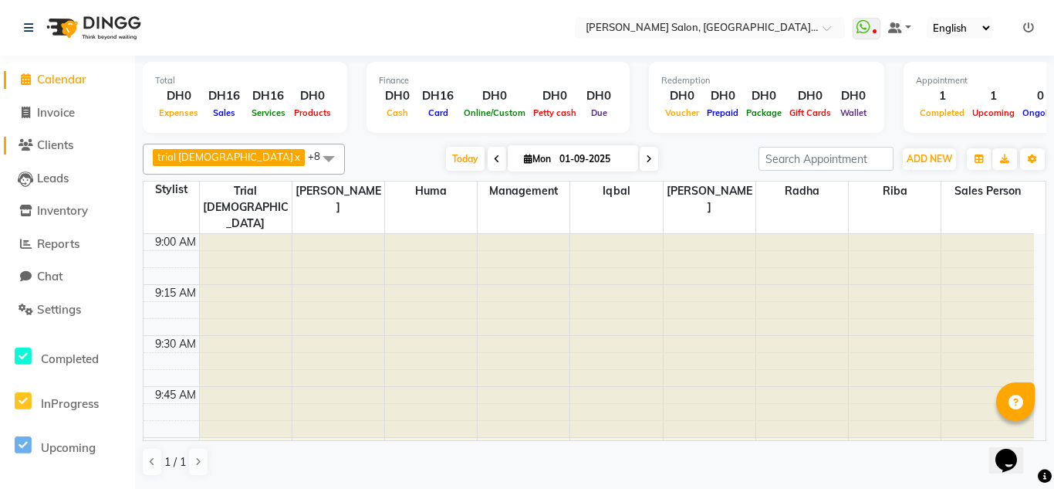
click at [54, 145] on span "Clients" at bounding box center [55, 144] width 36 height 15
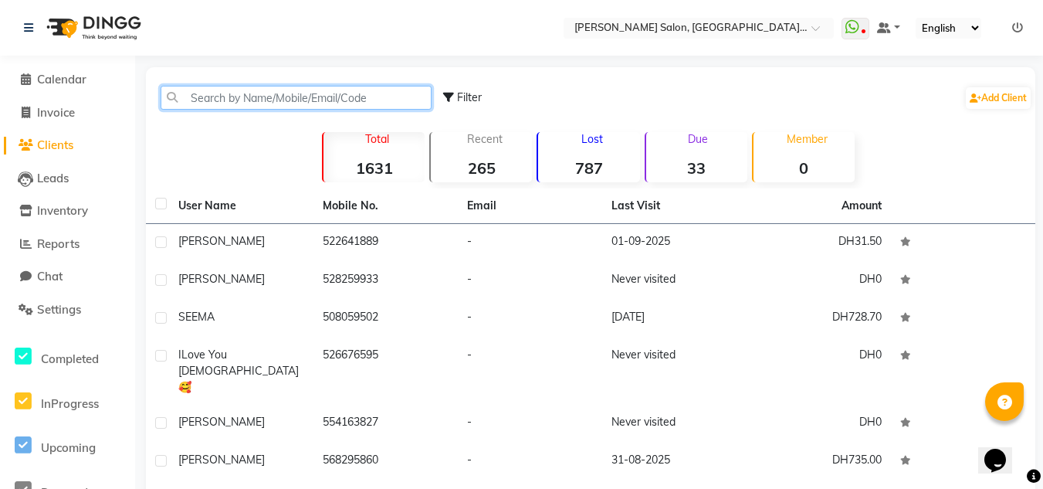
click at [196, 97] on input "text" at bounding box center [296, 98] width 271 height 24
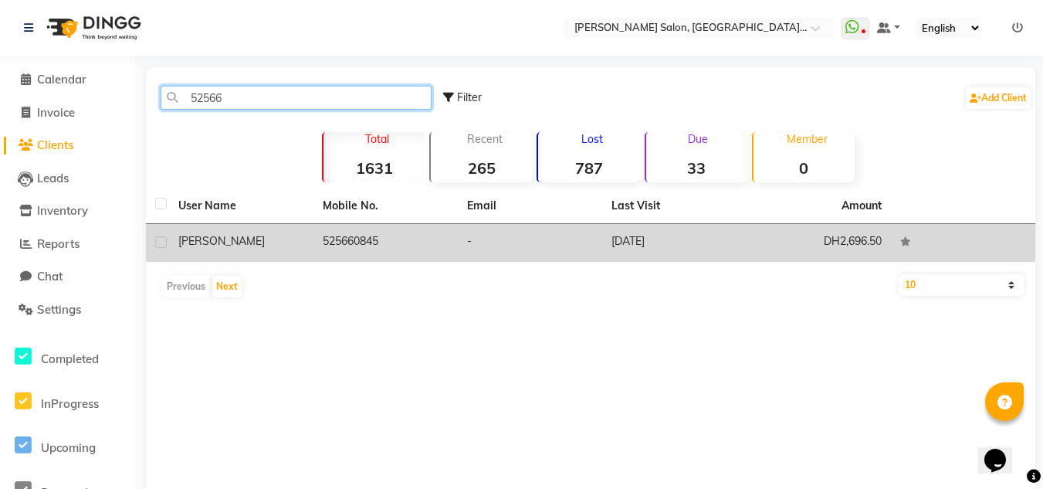
type input "52566"
click at [259, 235] on div "[PERSON_NAME]" at bounding box center [241, 241] width 126 height 16
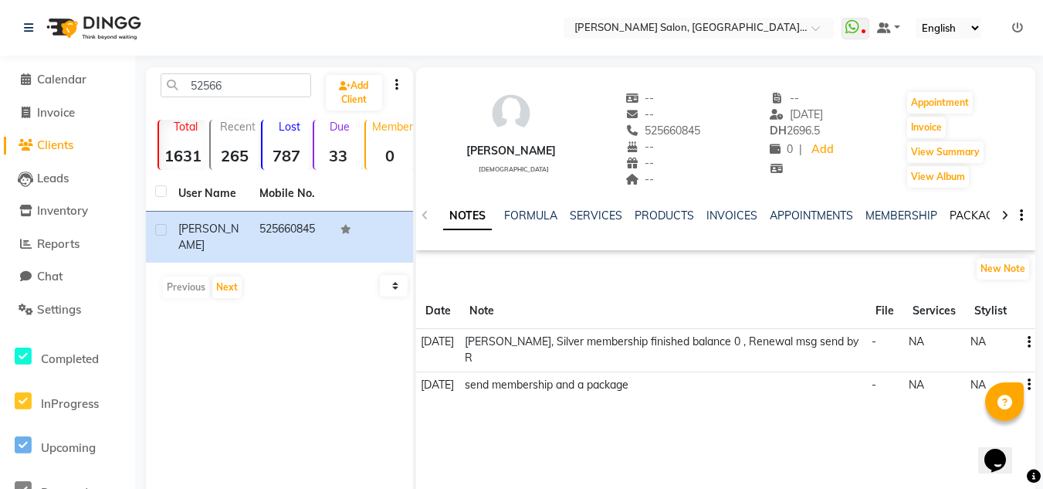
click at [959, 218] on link "PACKAGES" at bounding box center [977, 215] width 57 height 14
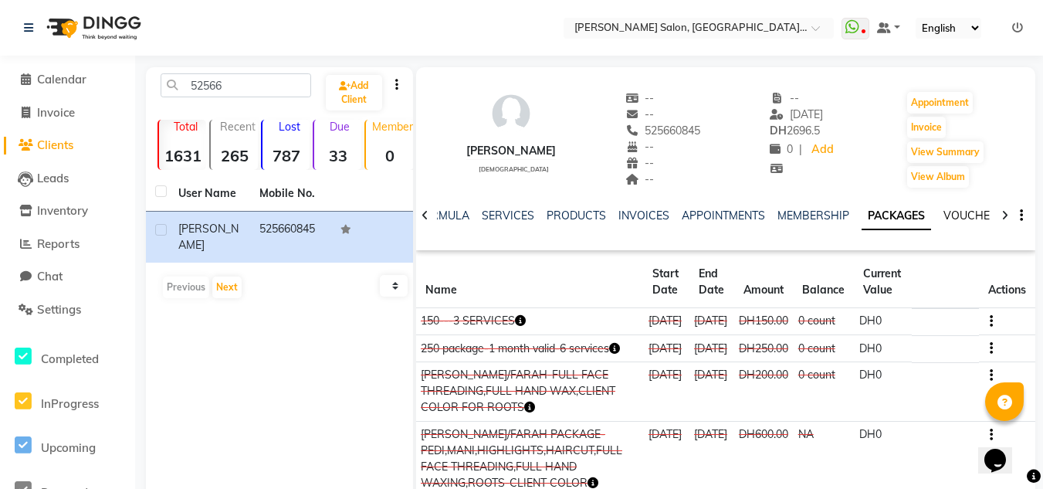
click at [982, 215] on link "VOUCHERS" at bounding box center [973, 215] width 61 height 14
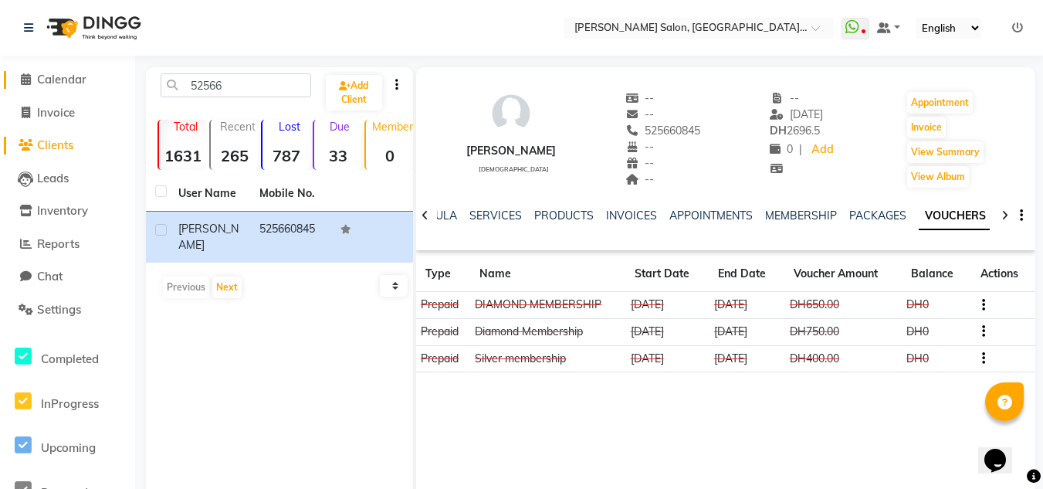
click at [66, 77] on span "Calendar" at bounding box center [61, 79] width 49 height 15
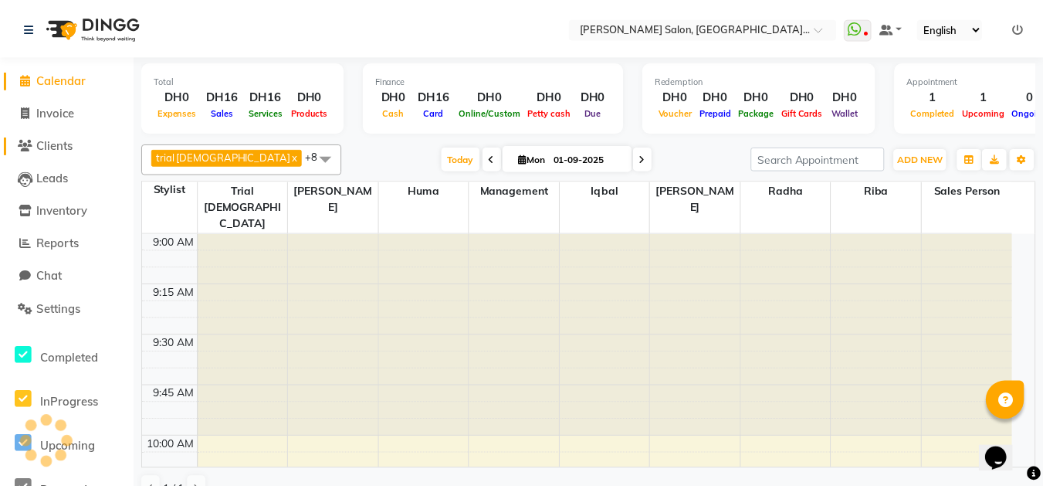
scroll to position [1223, 0]
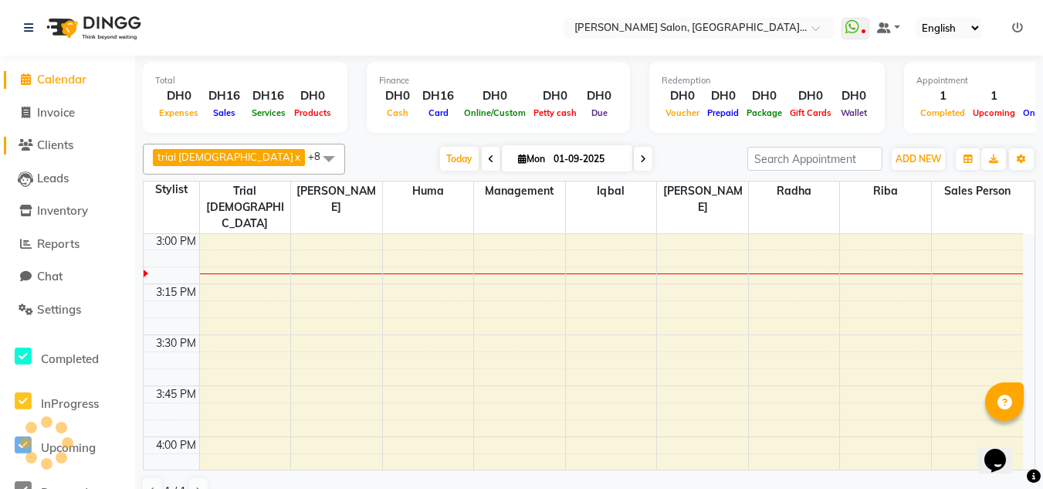
click at [66, 145] on span "Clients" at bounding box center [55, 144] width 36 height 15
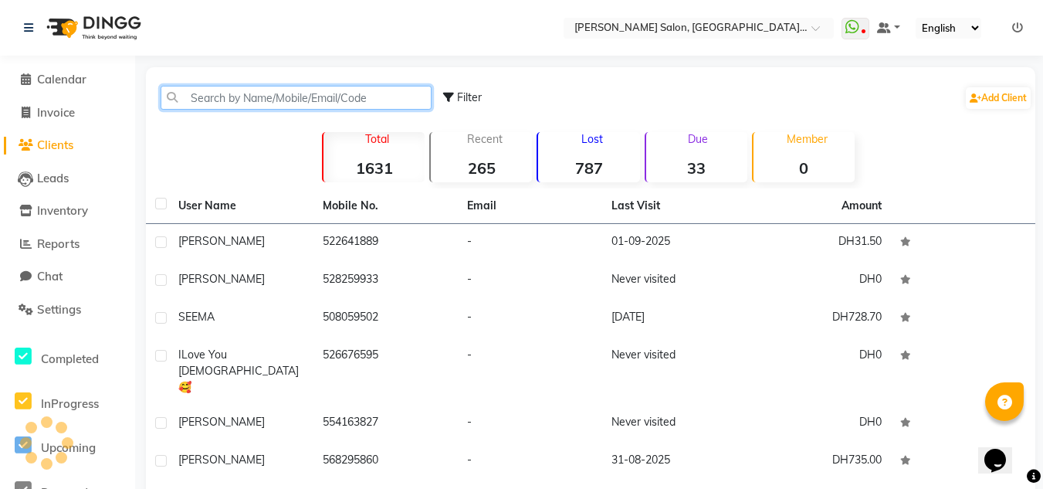
click at [195, 96] on input "text" at bounding box center [296, 98] width 271 height 24
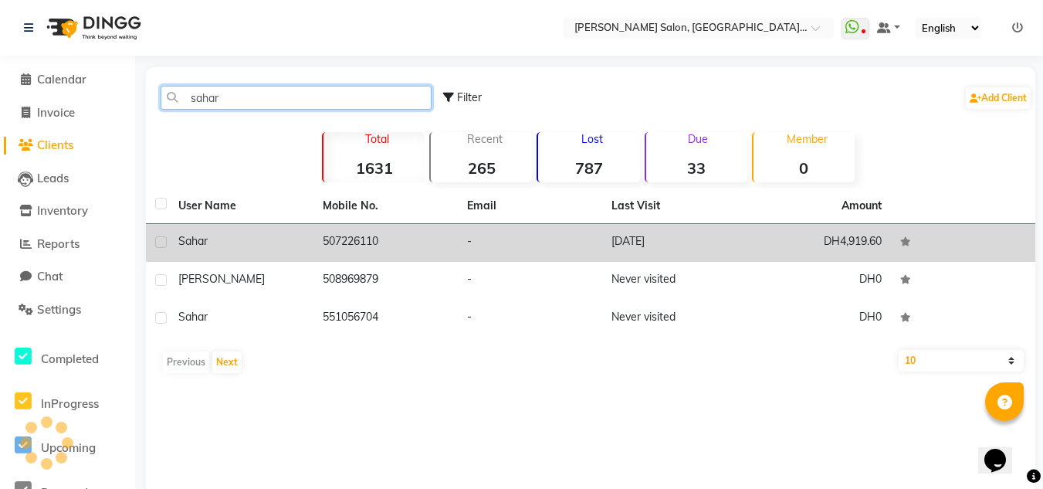
type input "sahar"
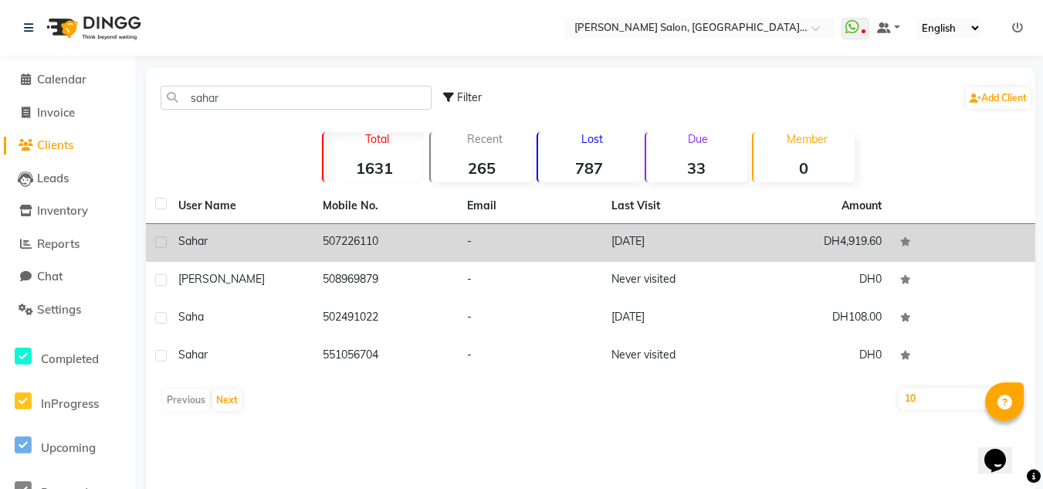
click at [254, 247] on div "Sahar" at bounding box center [241, 241] width 126 height 16
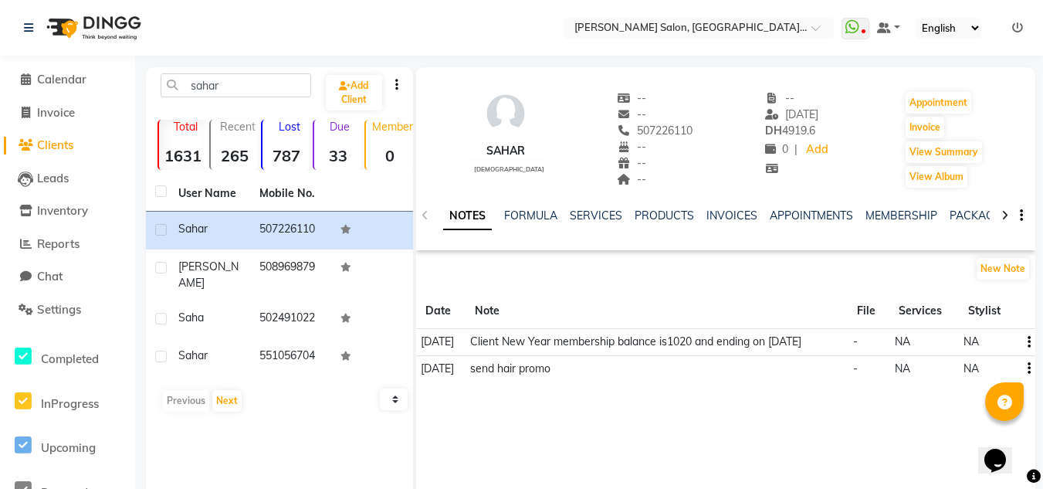
click at [1006, 217] on icon at bounding box center [1004, 215] width 7 height 11
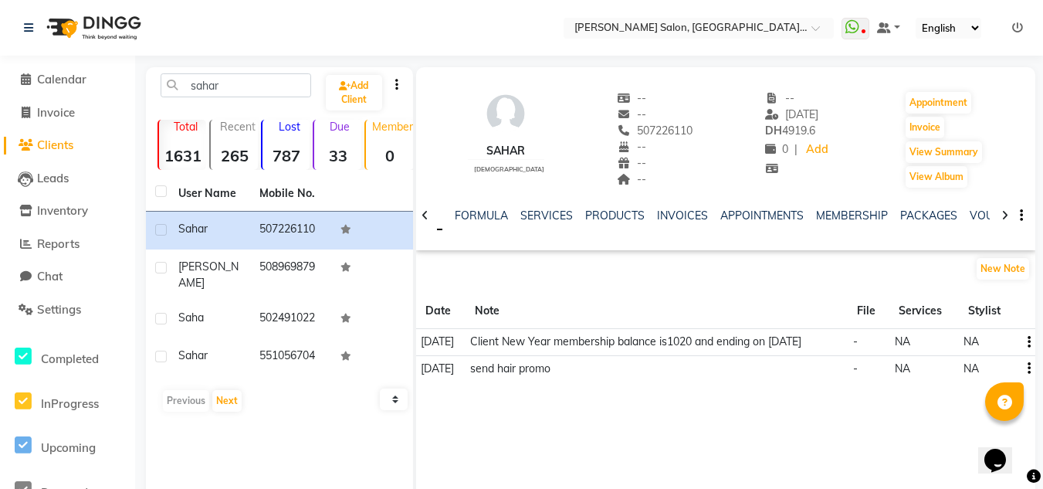
click at [1006, 217] on icon at bounding box center [1004, 215] width 7 height 11
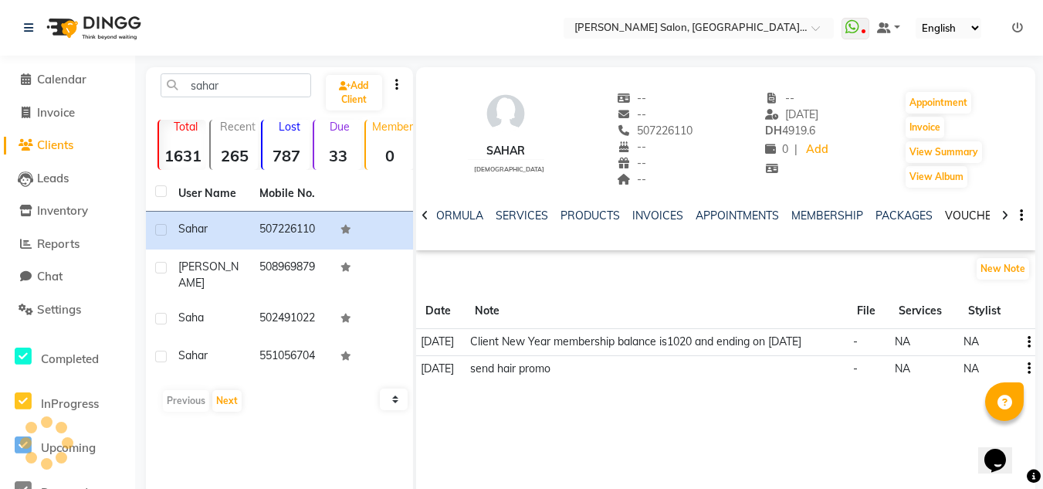
click at [976, 218] on link "VOUCHERS" at bounding box center [975, 215] width 61 height 14
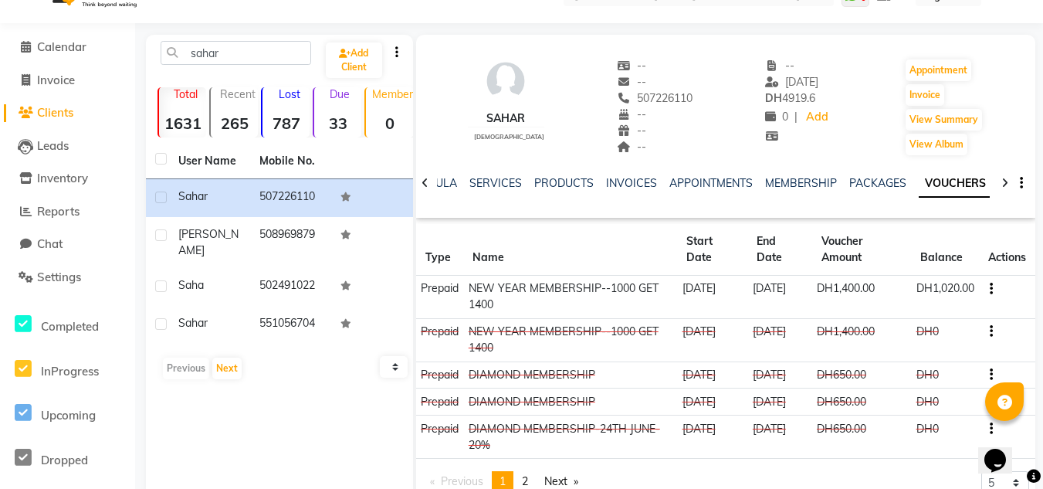
scroll to position [110, 0]
